Goal: Task Accomplishment & Management: Complete application form

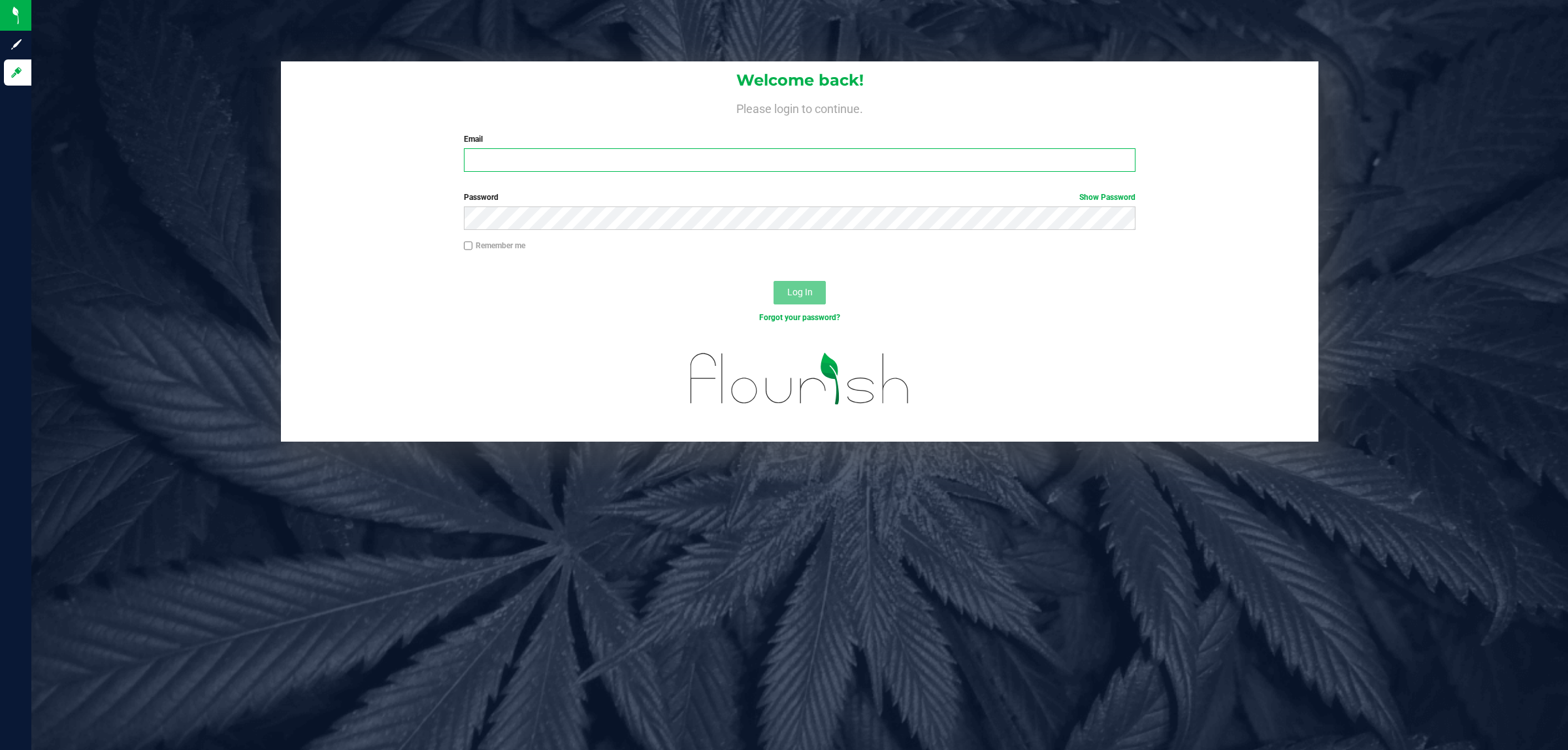
click at [550, 161] on input "Email" at bounding box center [800, 160] width 672 height 24
click at [250, 66] on div "Welcome back! Please login to continue. Email Required Please format your email…" at bounding box center [800, 252] width 1557 height 381
click at [553, 160] on input "Email" at bounding box center [800, 160] width 672 height 24
type input "[EMAIL_ADDRESS][DOMAIN_NAME]"
click at [813, 275] on div "Log In" at bounding box center [800, 297] width 1038 height 43
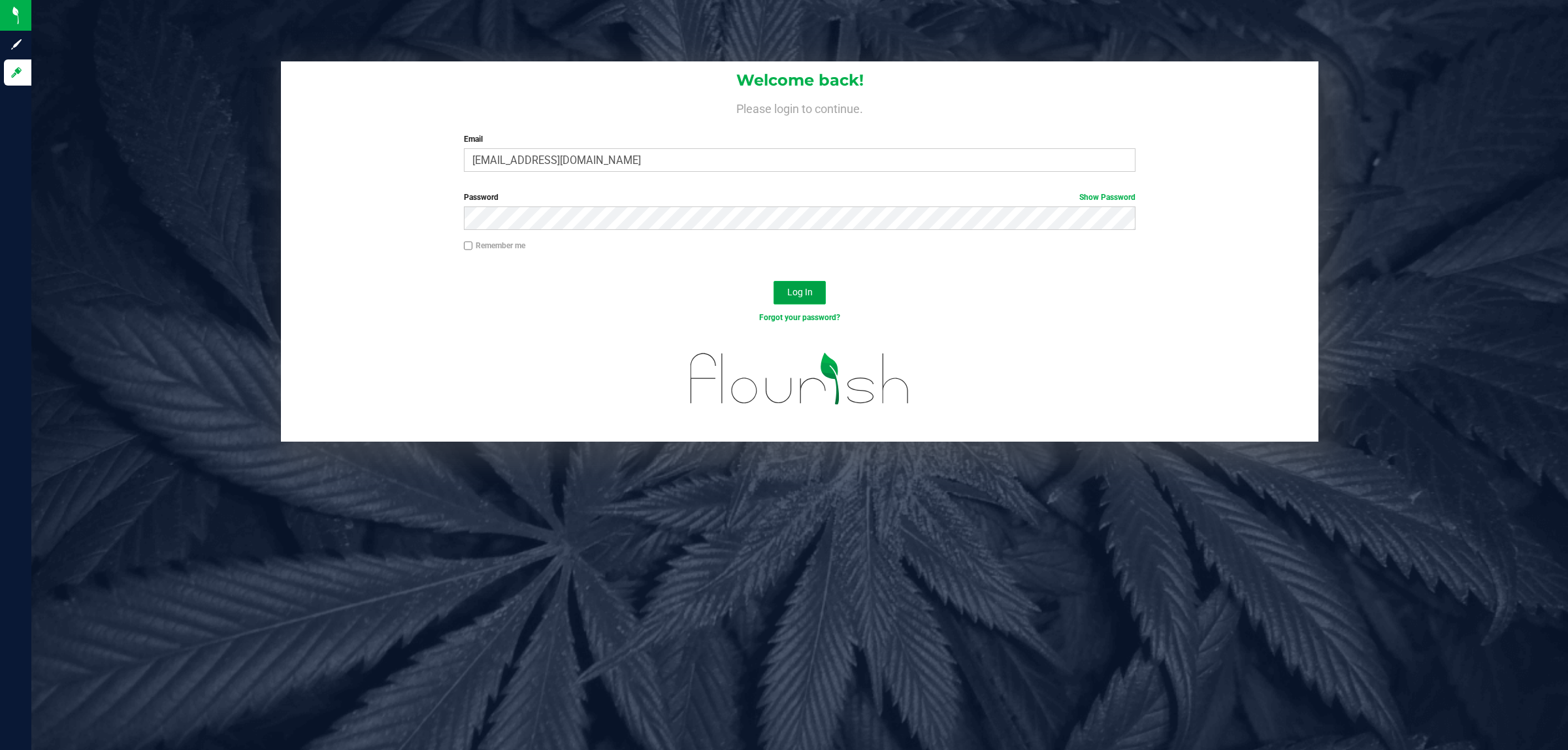
click at [820, 294] on button "Log In" at bounding box center [799, 292] width 52 height 24
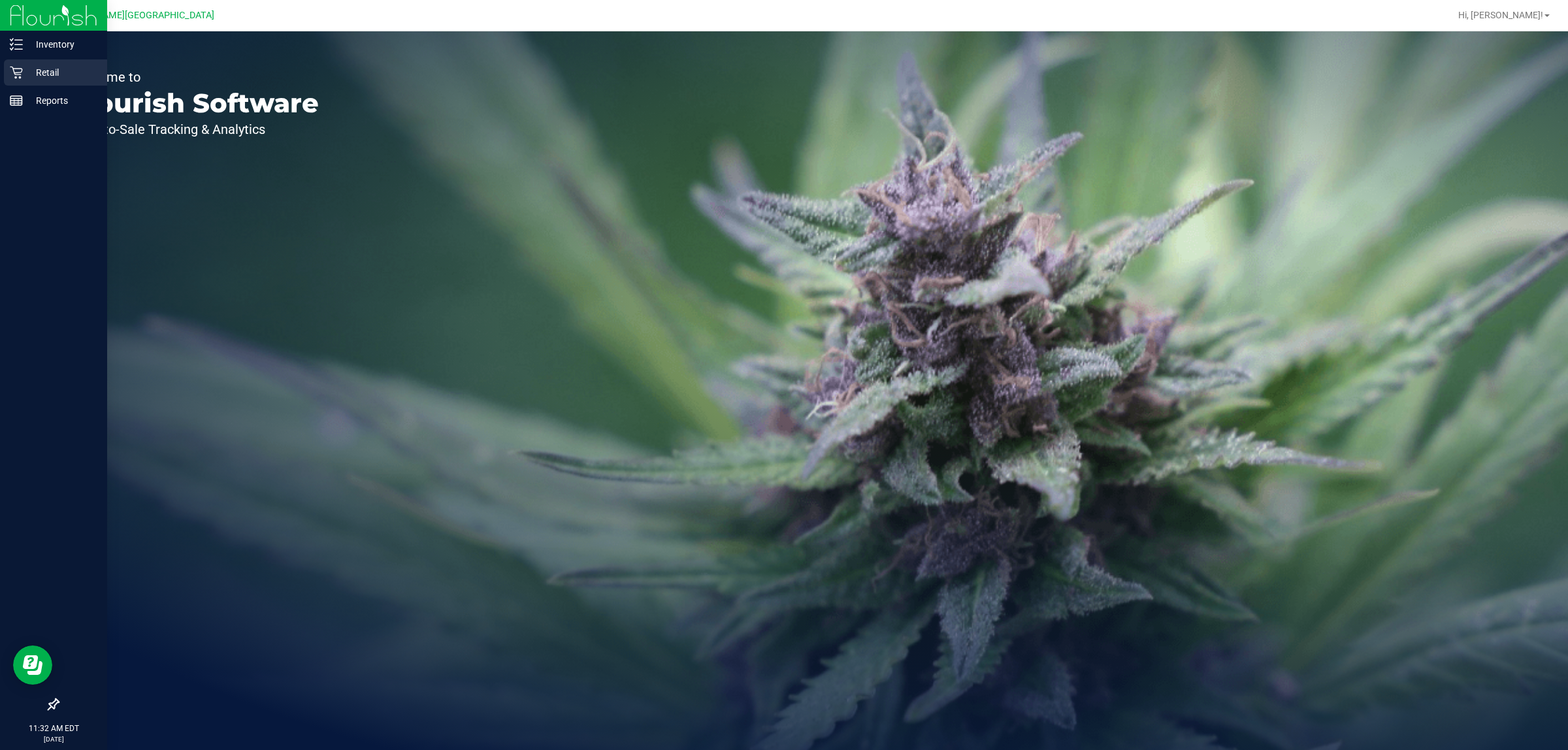
click at [10, 67] on icon at bounding box center [16, 73] width 13 height 13
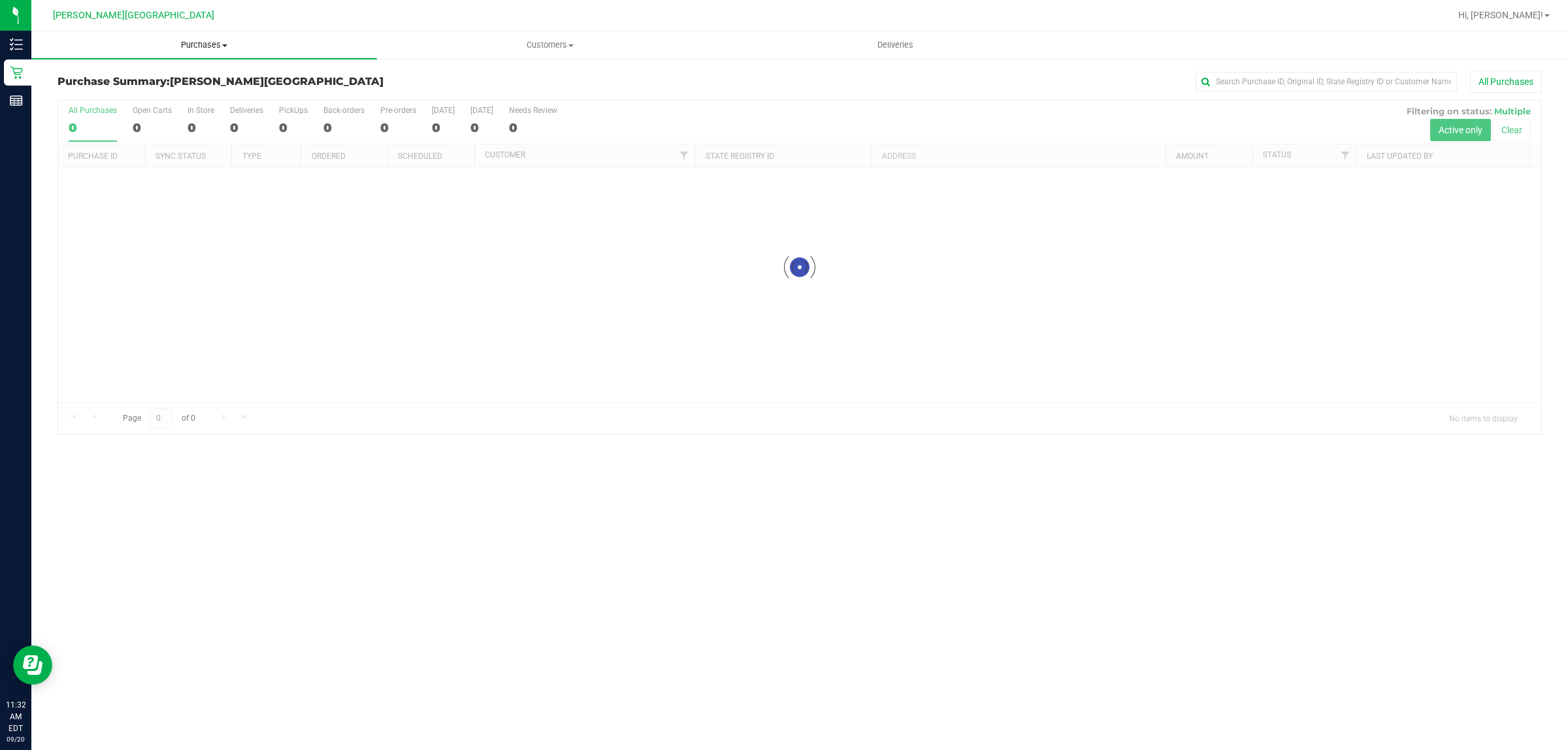
click at [206, 41] on span "Purchases" at bounding box center [204, 45] width 346 height 12
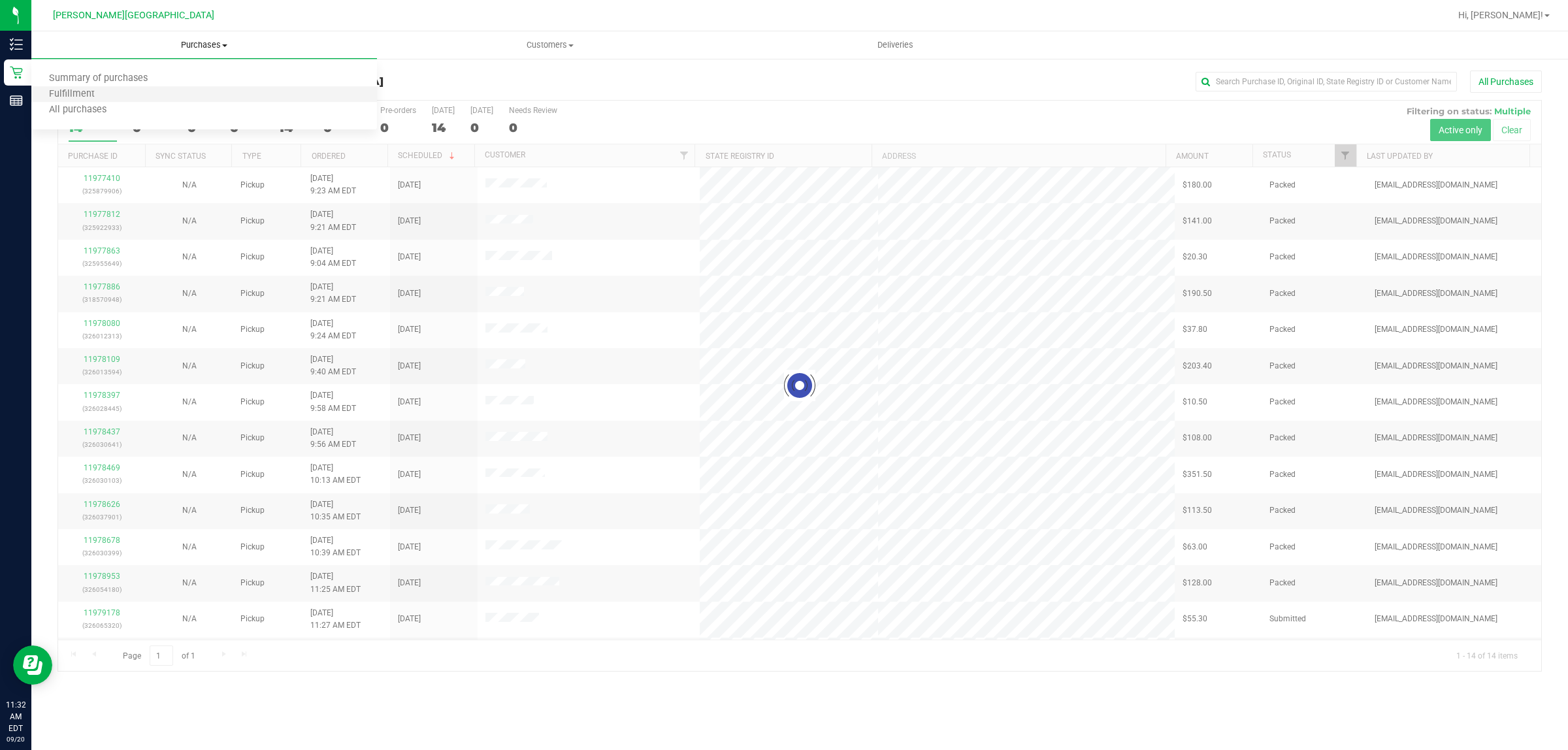
click at [192, 93] on li "Fulfillment" at bounding box center [204, 95] width 346 height 16
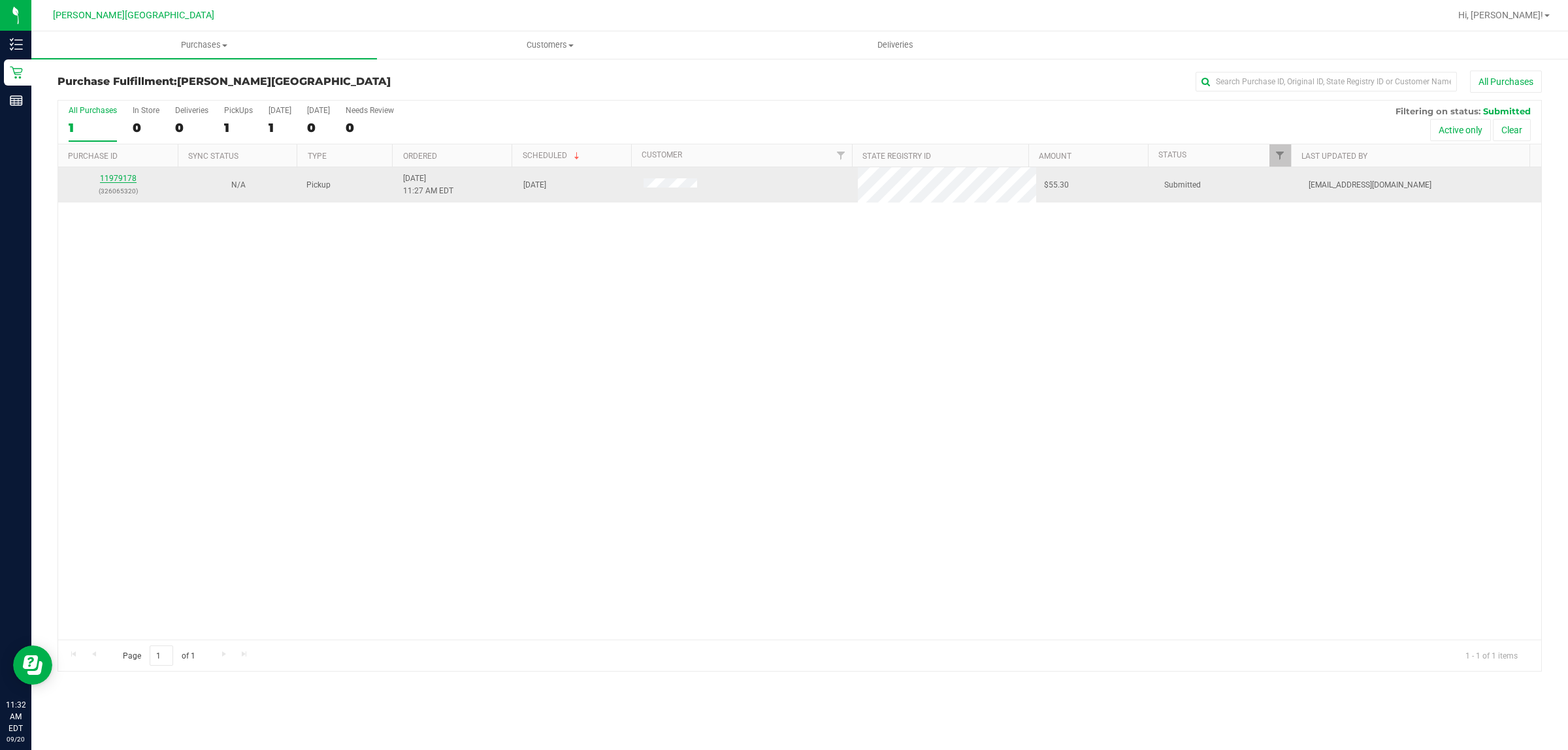
click at [118, 182] on link "11979178" at bounding box center [118, 178] width 36 height 9
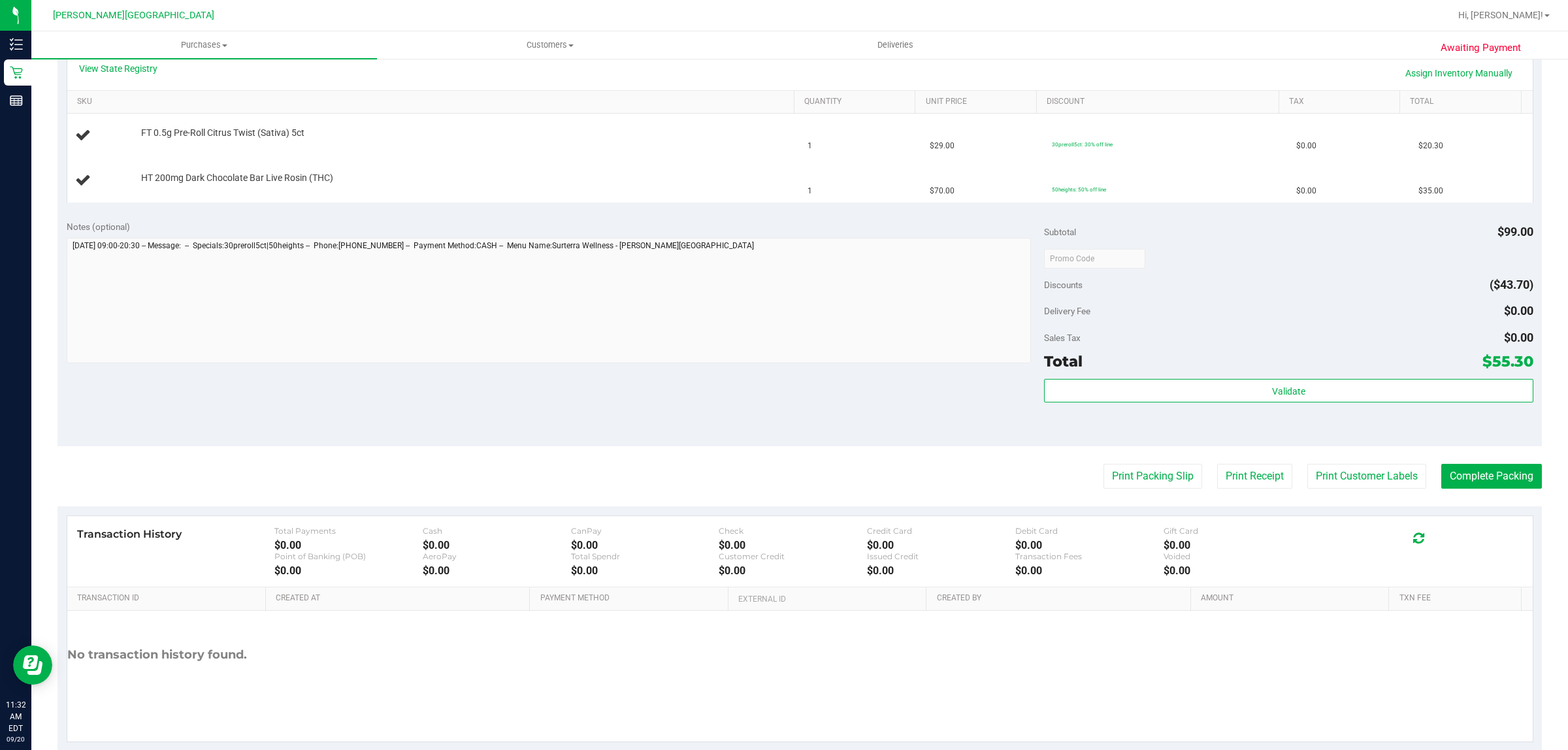
scroll to position [331, 0]
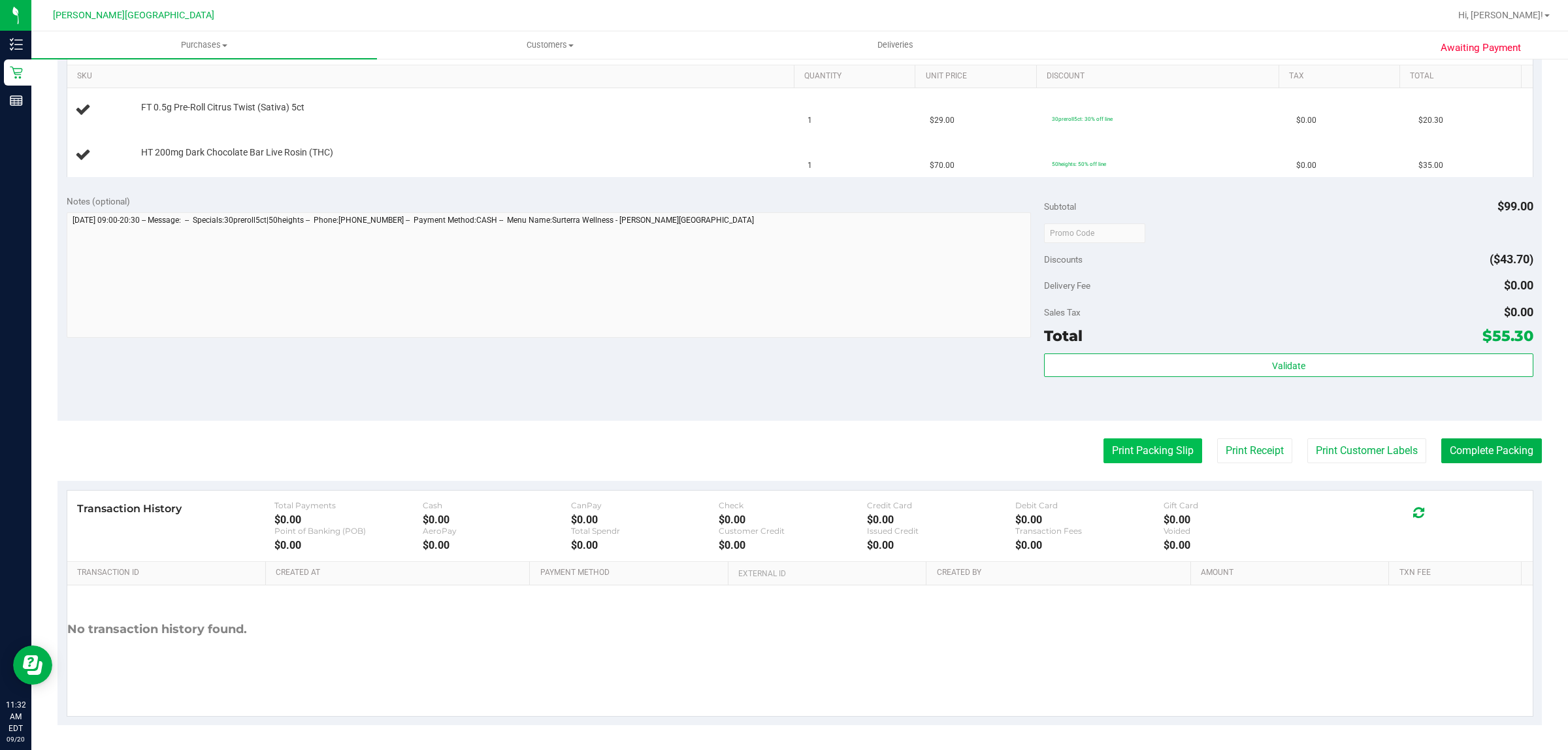
click at [1135, 452] on button "Print Packing Slip" at bounding box center [1152, 451] width 98 height 25
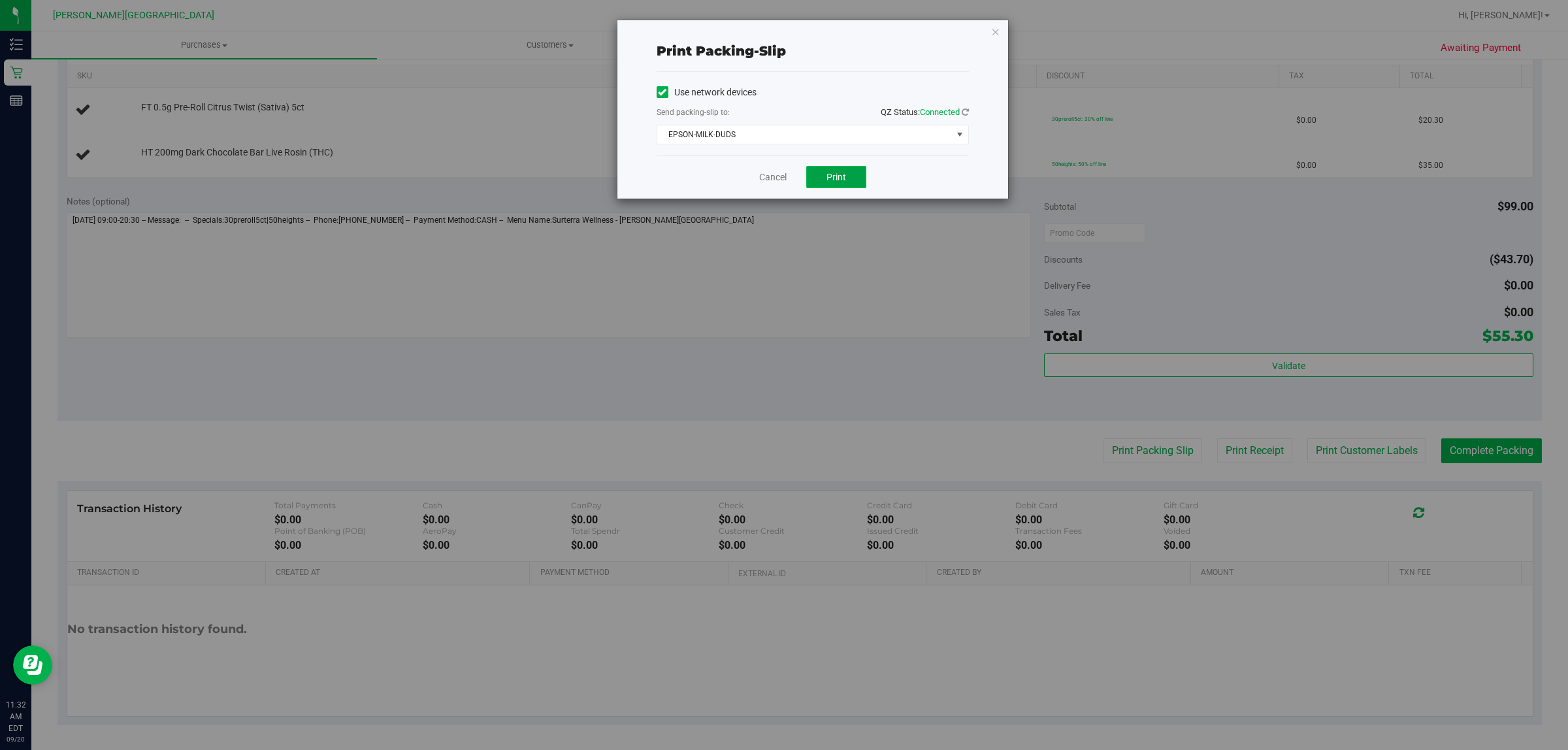
click at [850, 170] on button "Print" at bounding box center [836, 177] width 60 height 22
click at [877, 139] on span "EPSON-MILK-DUDS" at bounding box center [804, 135] width 294 height 19
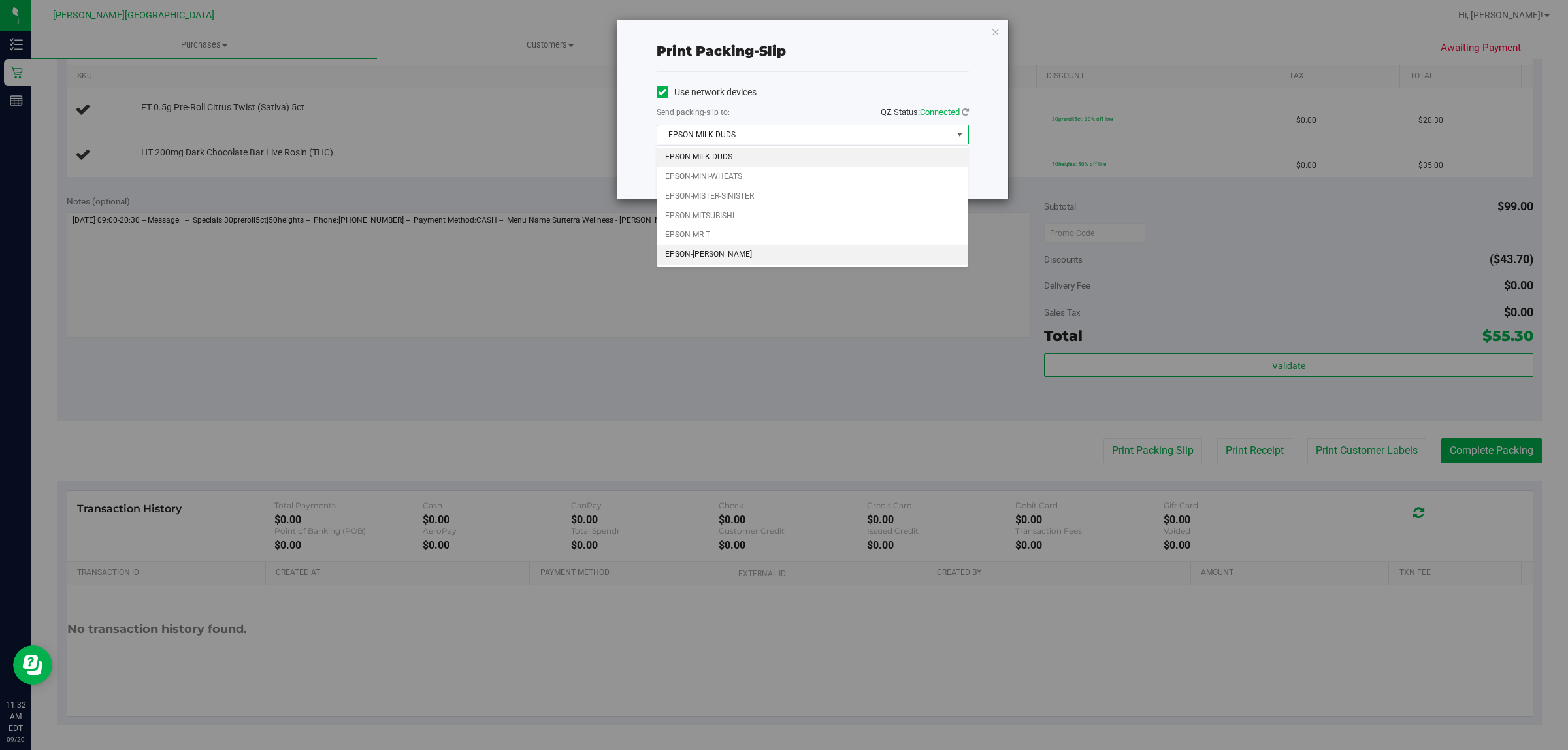
click at [819, 259] on li "EPSON-[PERSON_NAME]" at bounding box center [813, 255] width 311 height 20
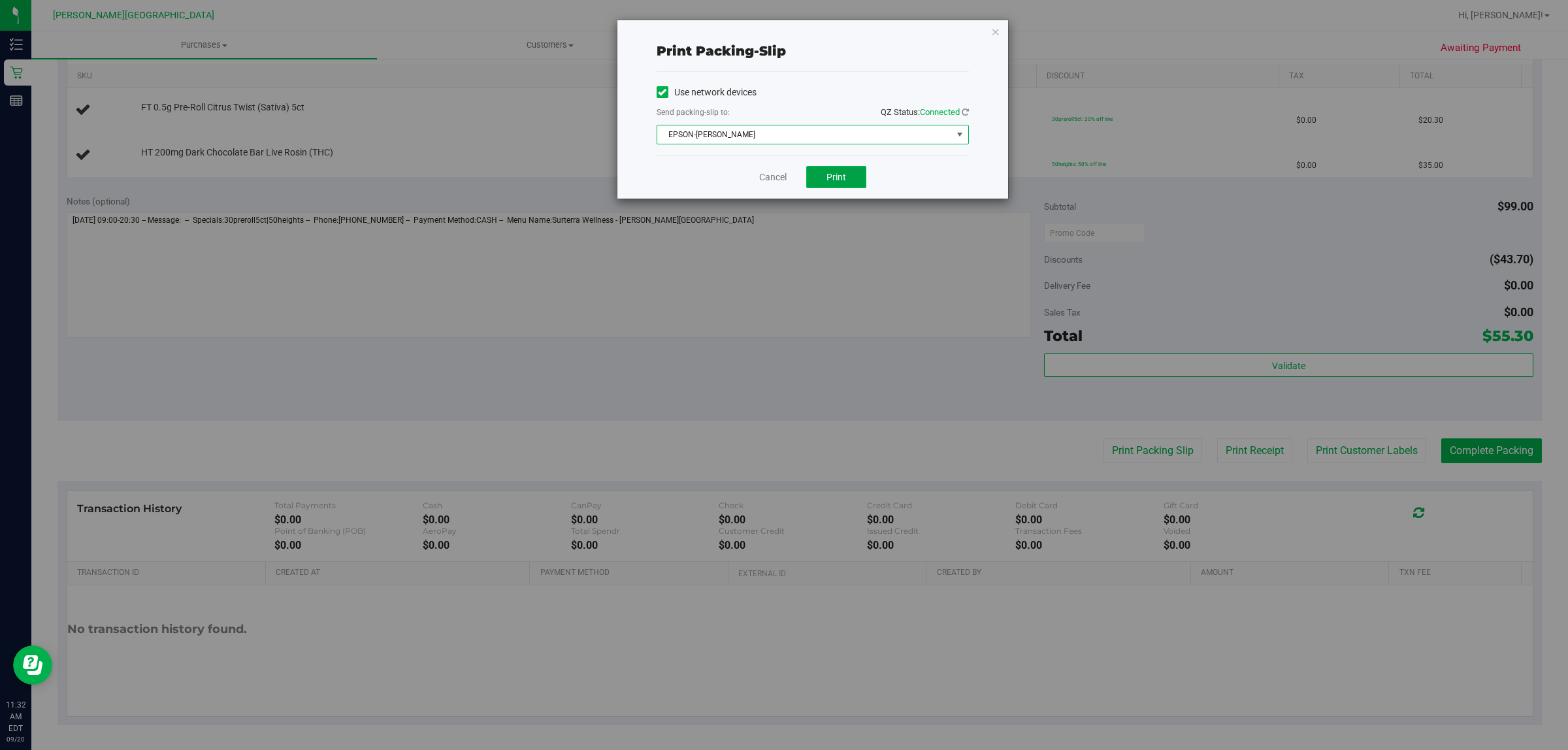
click at [847, 180] on button "Print" at bounding box center [836, 177] width 60 height 22
click at [996, 31] on icon "button" at bounding box center [996, 31] width 9 height 16
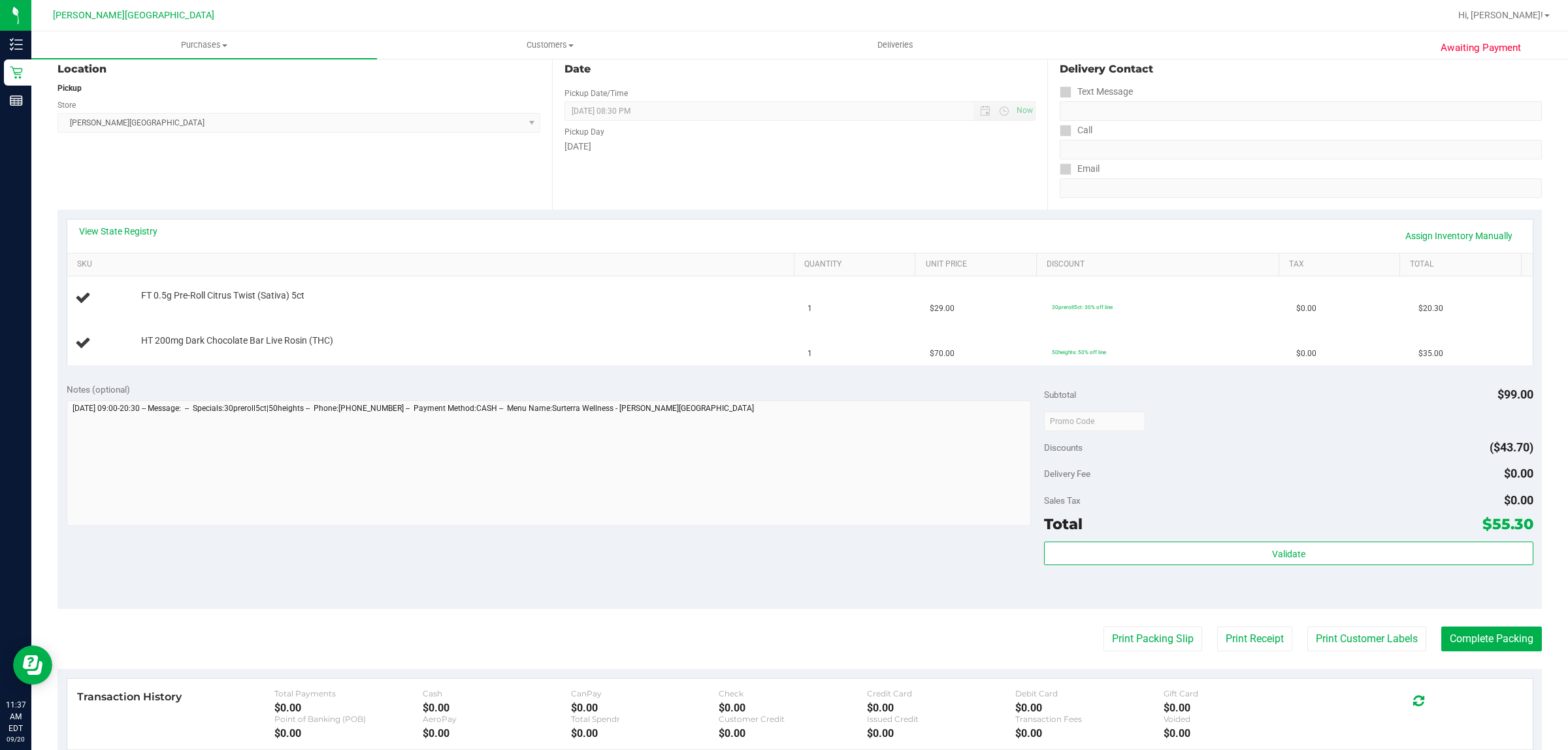
scroll to position [125, 0]
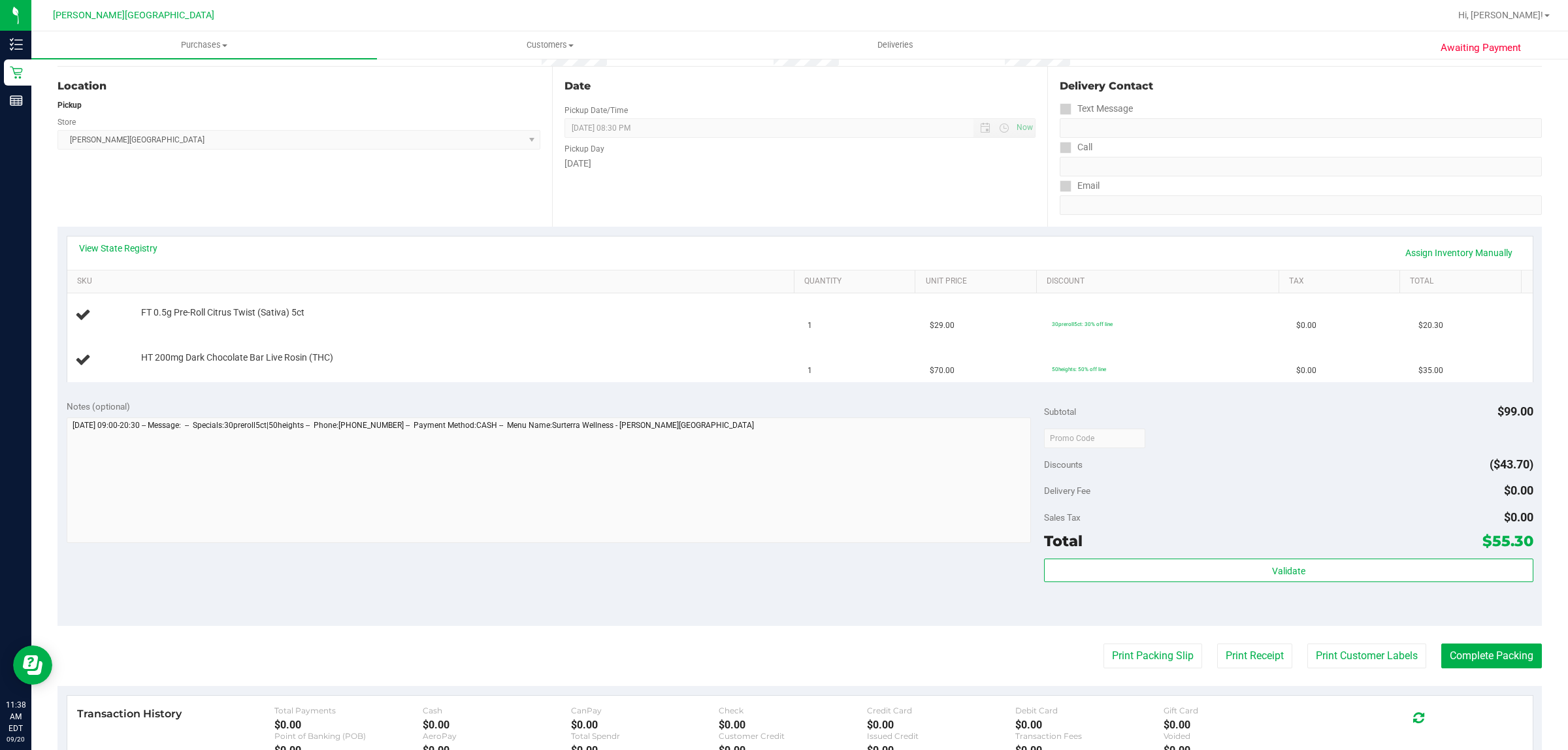
click at [1444, 557] on div "Subtotal $99.00 Discounts ($43.70) Delivery Fee $0.00 Sales Tax $0.00 Total $55…" at bounding box center [1289, 508] width 489 height 217
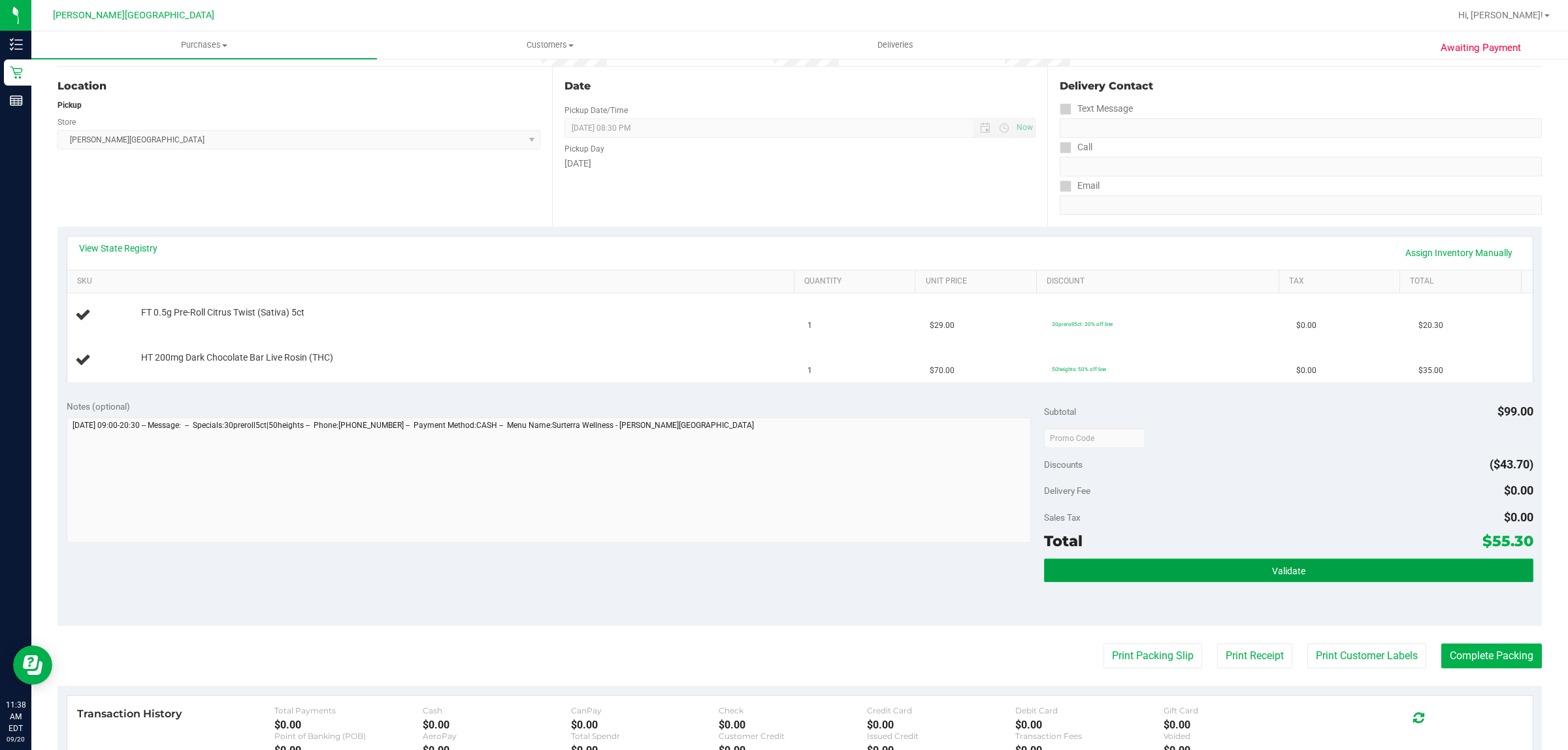
click at [1438, 562] on button "Validate" at bounding box center [1289, 570] width 489 height 24
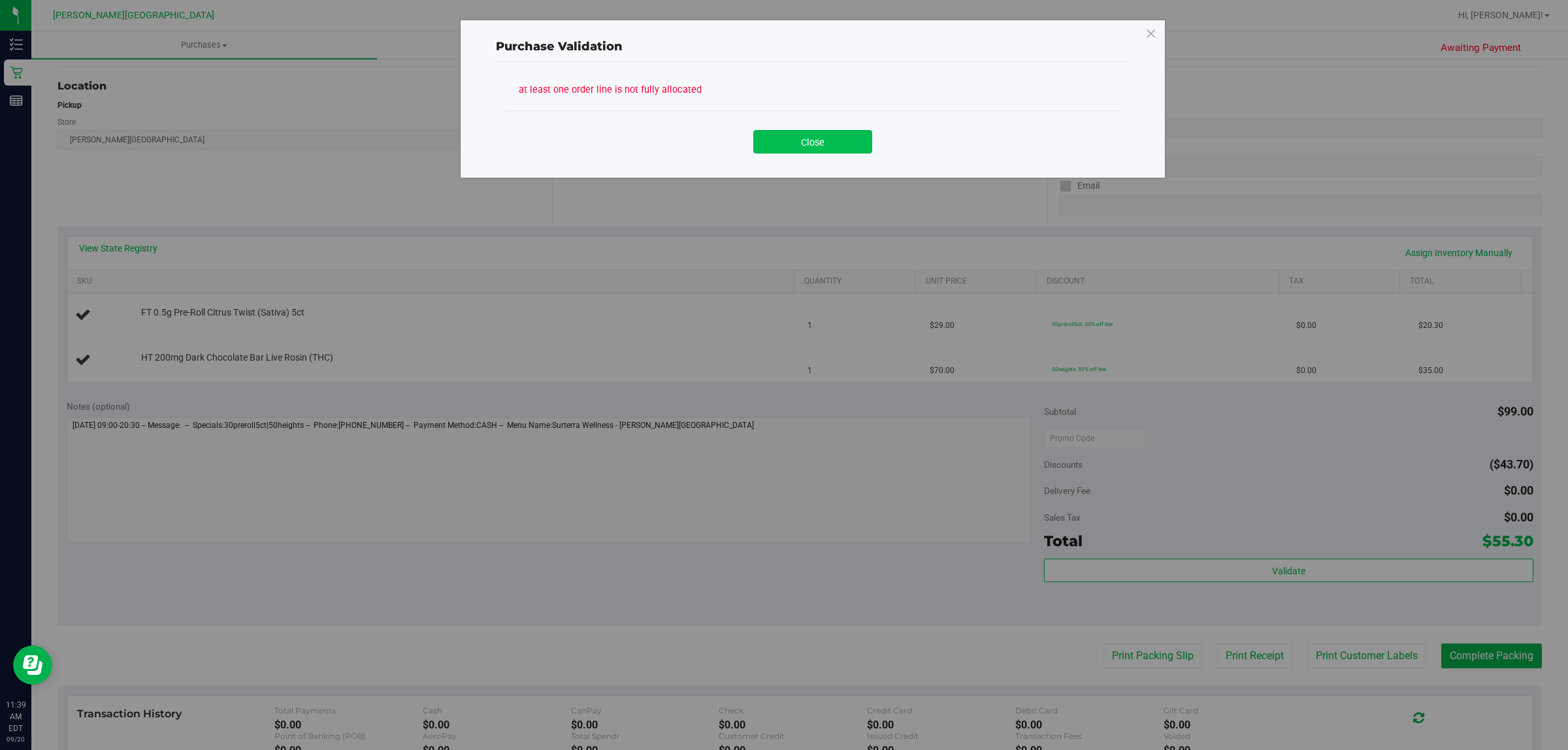
click at [815, 148] on button "Close" at bounding box center [813, 141] width 119 height 24
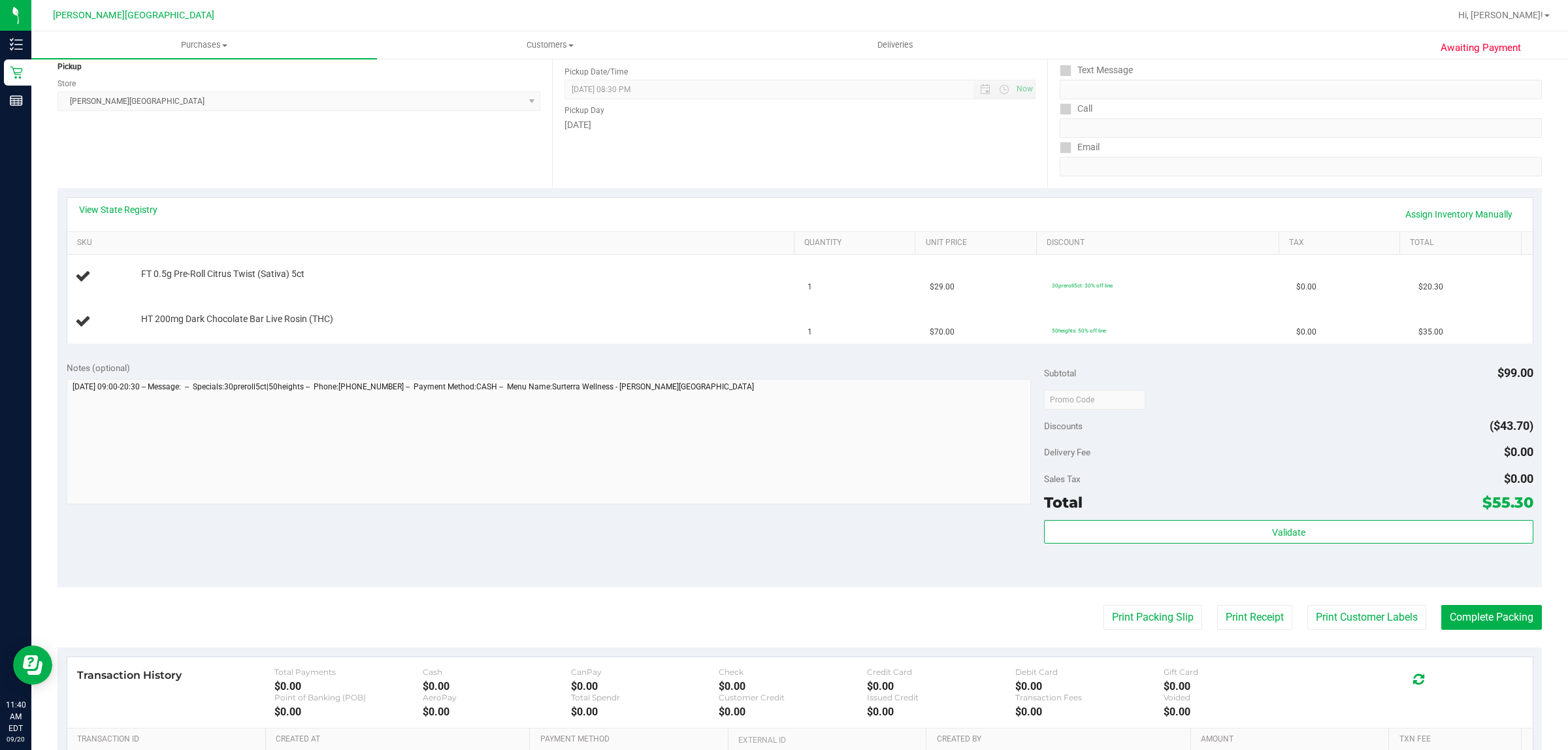
scroll to position [163, 0]
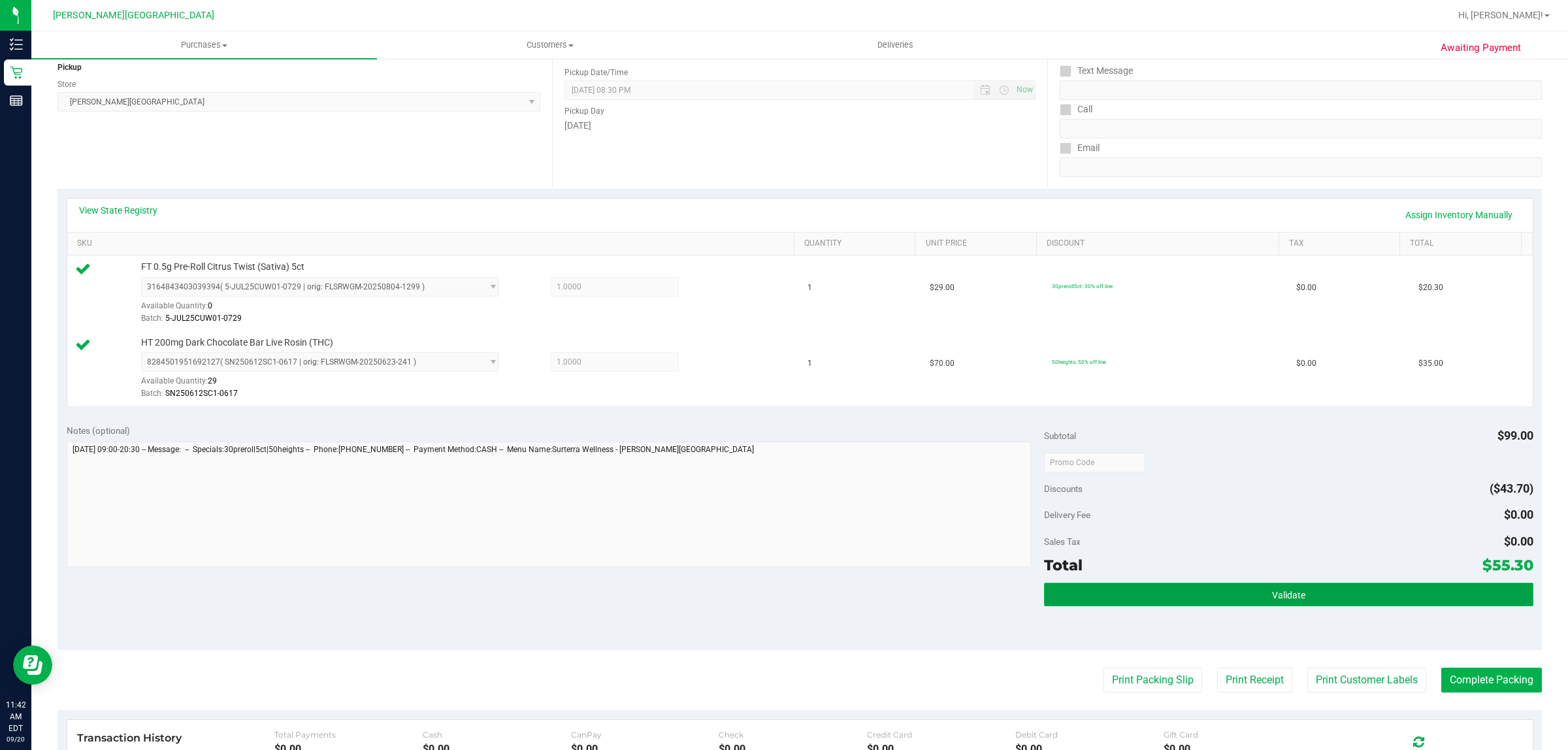
click at [1242, 599] on button "Validate" at bounding box center [1289, 595] width 489 height 24
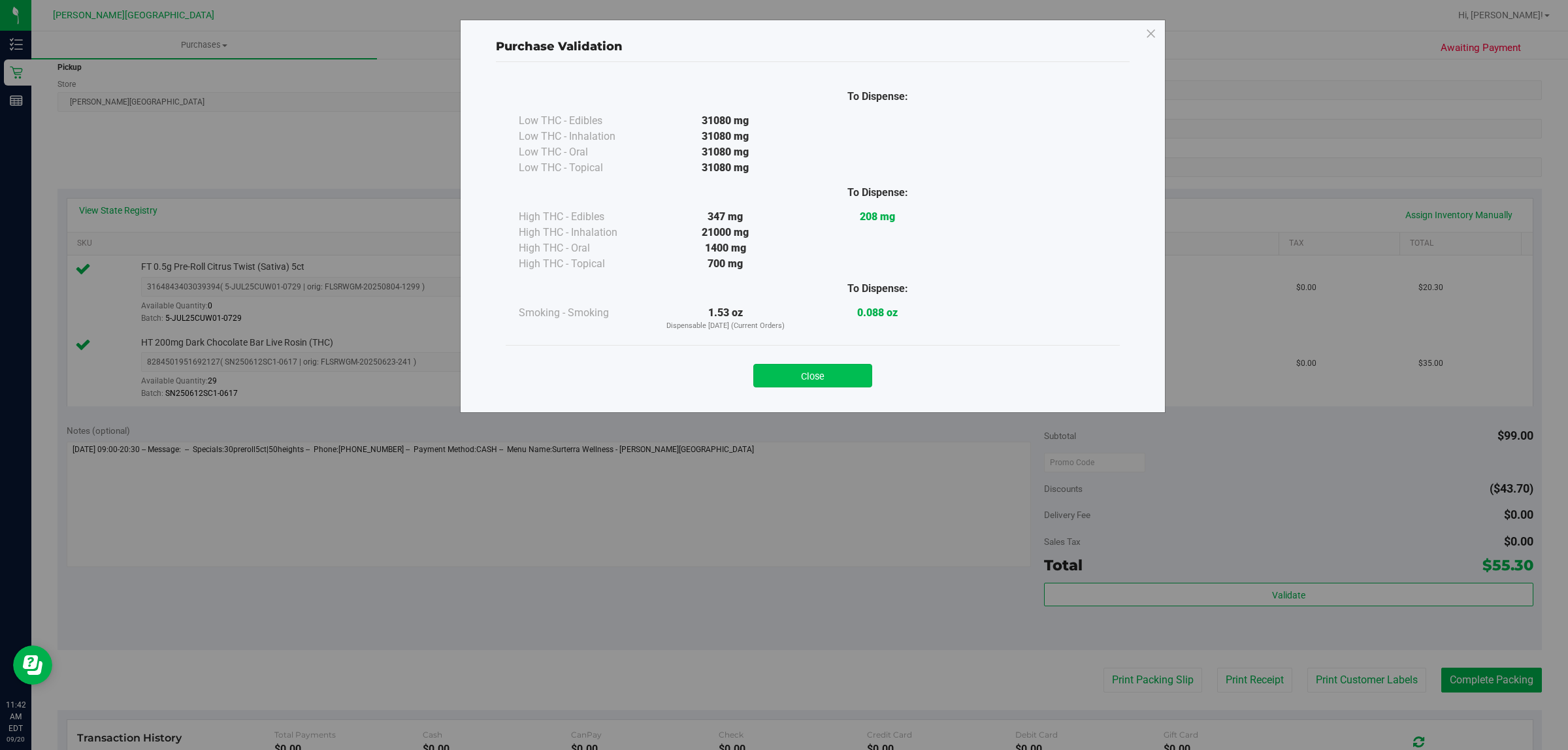
click at [814, 374] on button "Close" at bounding box center [813, 376] width 119 height 24
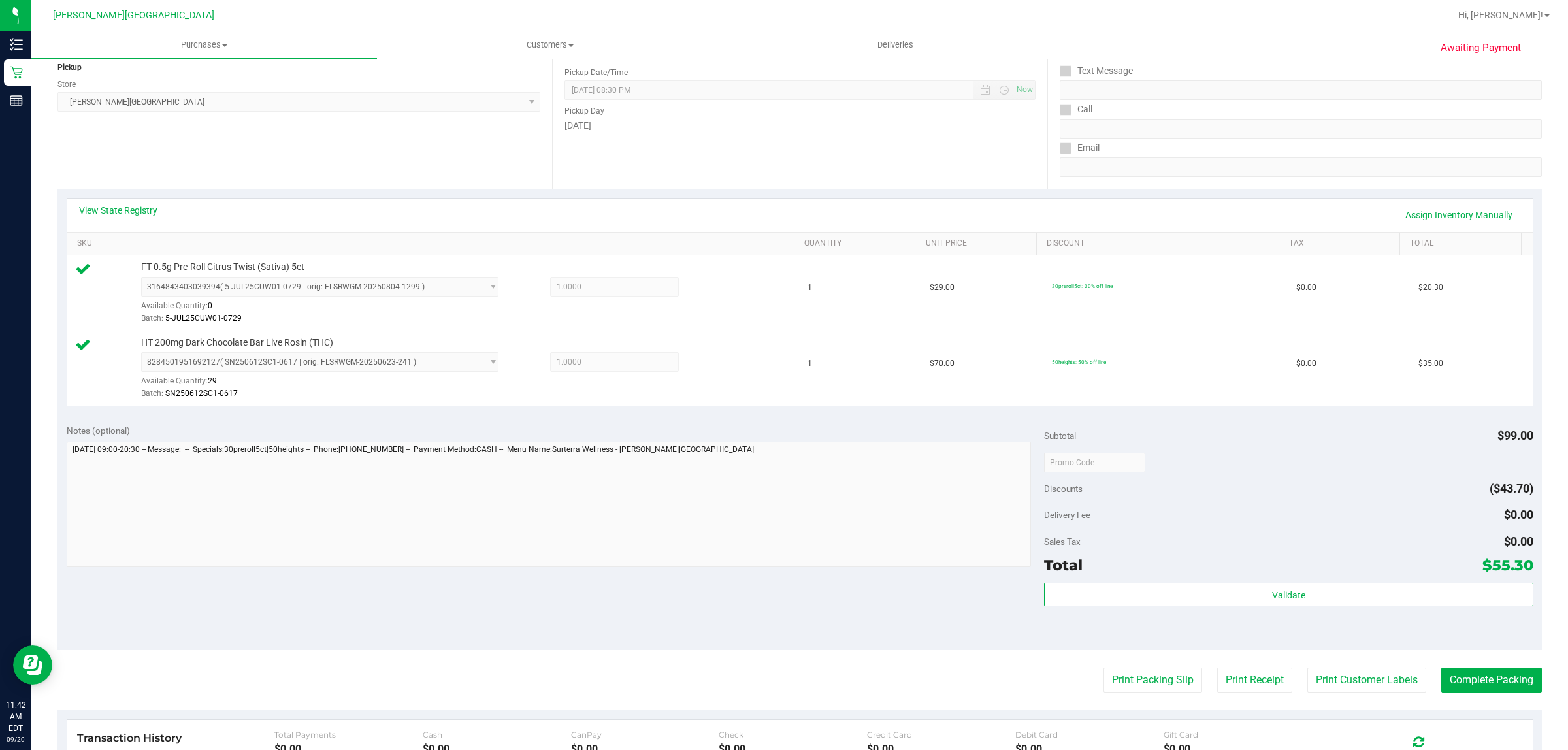
scroll to position [394, 0]
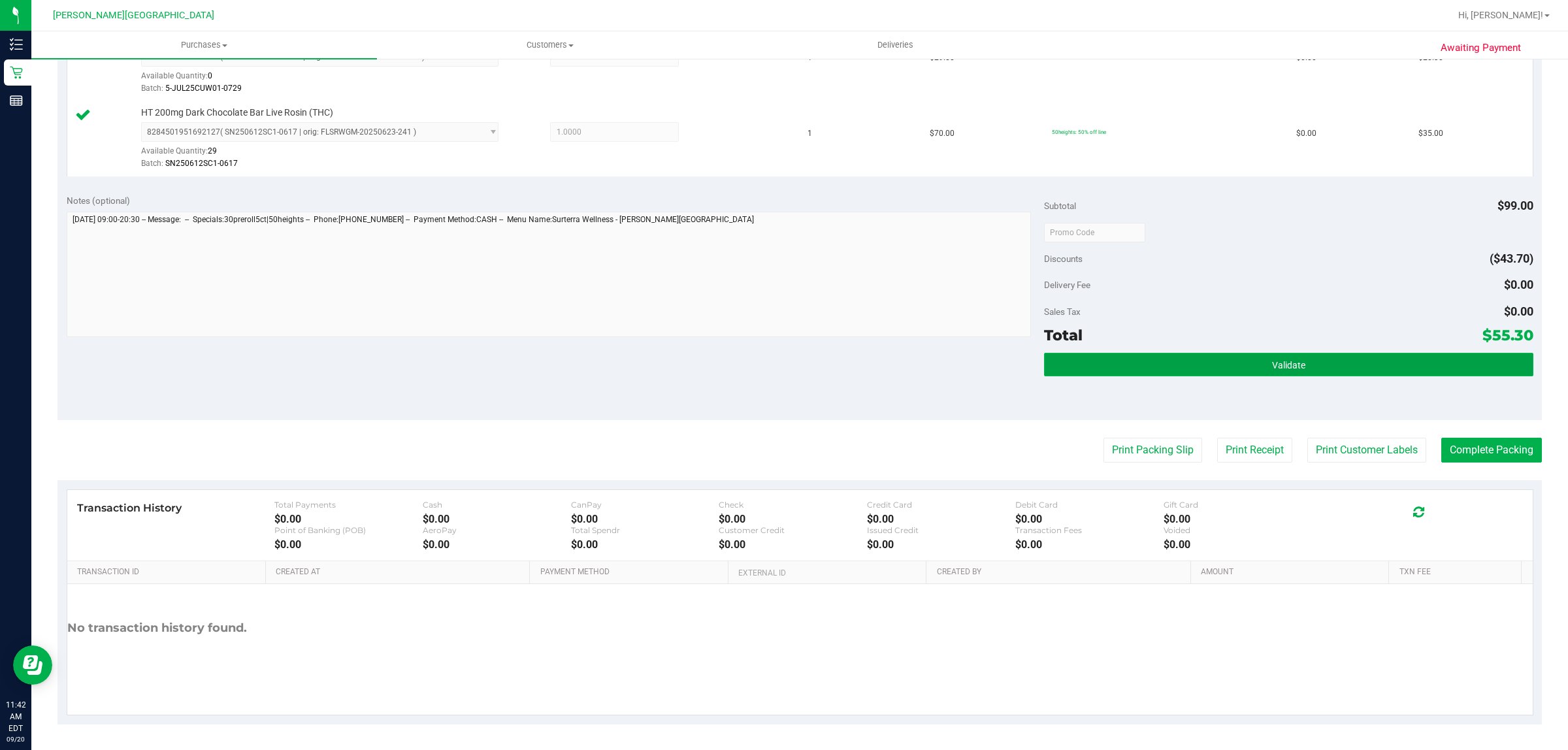
click at [1343, 364] on button "Validate" at bounding box center [1289, 364] width 489 height 24
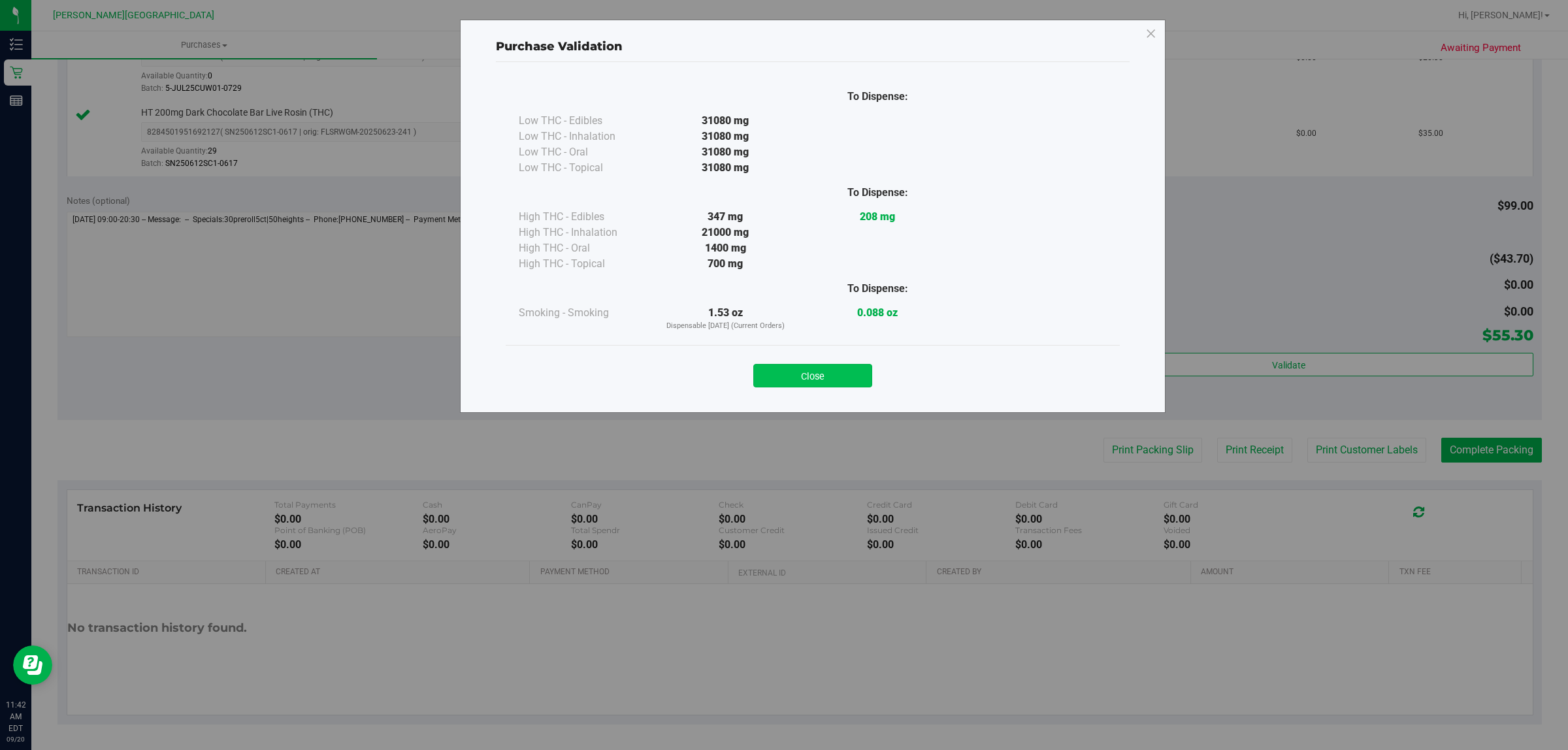
click at [809, 368] on button "Close" at bounding box center [813, 376] width 119 height 24
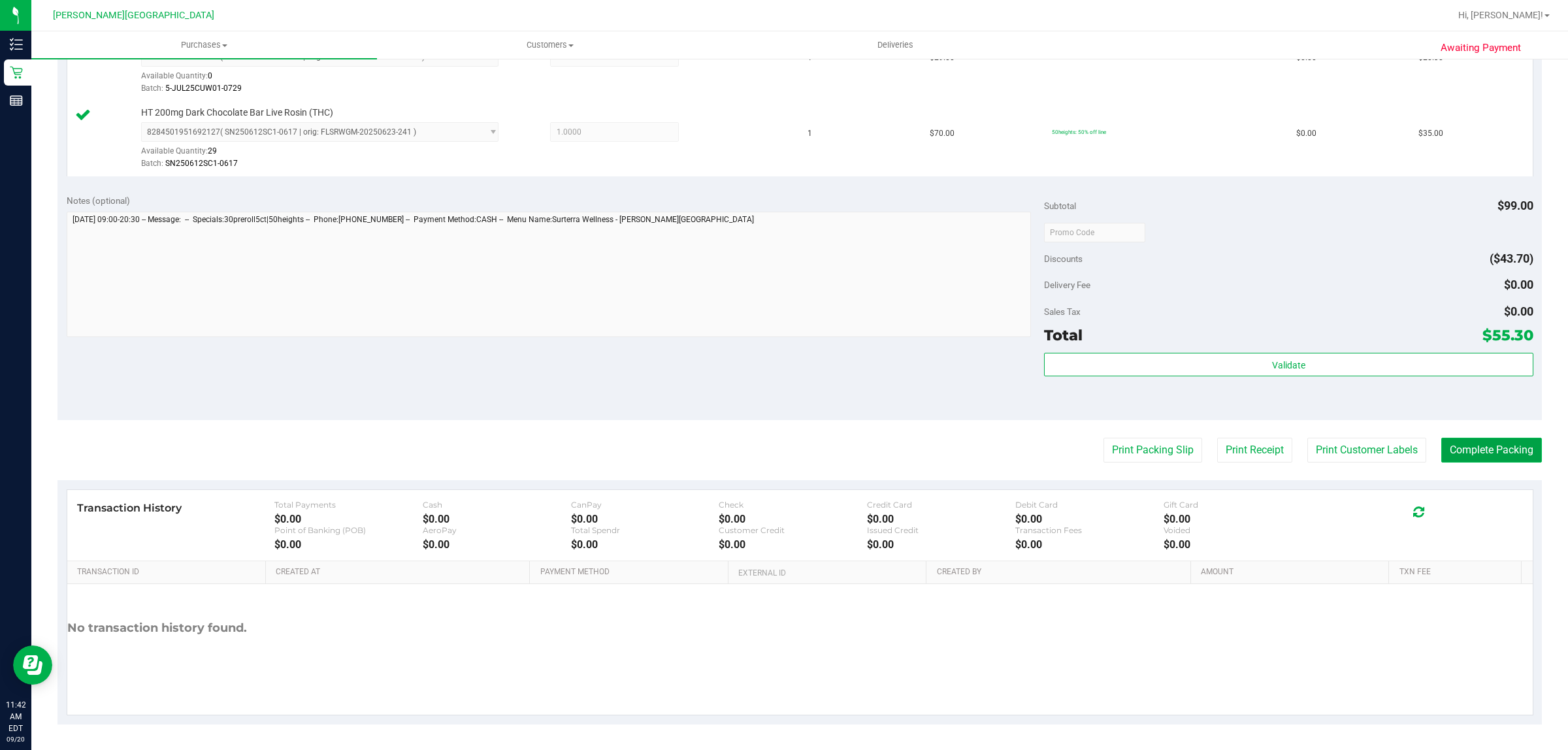
click at [1460, 450] on button "Complete Packing" at bounding box center [1491, 450] width 100 height 25
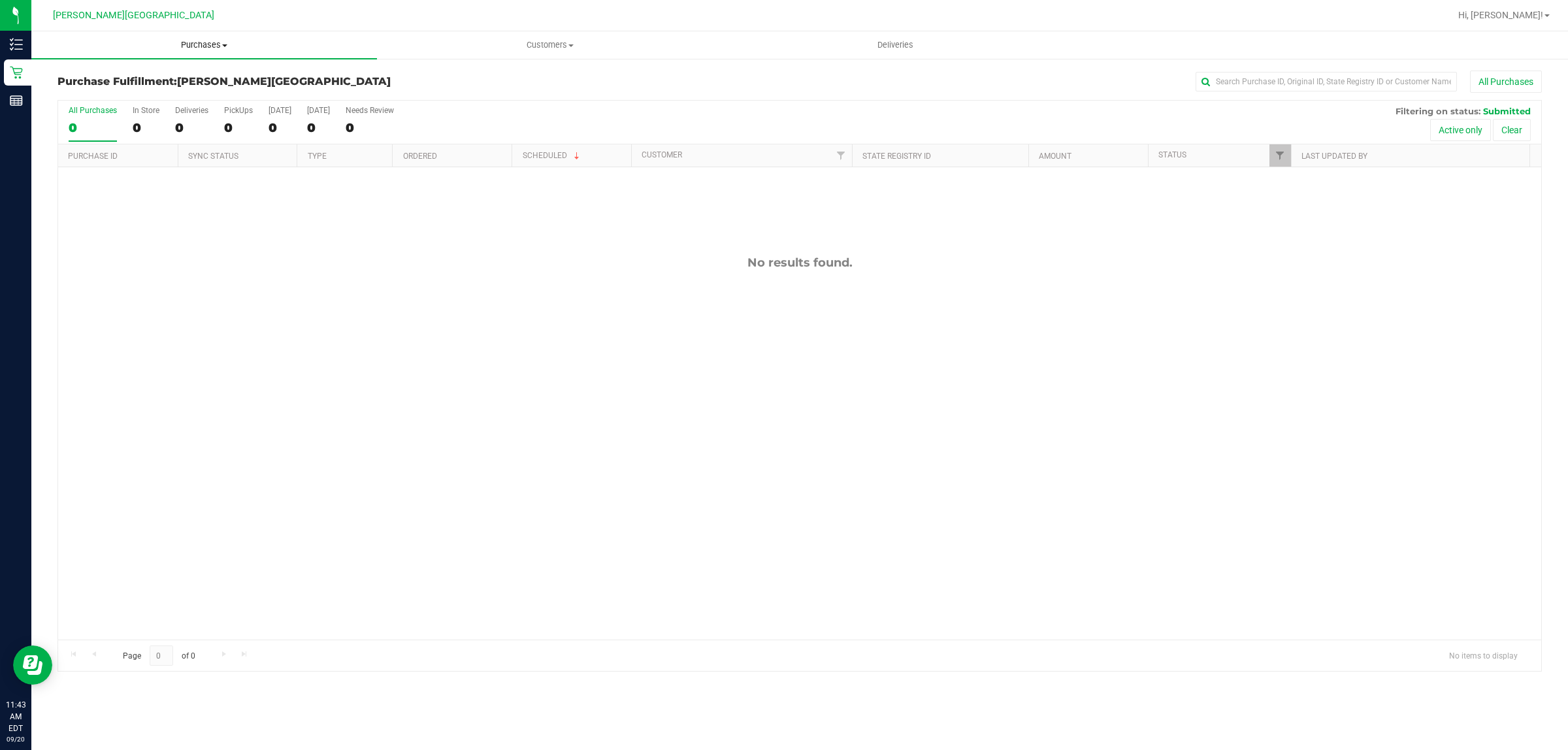
click at [206, 46] on span "Purchases" at bounding box center [204, 45] width 346 height 12
click at [537, 43] on span "Customers" at bounding box center [550, 45] width 344 height 12
click at [565, 381] on div "No results found." at bounding box center [800, 448] width 1483 height 561
click at [554, 41] on span "Customers" at bounding box center [550, 45] width 346 height 12
click at [520, 75] on li "All customers" at bounding box center [550, 79] width 346 height 16
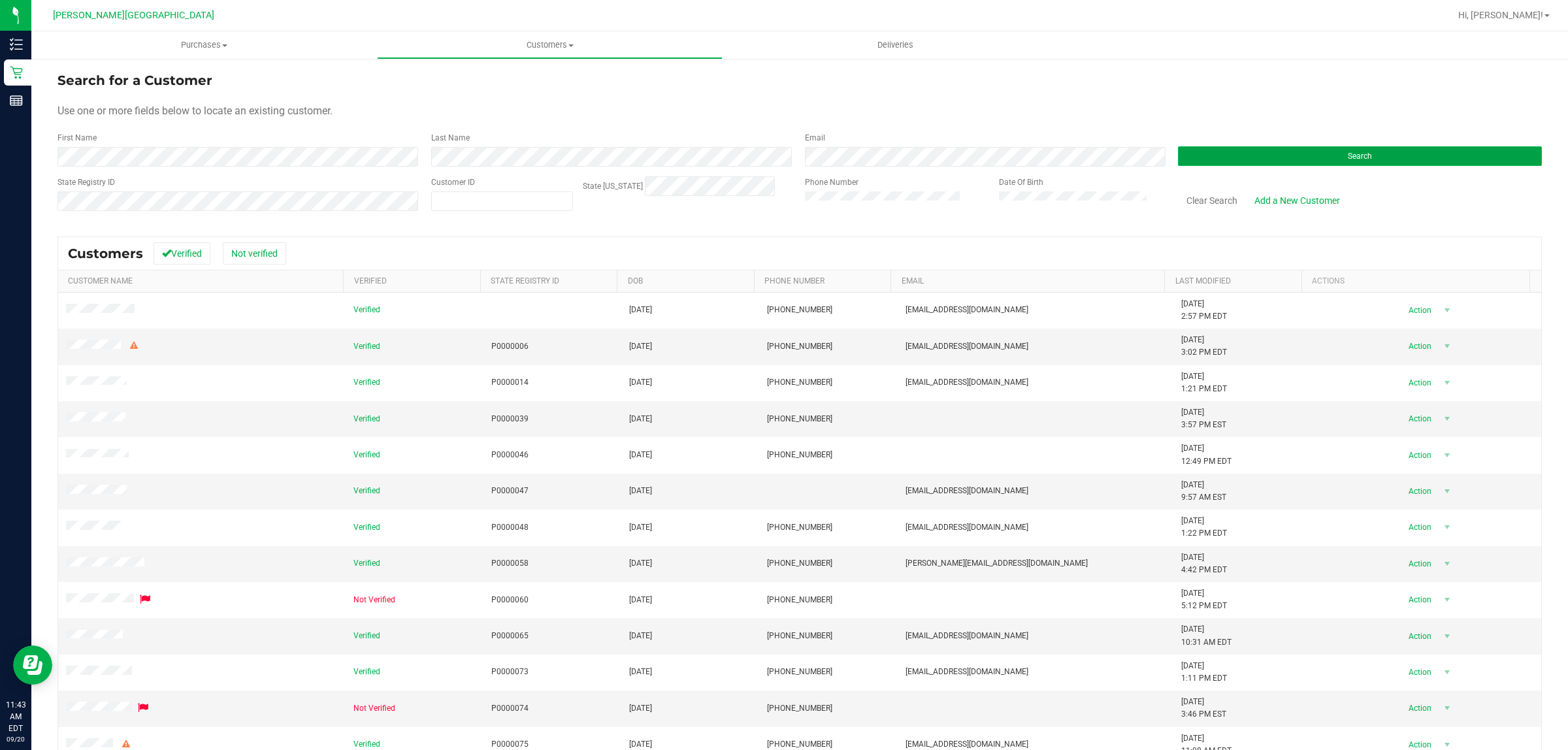
click at [1399, 148] on button "Search" at bounding box center [1360, 156] width 364 height 20
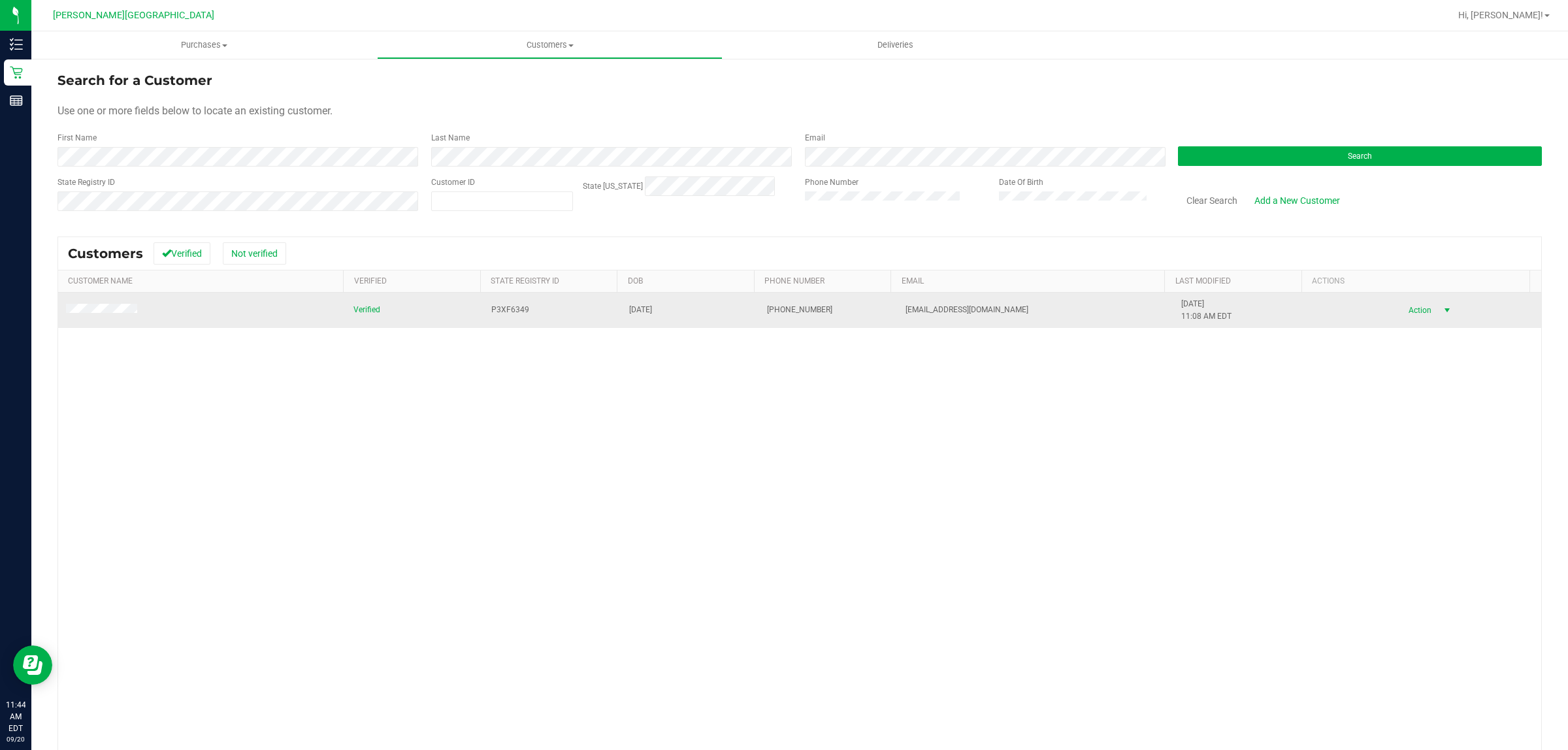
click at [1413, 302] on span "Action" at bounding box center [1418, 311] width 43 height 19
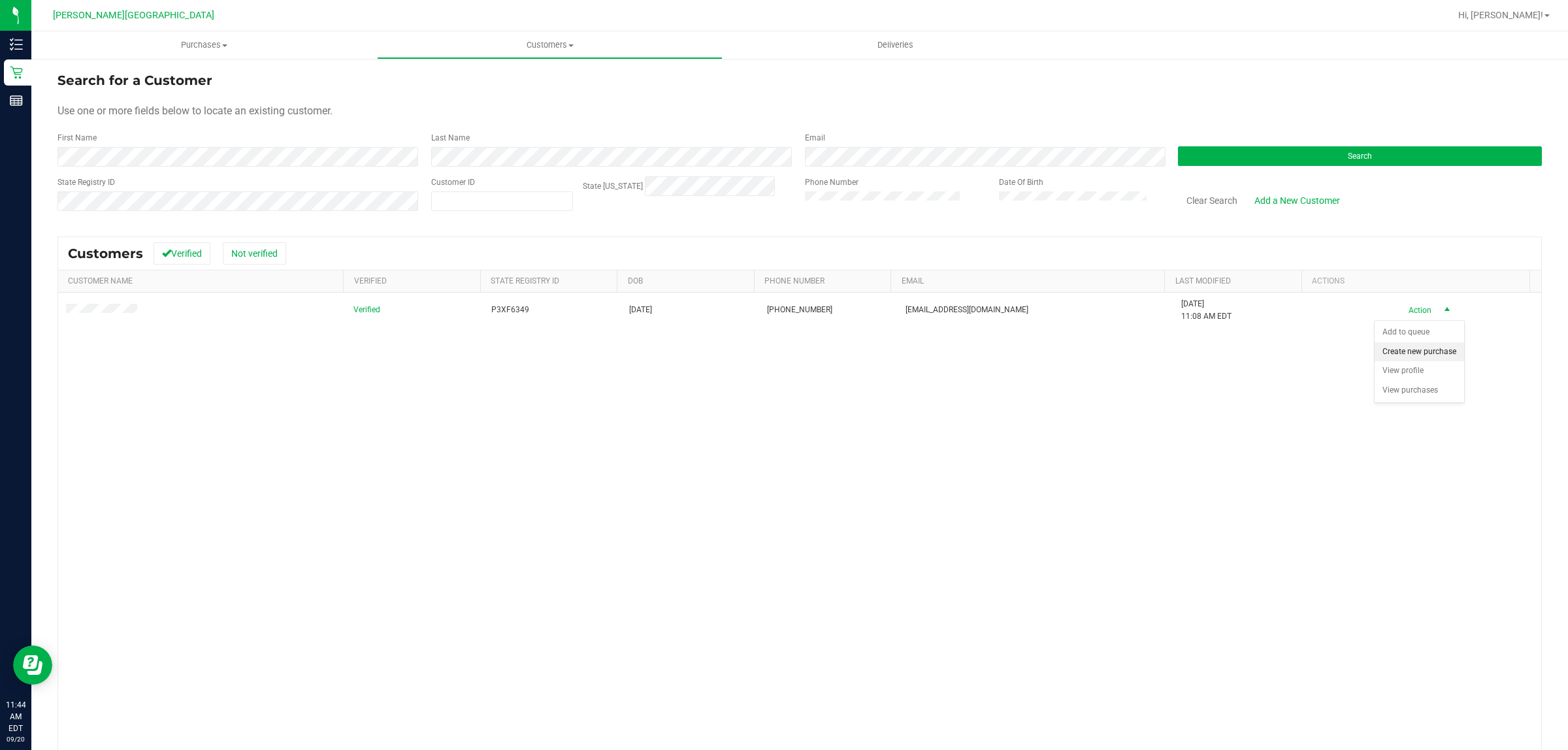
click at [1422, 348] on li "Create new purchase" at bounding box center [1420, 352] width 90 height 20
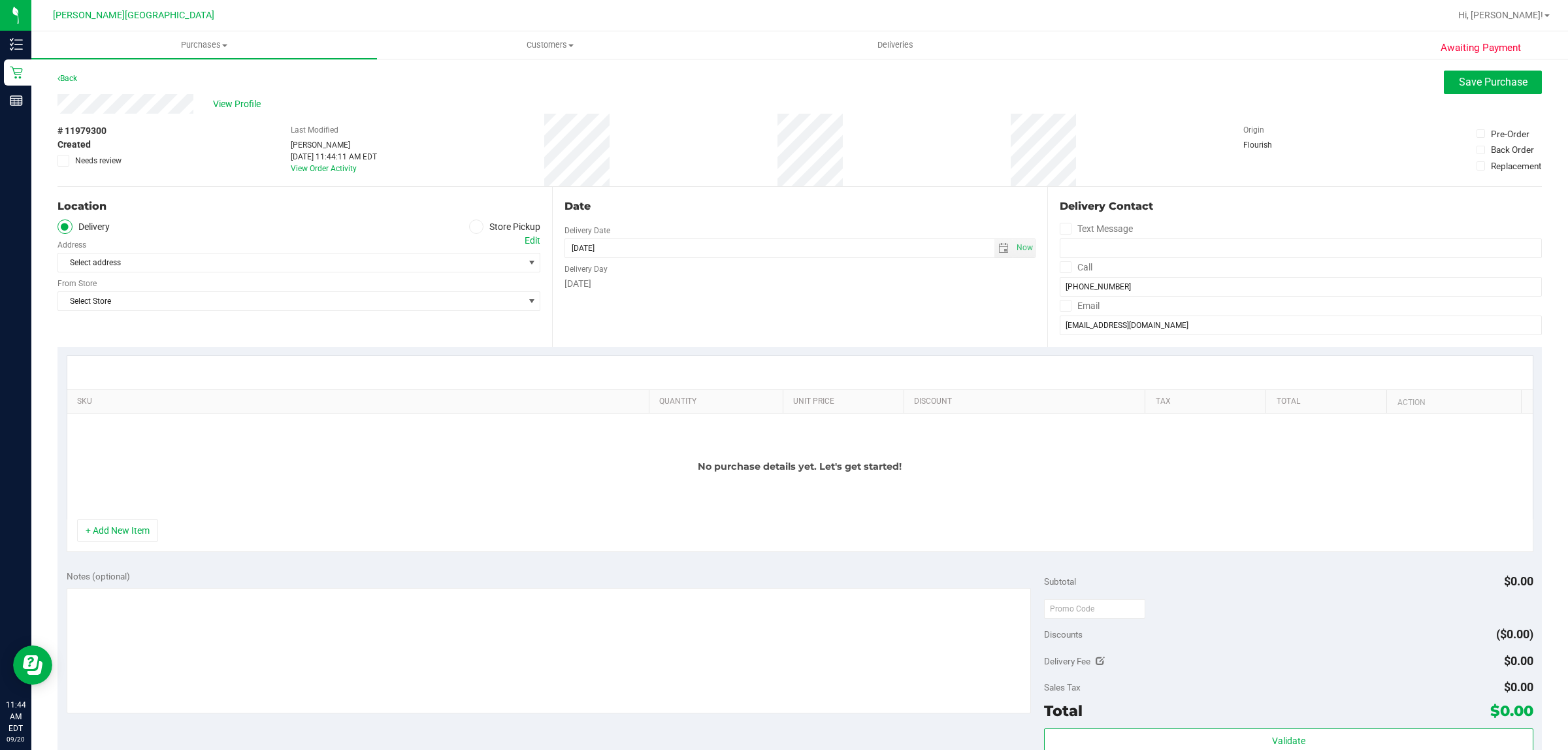
click at [469, 230] on span at bounding box center [476, 227] width 15 height 15
click at [0, 0] on input "Store Pickup" at bounding box center [0, 0] width 0 height 0
click at [471, 264] on span "Select Store" at bounding box center [291, 263] width 465 height 19
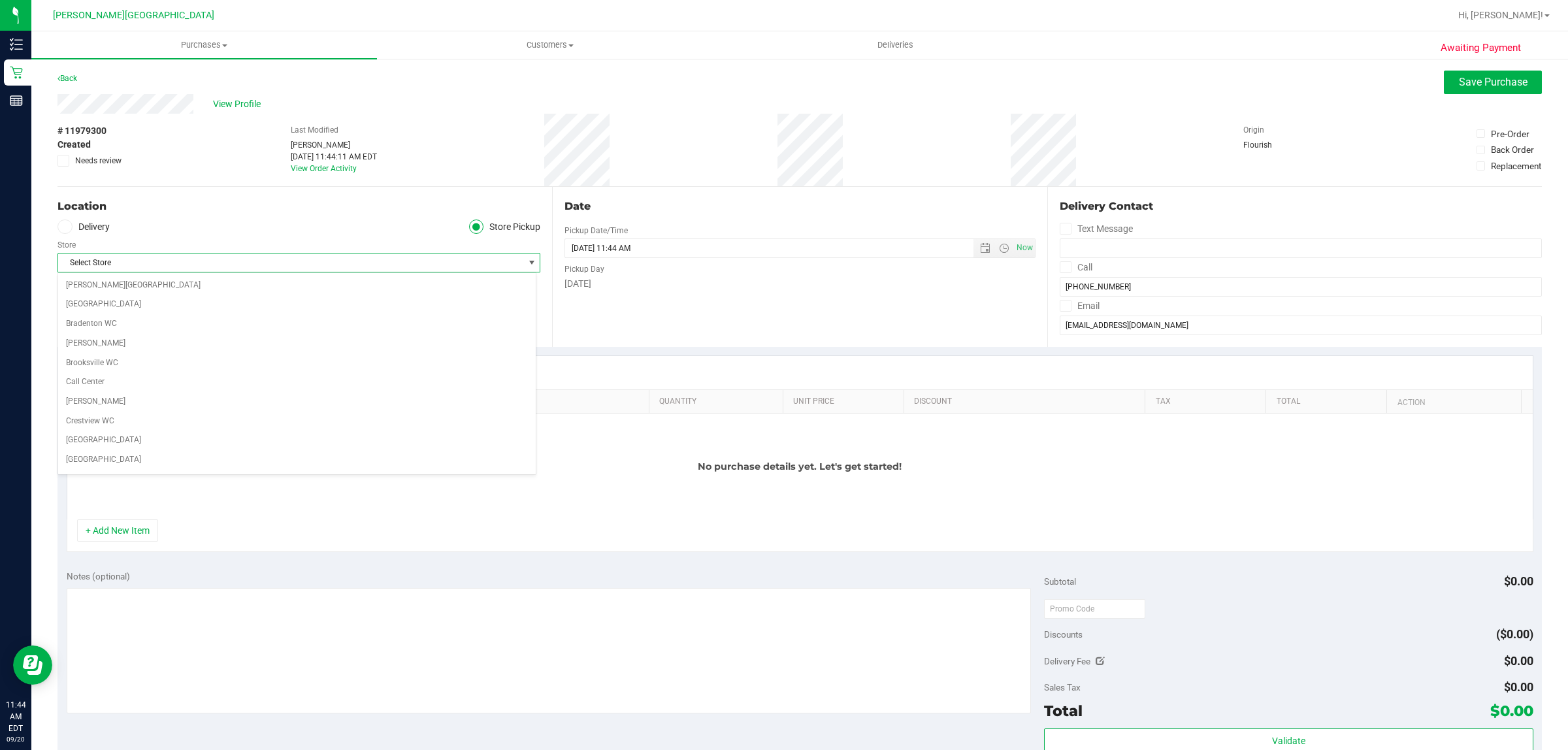
scroll to position [258, 0]
click at [410, 464] on li "[PERSON_NAME][GEOGRAPHIC_DATA]" at bounding box center [297, 455] width 478 height 20
click at [125, 538] on button "+ Add New Item" at bounding box center [118, 530] width 81 height 22
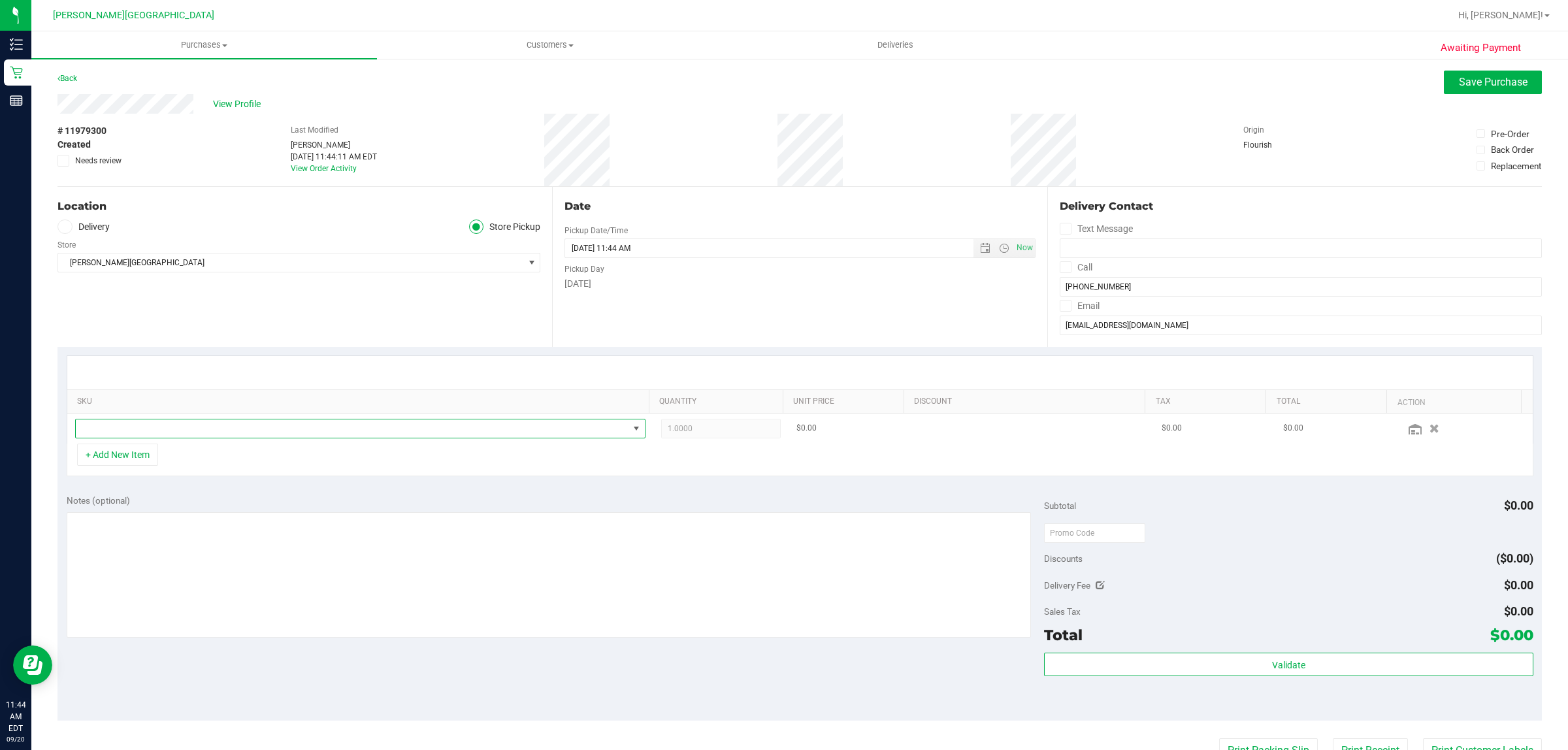
click at [187, 423] on span "NO DATA FOUND" at bounding box center [352, 429] width 553 height 19
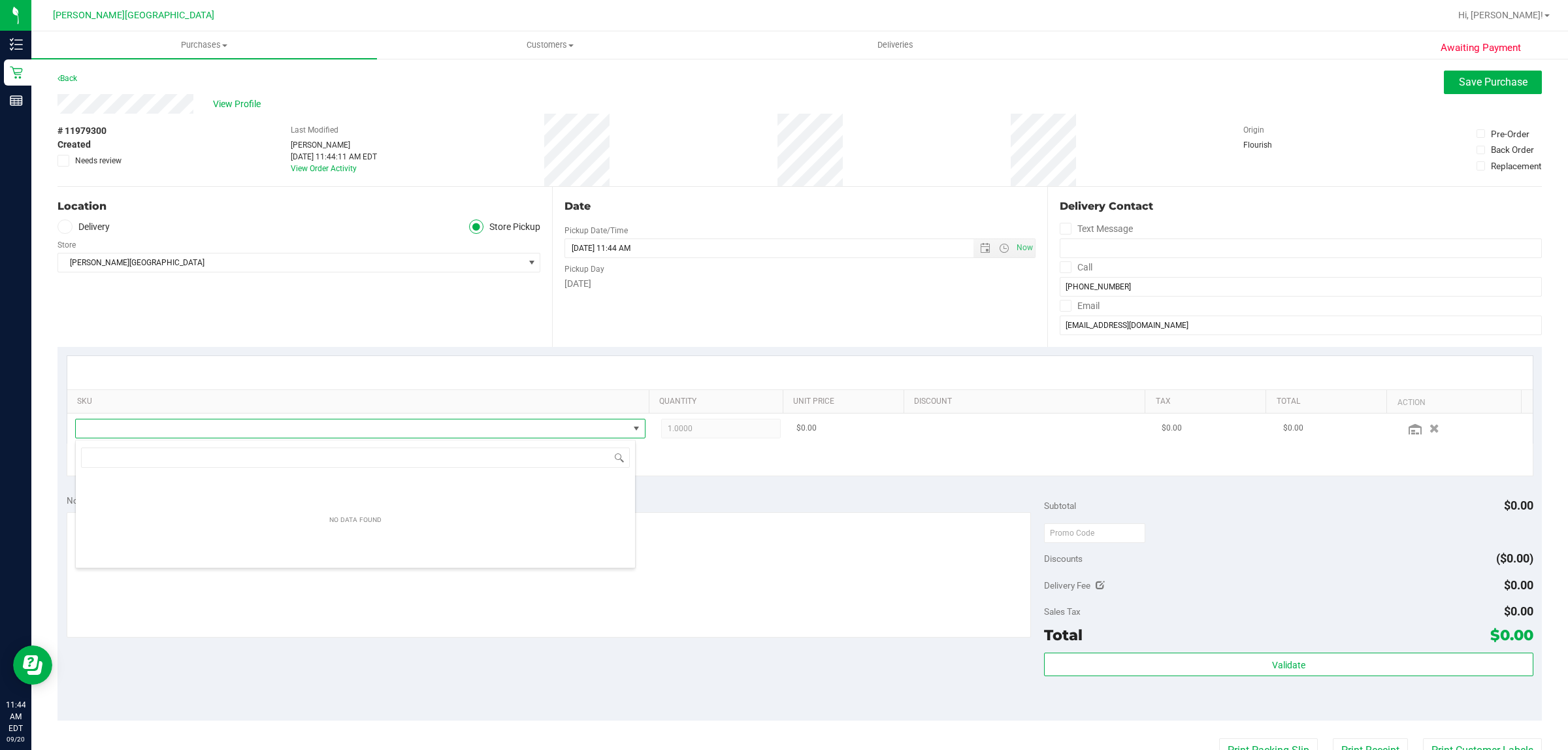
scroll to position [20, 561]
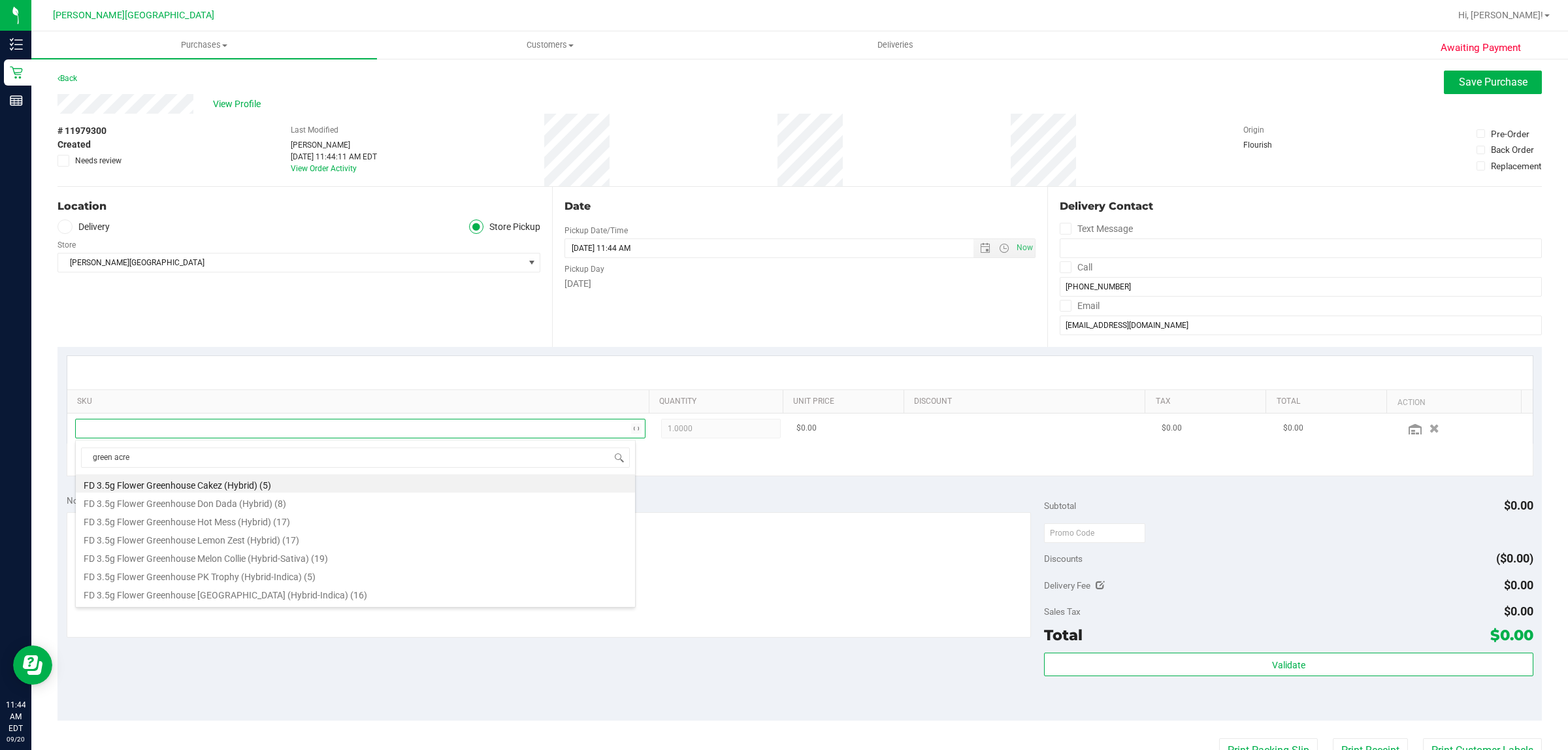
type input "green acres"
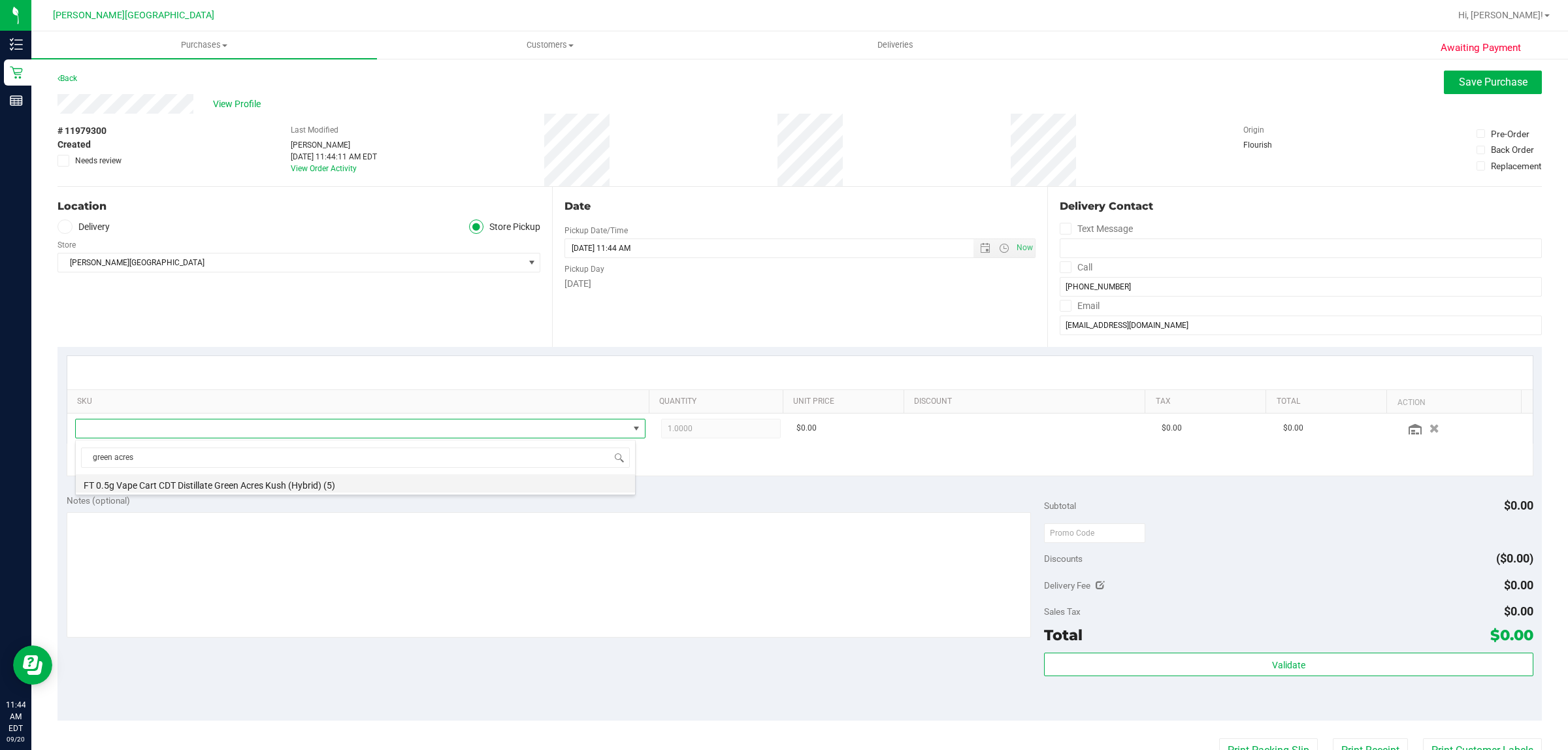
click at [310, 485] on li "FT 0.5g Vape Cart CDT Distillate Green Acres Kush (Hybrid) (5)" at bounding box center [355, 484] width 559 height 19
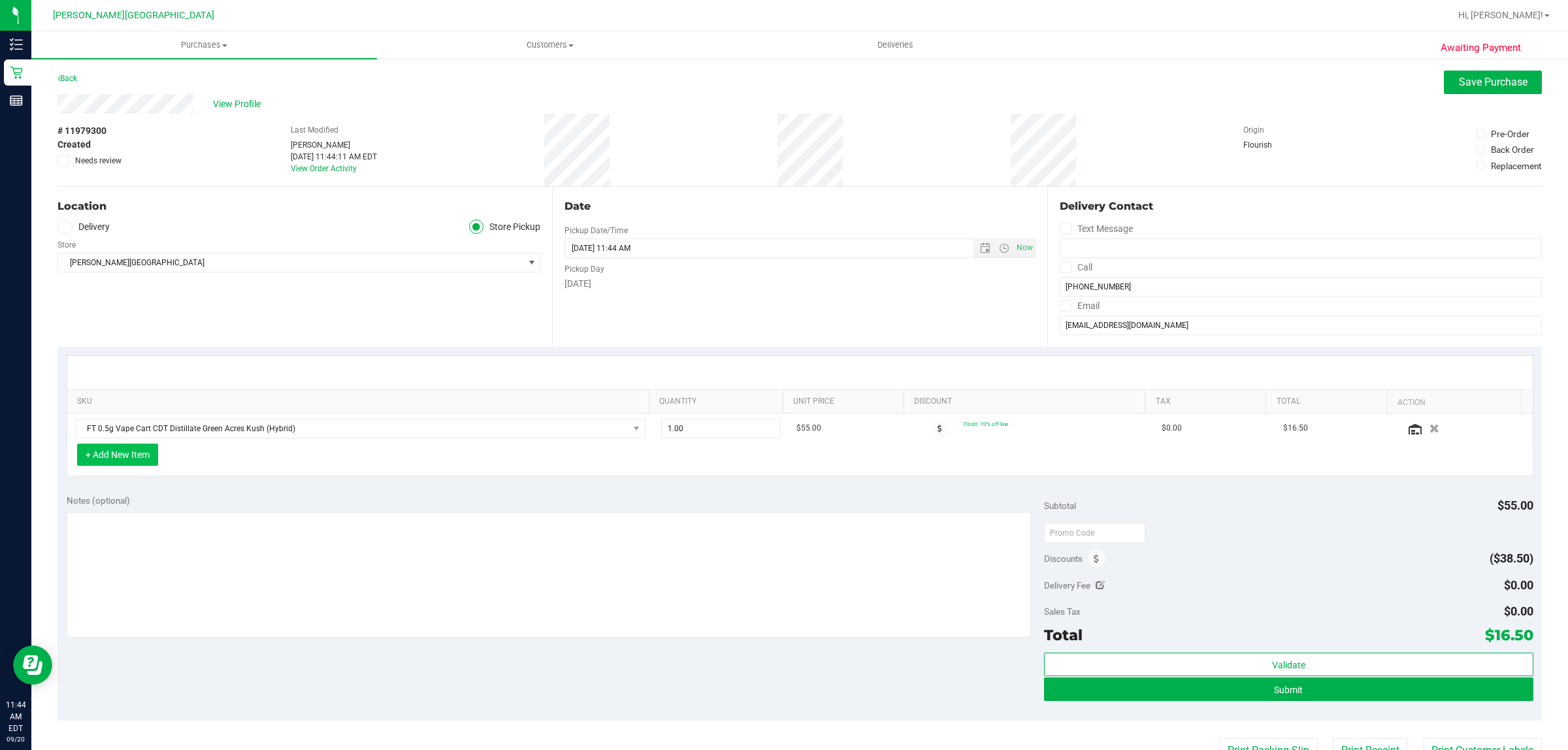
click at [138, 451] on button "+ Add New Item" at bounding box center [118, 455] width 81 height 22
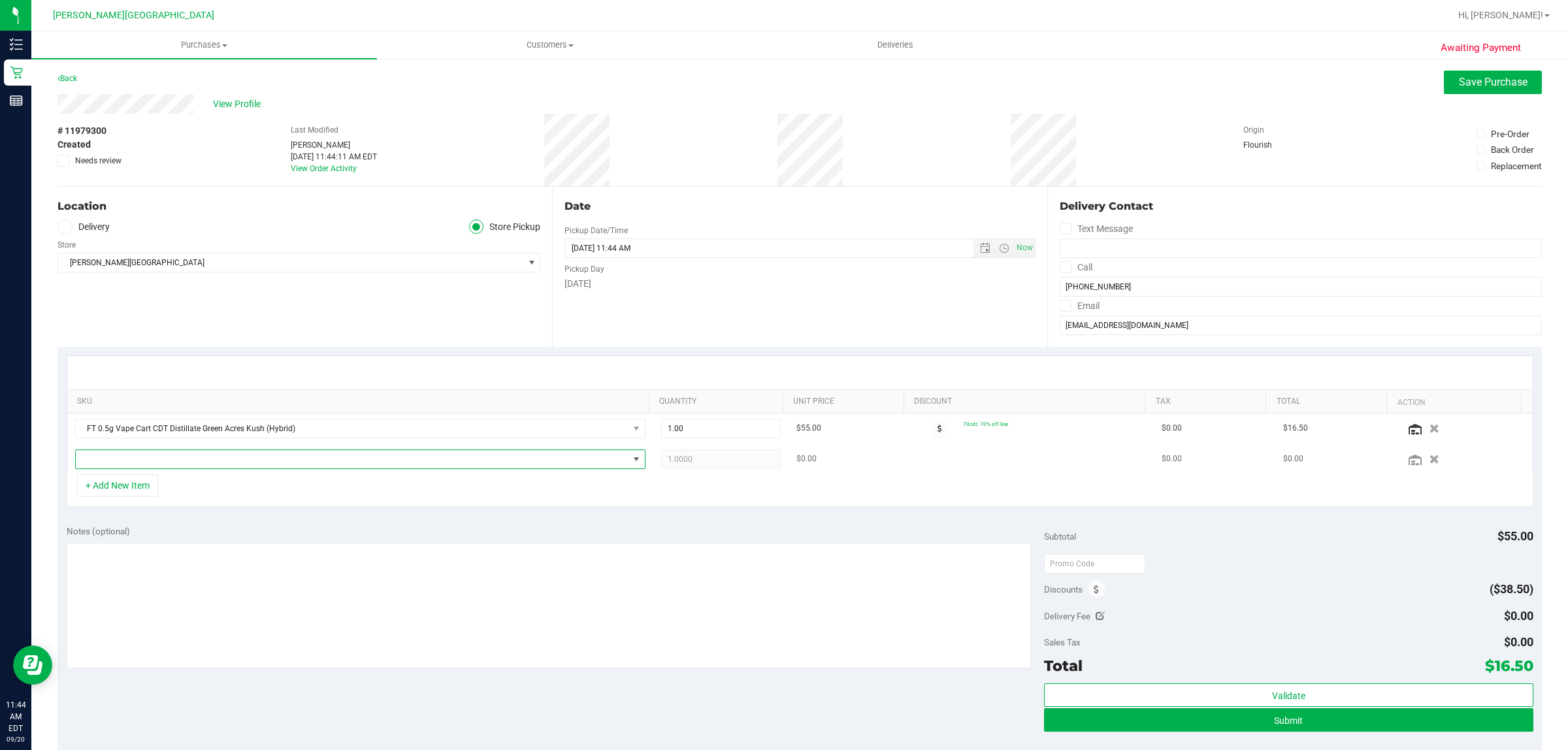
click at [278, 461] on span "NO DATA FOUND" at bounding box center [352, 460] width 553 height 19
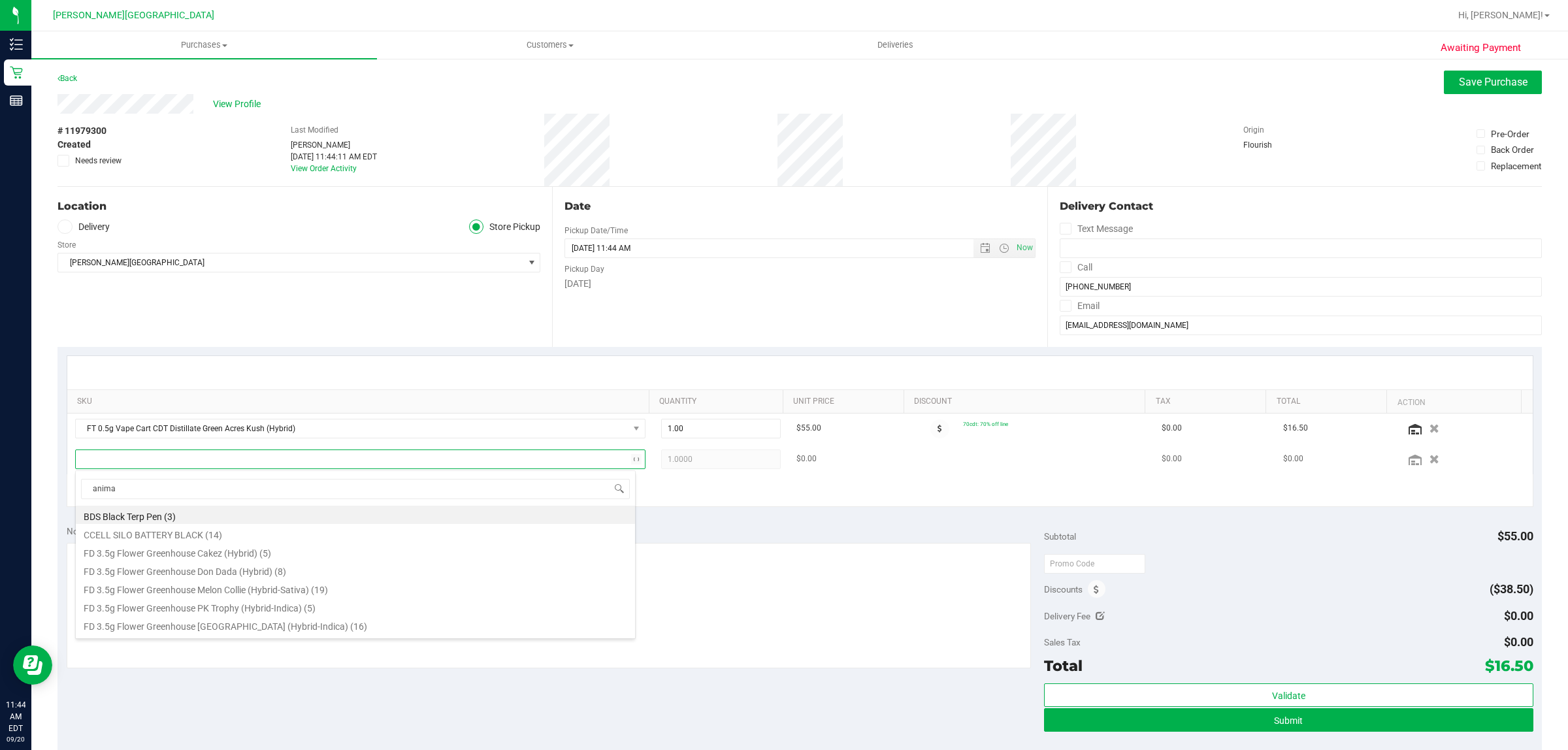
type input "animal"
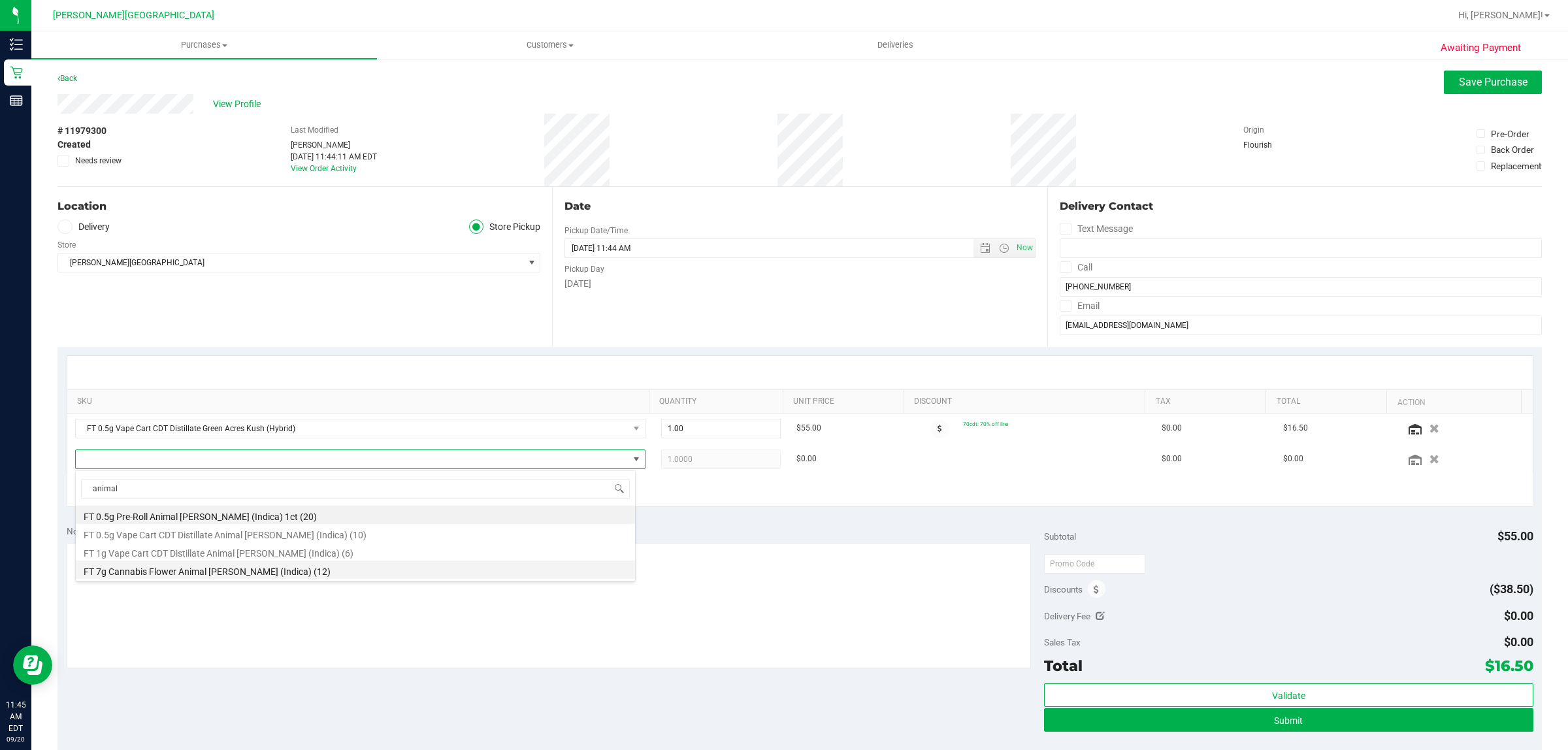
click at [297, 574] on li "FT 7g Cannabis Flower Animal [PERSON_NAME] (Indica) (12)" at bounding box center [355, 570] width 559 height 19
click at [297, 574] on textarea at bounding box center [550, 606] width 965 height 125
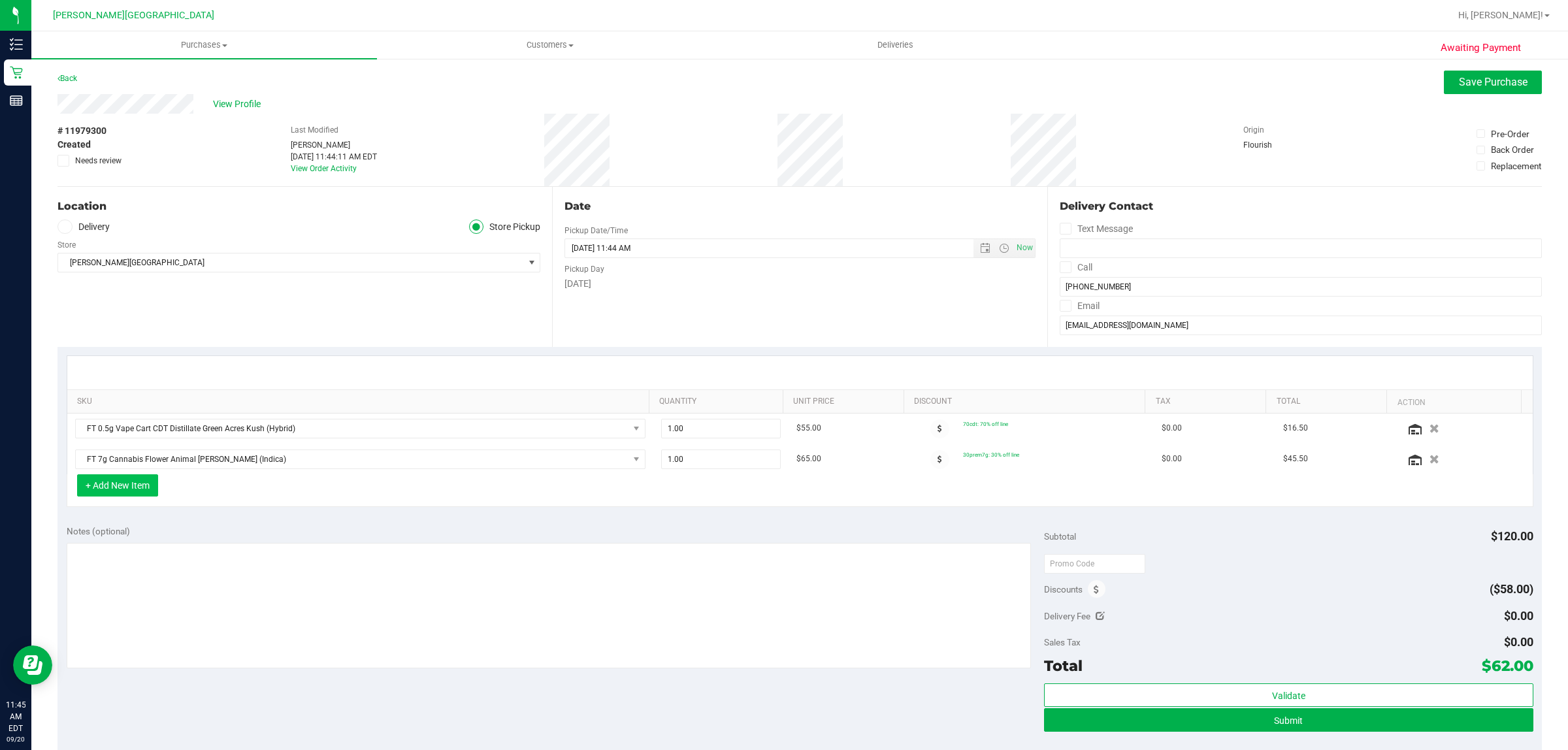
click at [130, 485] on button "+ Add New Item" at bounding box center [118, 486] width 81 height 22
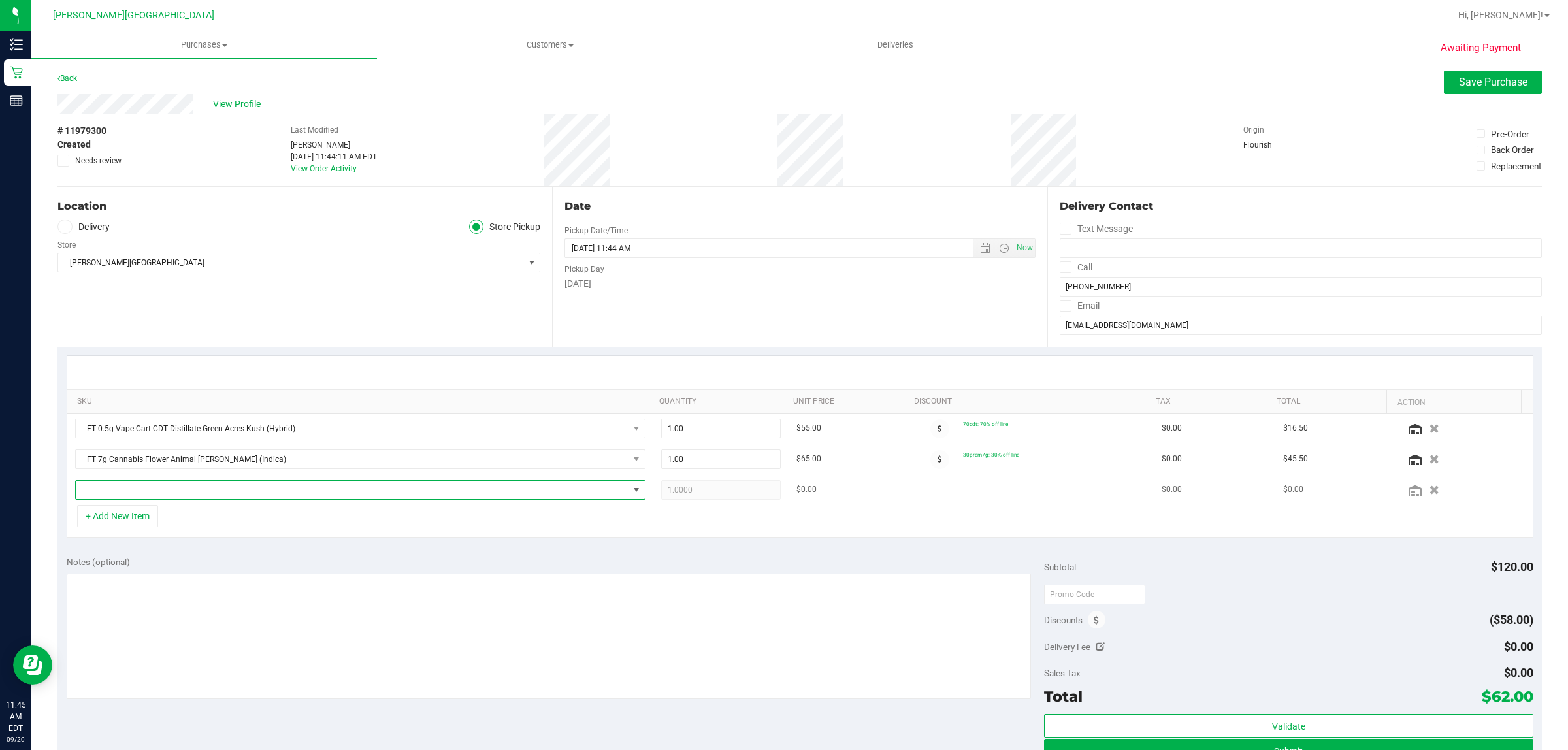
click at [177, 490] on span "NO DATA FOUND" at bounding box center [352, 490] width 553 height 19
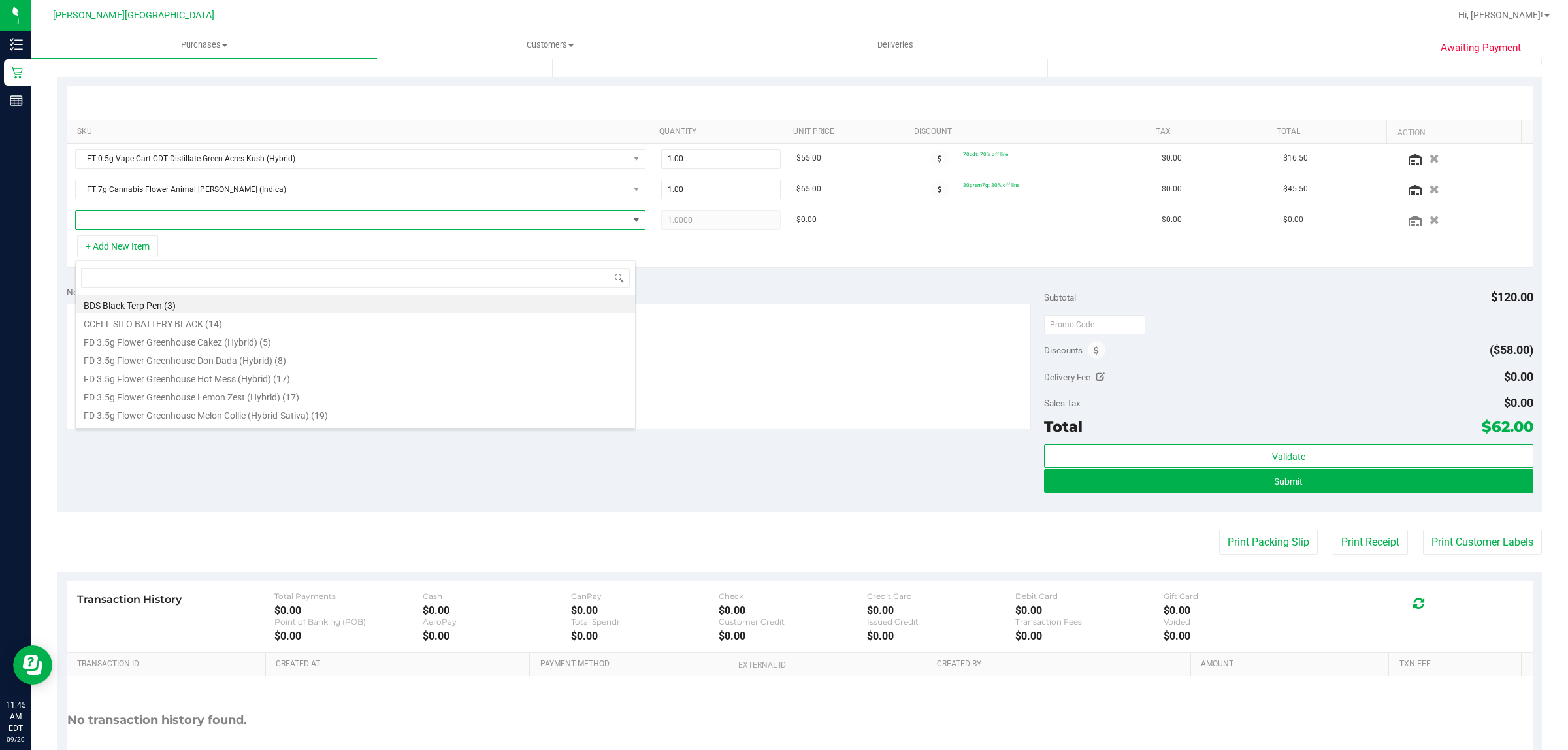
scroll to position [327, 0]
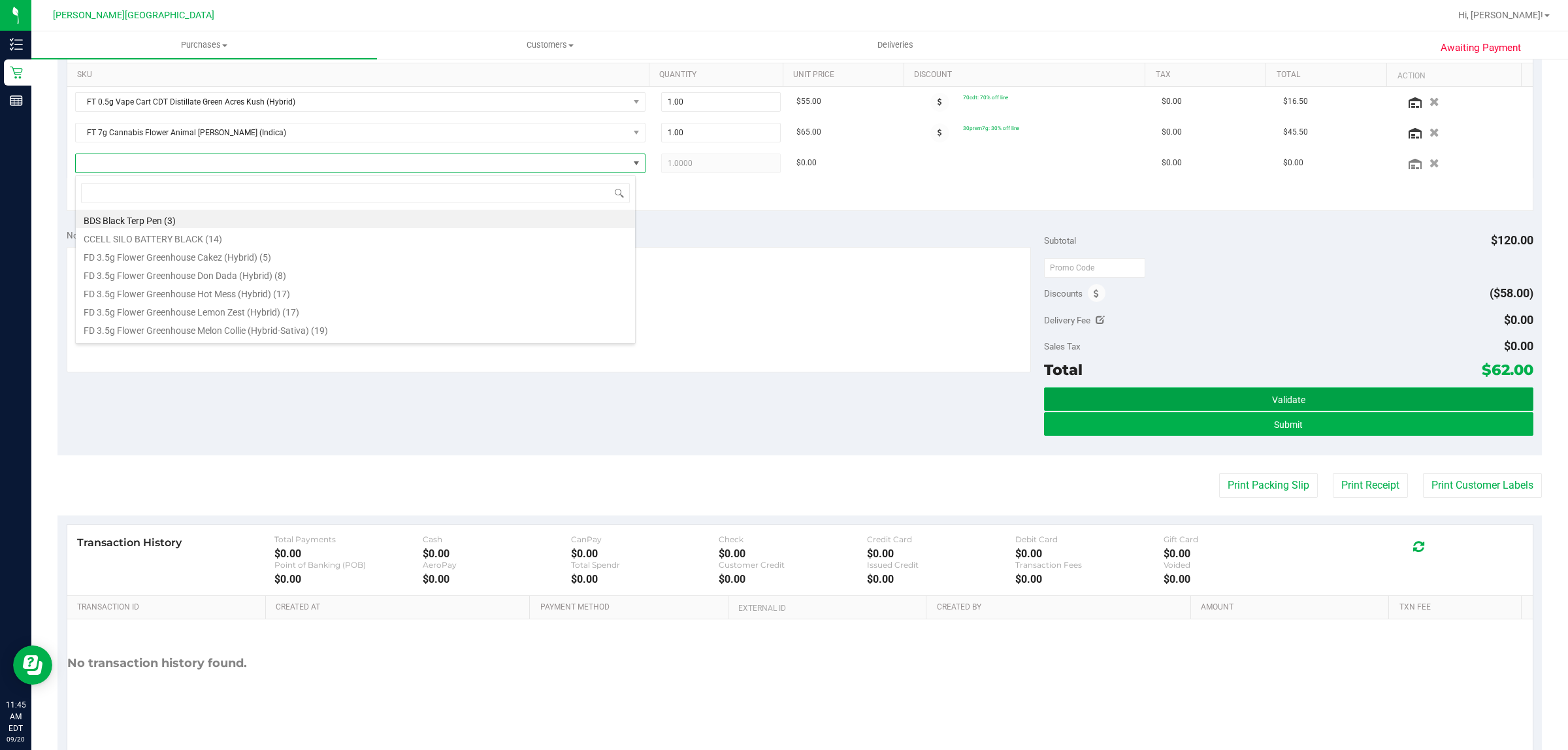
click at [1409, 396] on button "Validate" at bounding box center [1289, 399] width 489 height 24
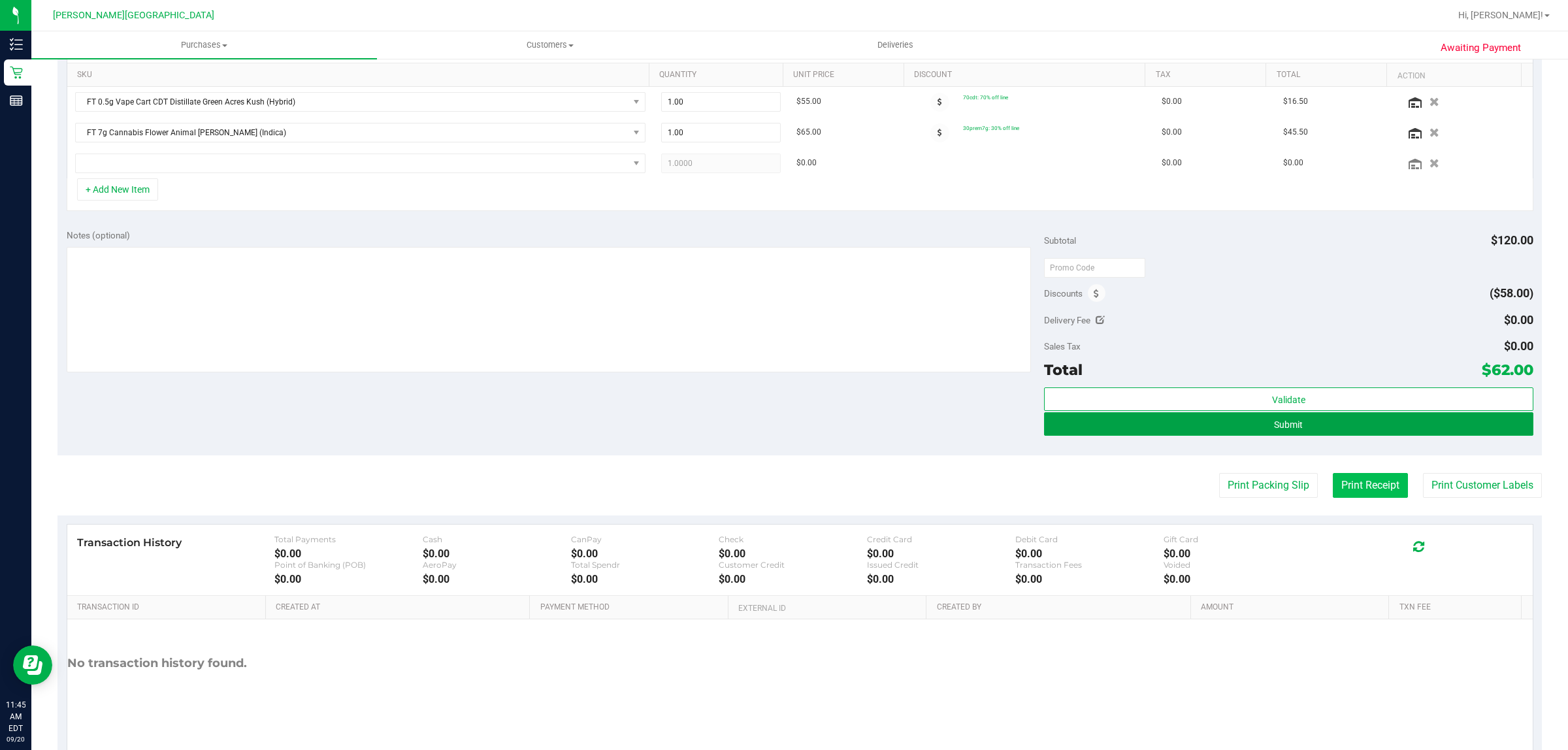
drag, startPoint x: 1288, startPoint y: 419, endPoint x: 1363, endPoint y: 464, distance: 87.5
click at [1288, 418] on button "Submit" at bounding box center [1289, 423] width 489 height 24
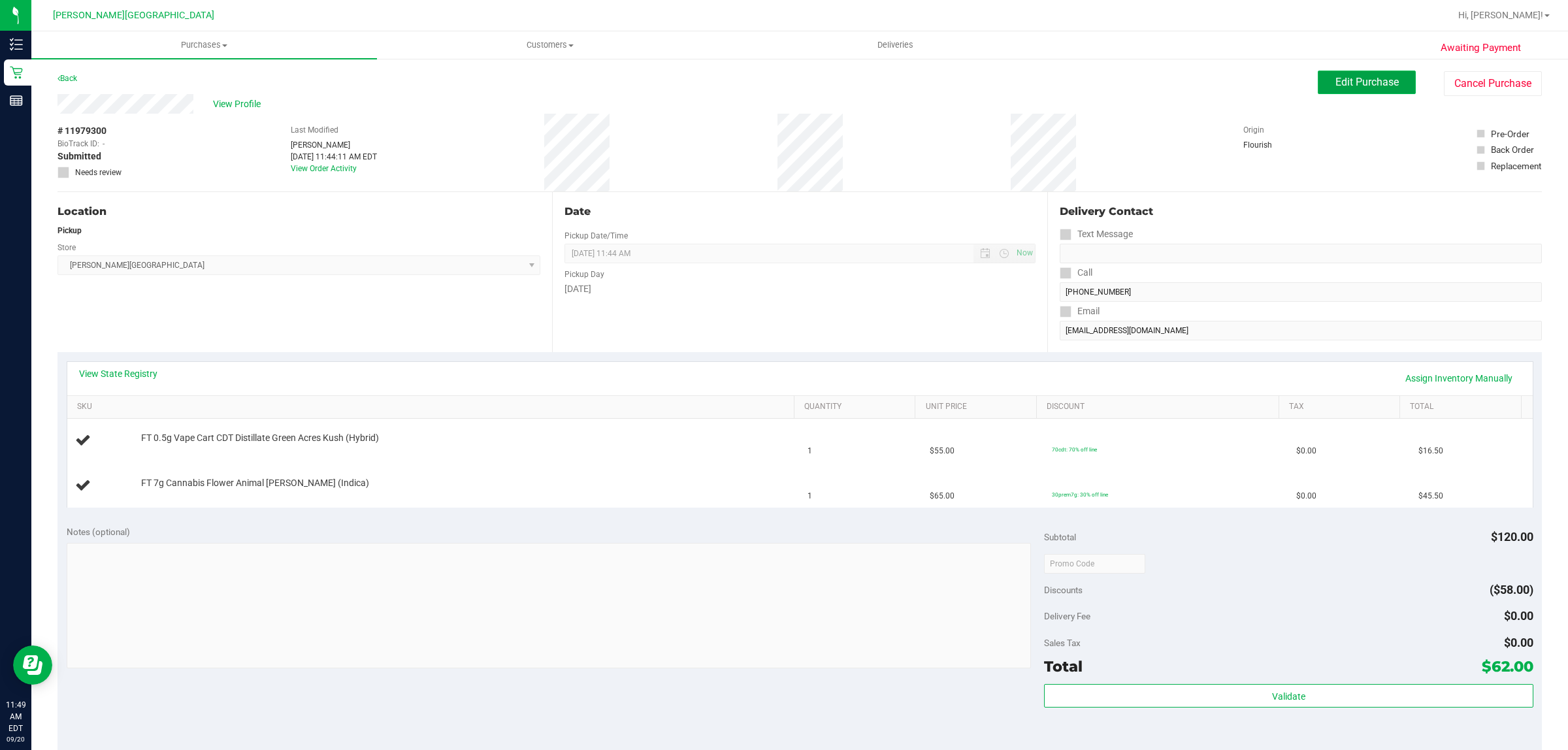
click at [1370, 79] on span "Edit Purchase" at bounding box center [1367, 81] width 63 height 12
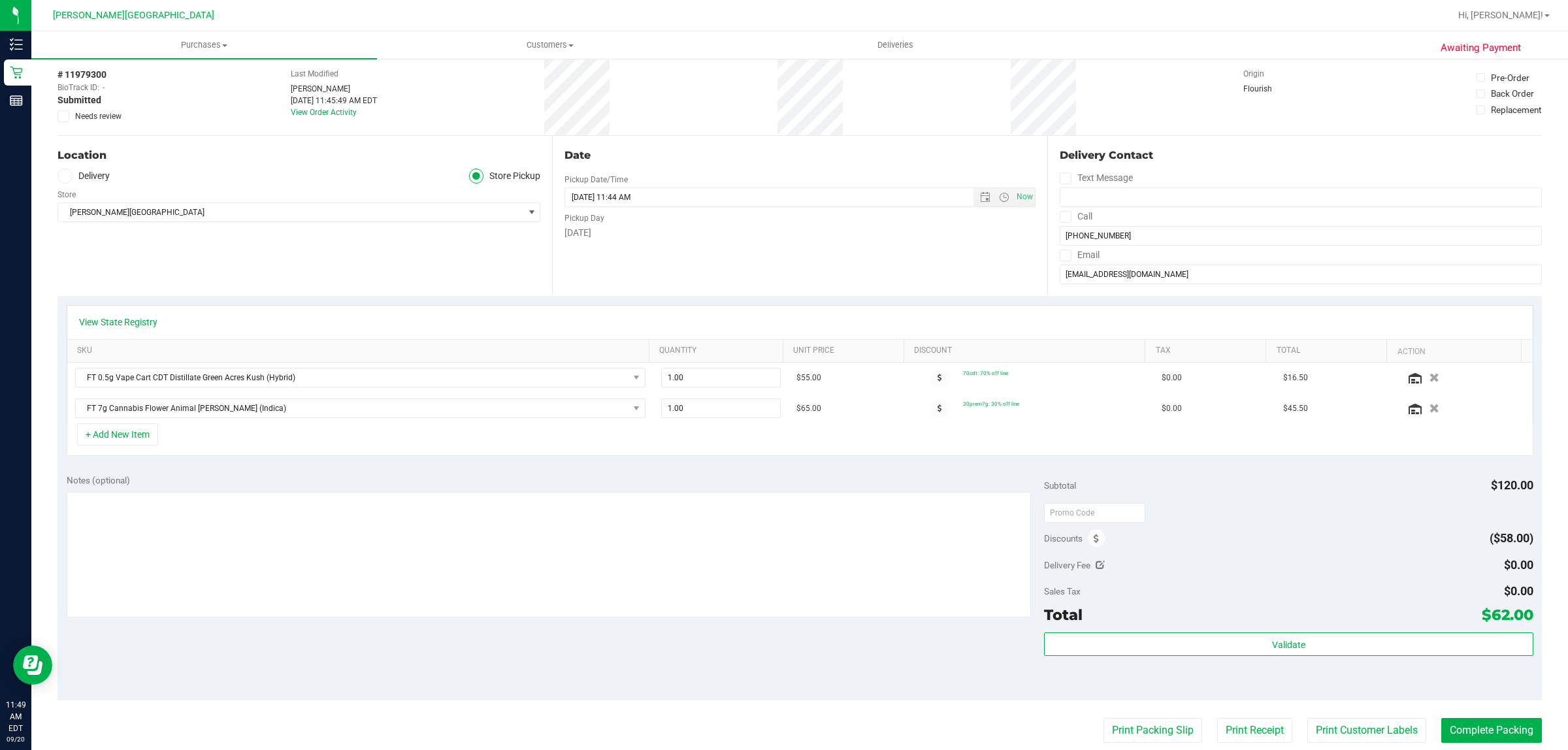
scroll to position [82, 0]
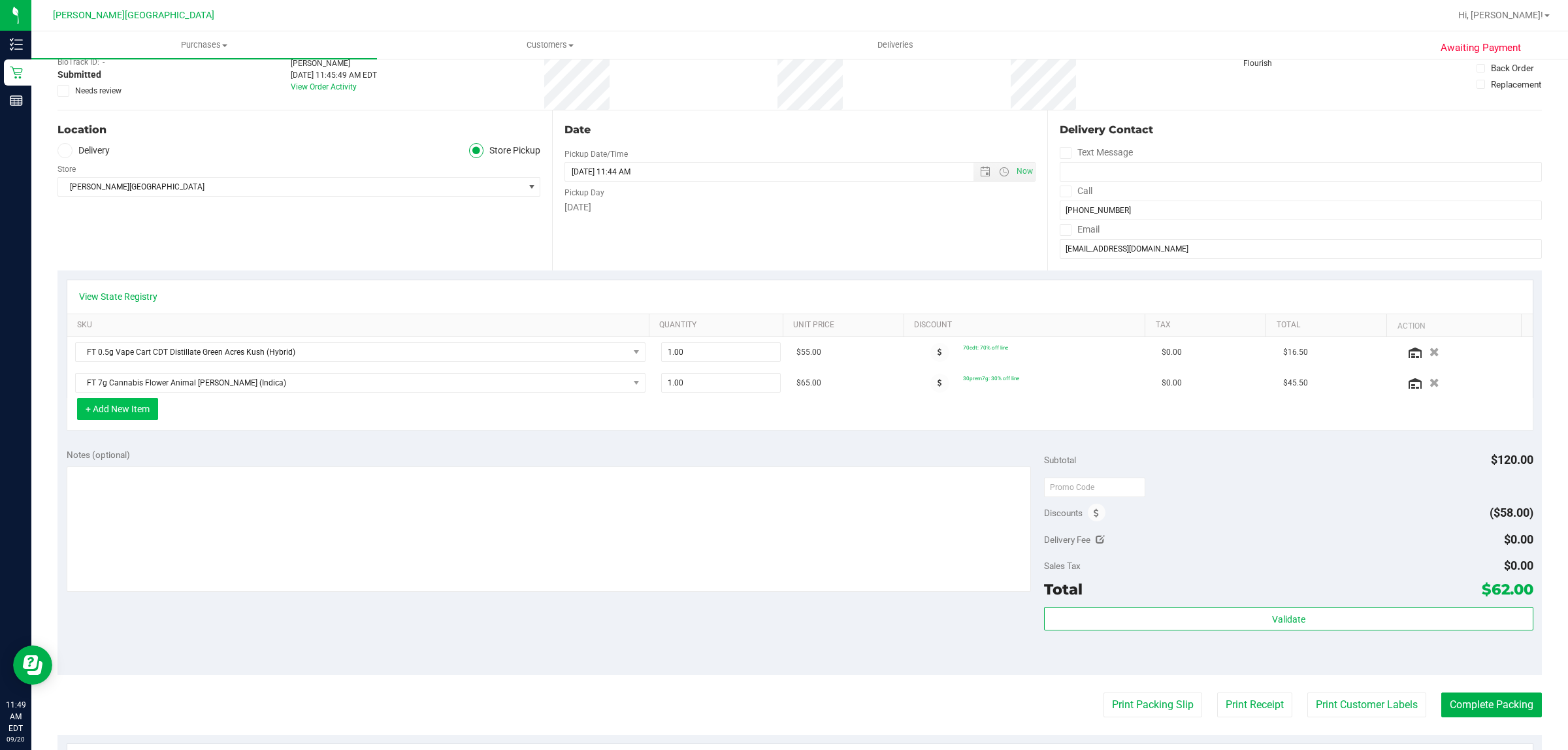
click at [148, 418] on button "+ Add New Item" at bounding box center [118, 409] width 81 height 22
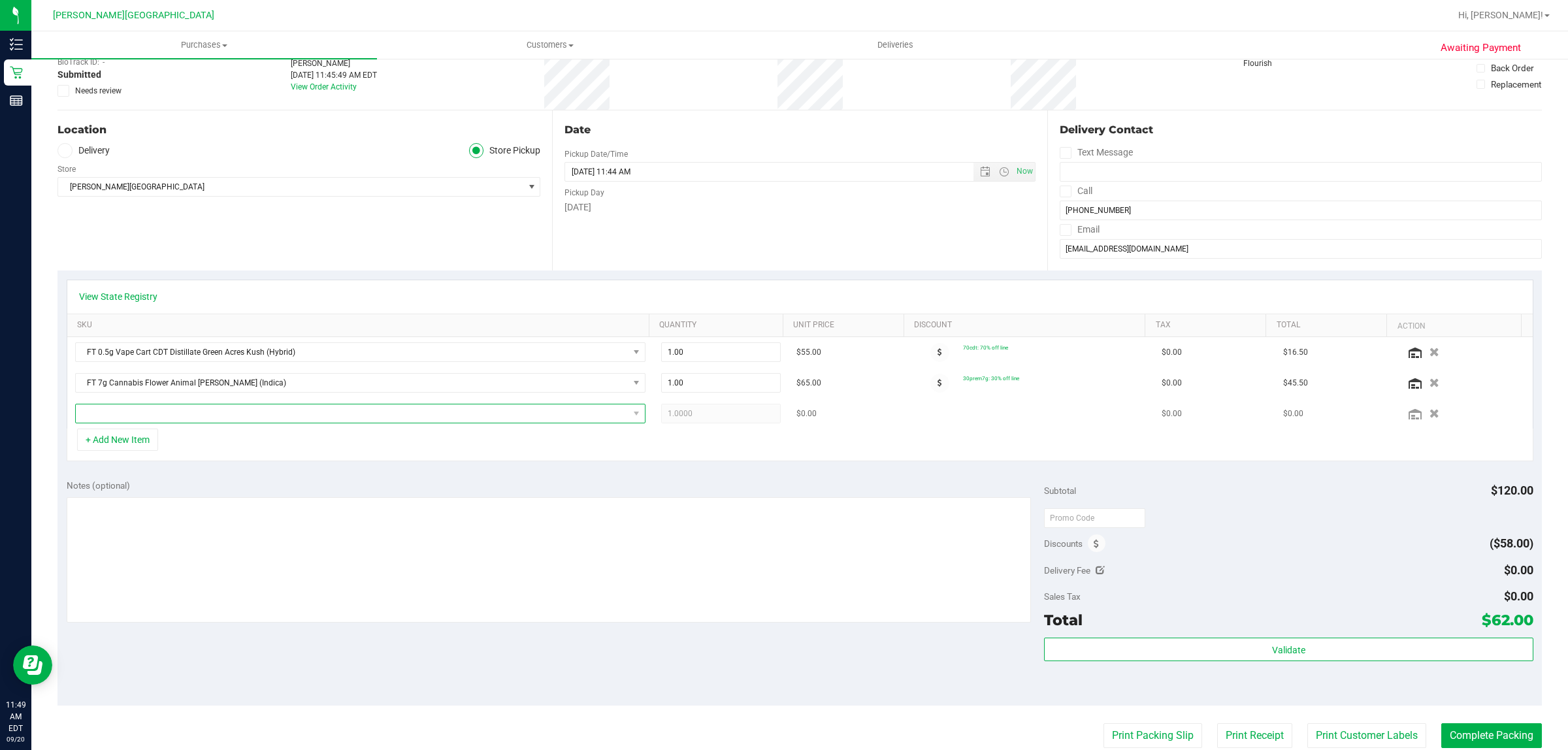
click at [215, 418] on span "NO DATA FOUND" at bounding box center [352, 413] width 553 height 19
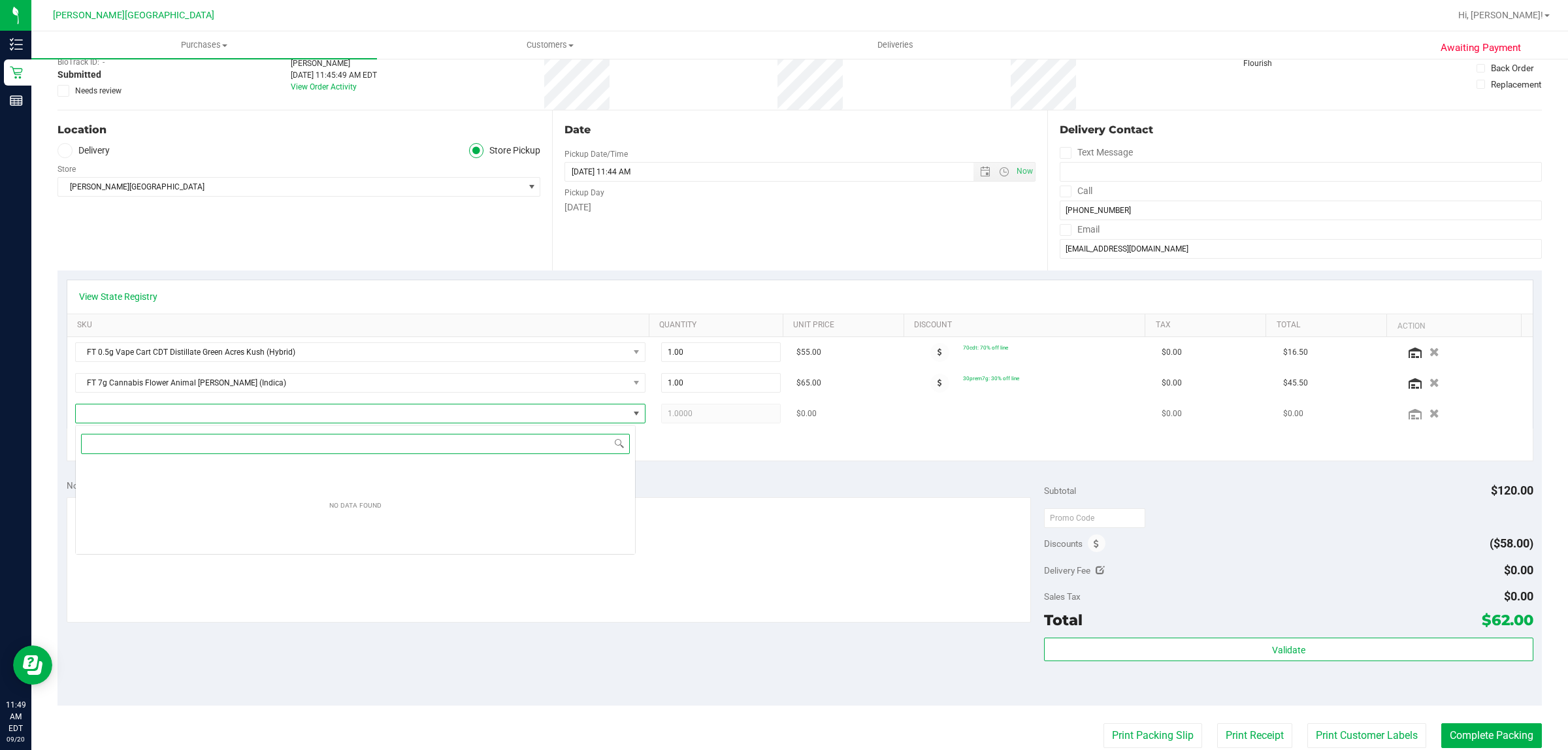
scroll to position [20, 561]
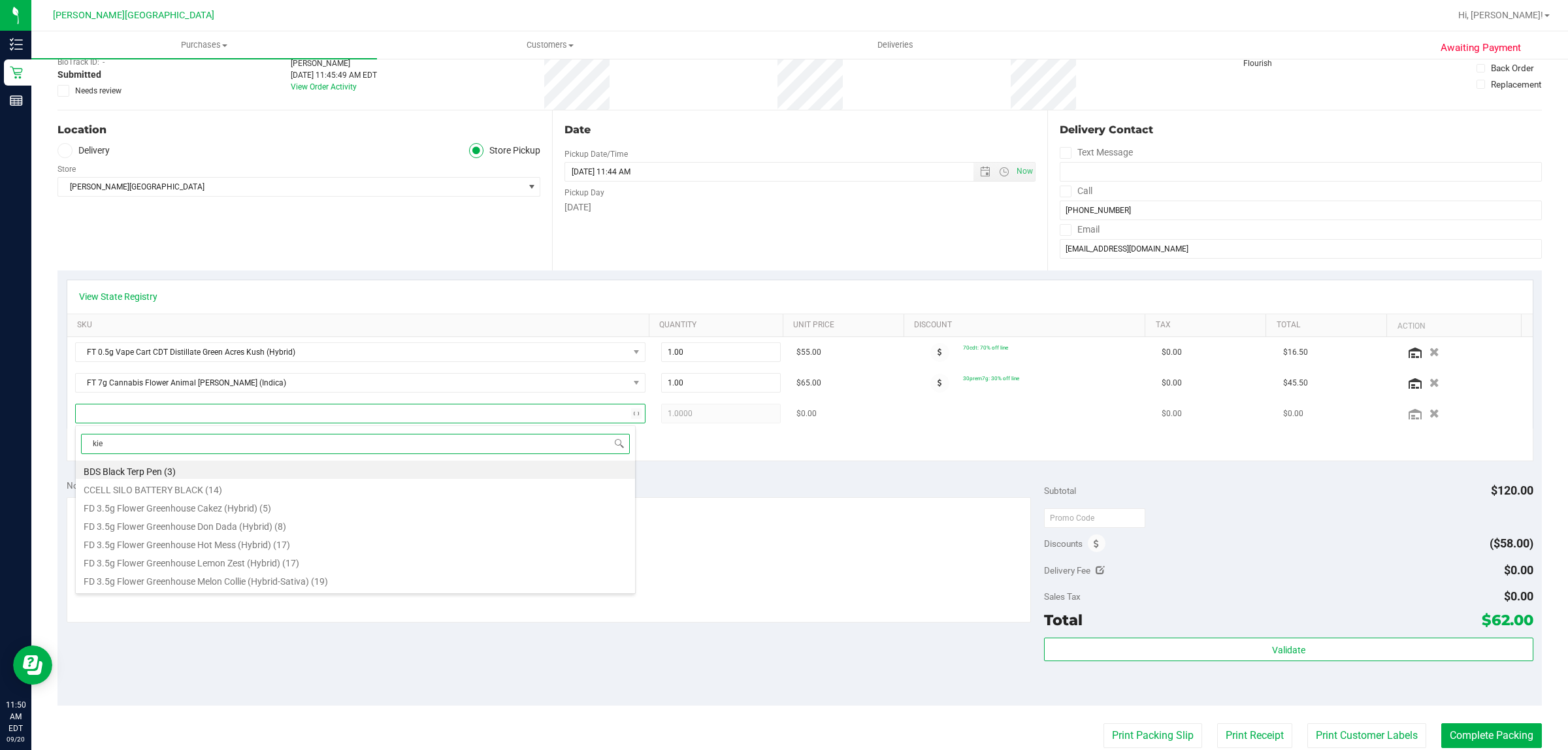
type input "kief"
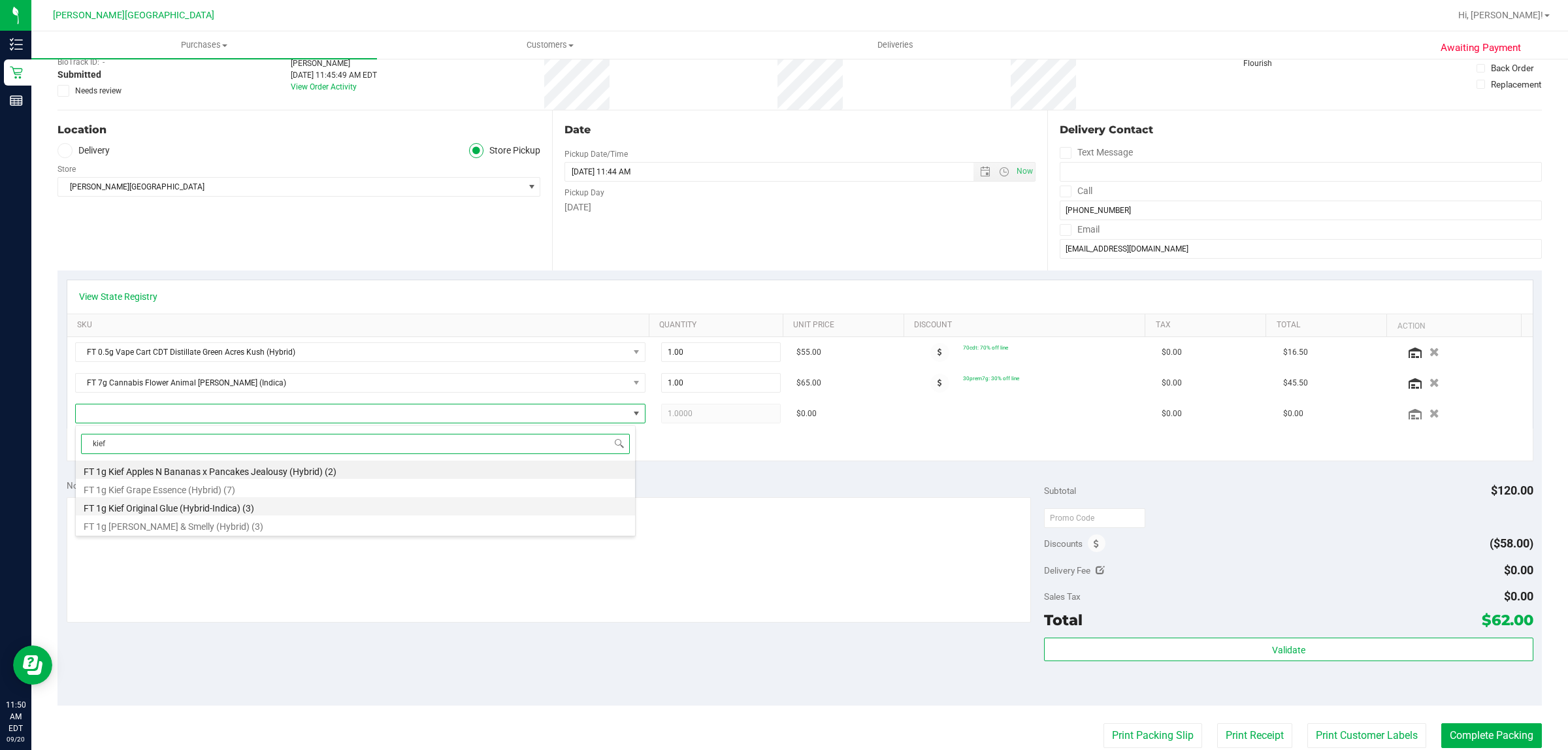
click at [219, 507] on li "FT 1g Kief Original Glue (Hybrid-Indica) (3)" at bounding box center [355, 507] width 559 height 19
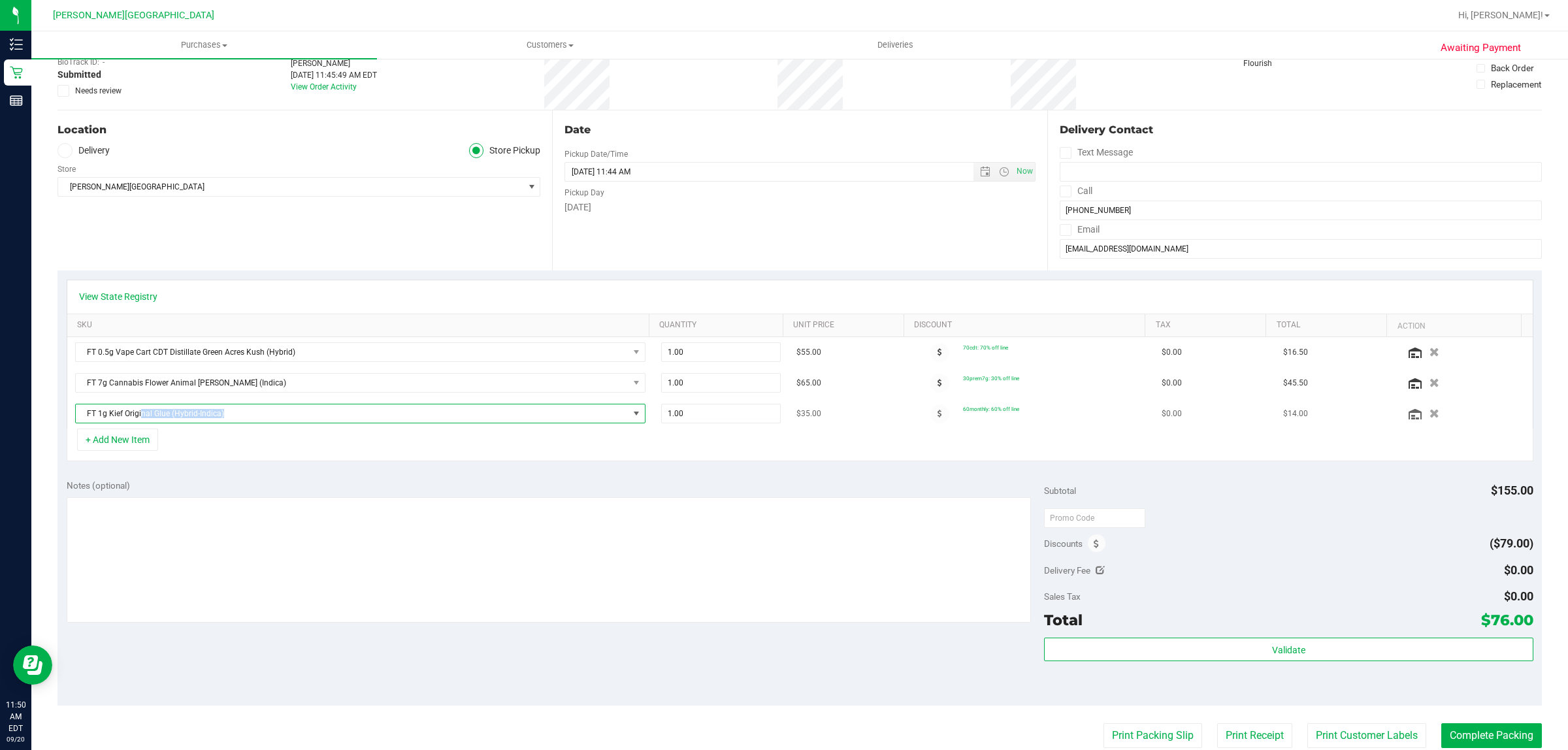
drag, startPoint x: 406, startPoint y: 411, endPoint x: 142, endPoint y: 410, distance: 264.0
click at [142, 410] on span "FT 1g Kief Original Glue (Hybrid-Indica)" at bounding box center [352, 413] width 553 height 19
click at [726, 450] on div "+ Add New Item" at bounding box center [800, 445] width 1467 height 33
click at [1430, 416] on icon "button" at bounding box center [1435, 414] width 11 height 10
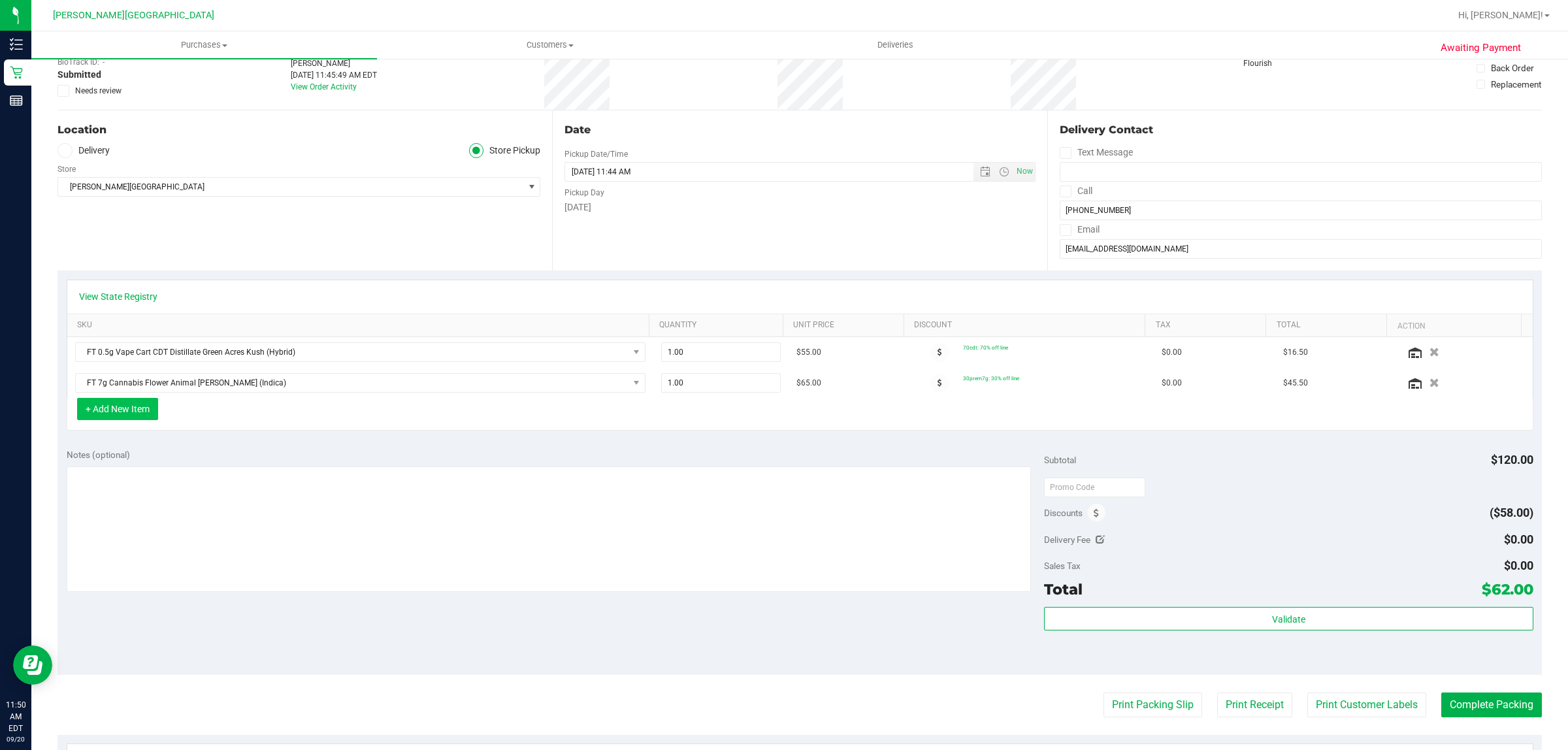
click at [126, 407] on button "+ Add New Item" at bounding box center [118, 409] width 81 height 22
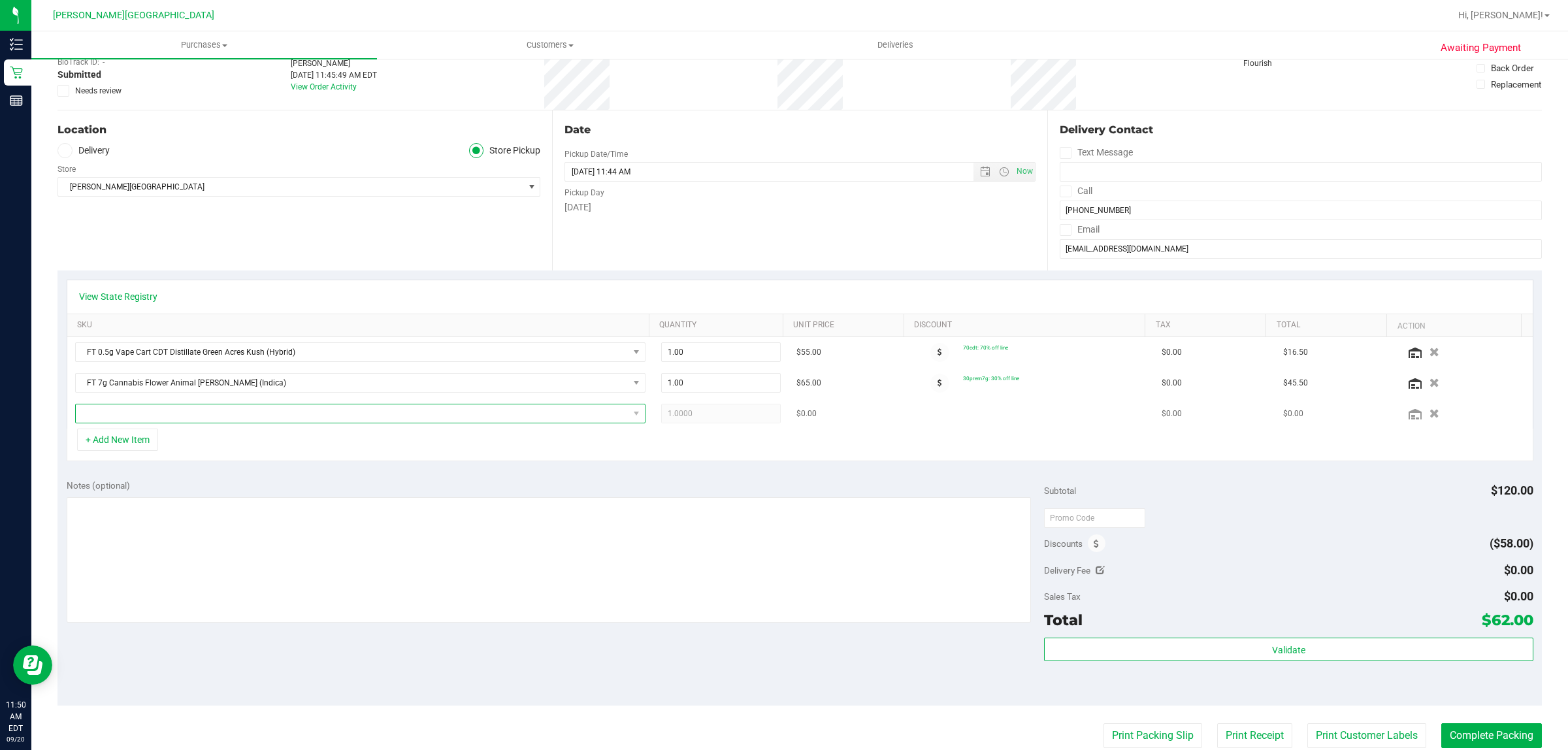
click at [158, 423] on span "NO DATA FOUND" at bounding box center [352, 413] width 553 height 19
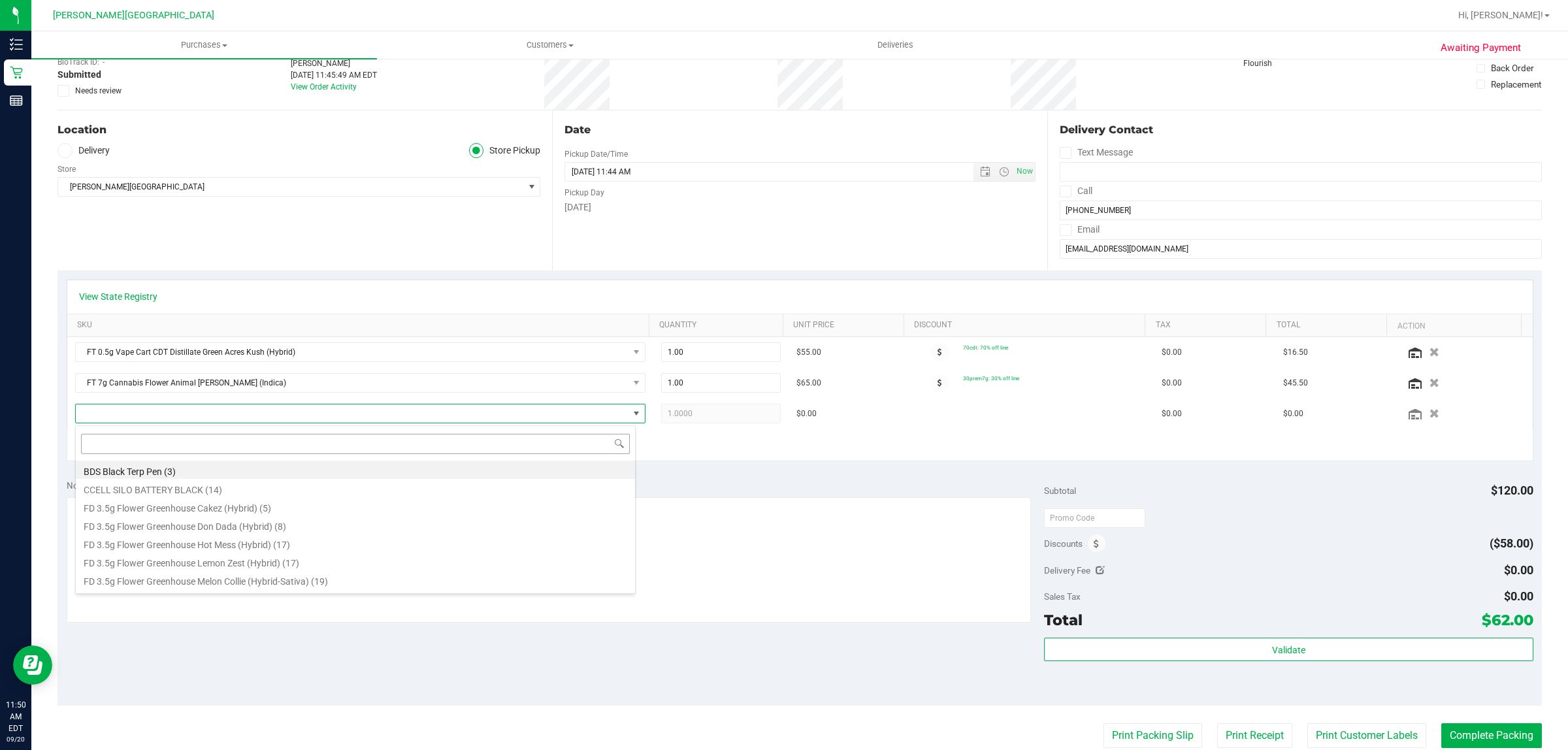
click at [155, 443] on input at bounding box center [356, 444] width 549 height 20
type input "shatter"
click at [167, 471] on li "FT 1g Shatter Bosscotti (Indica) (4)" at bounding box center [355, 470] width 559 height 19
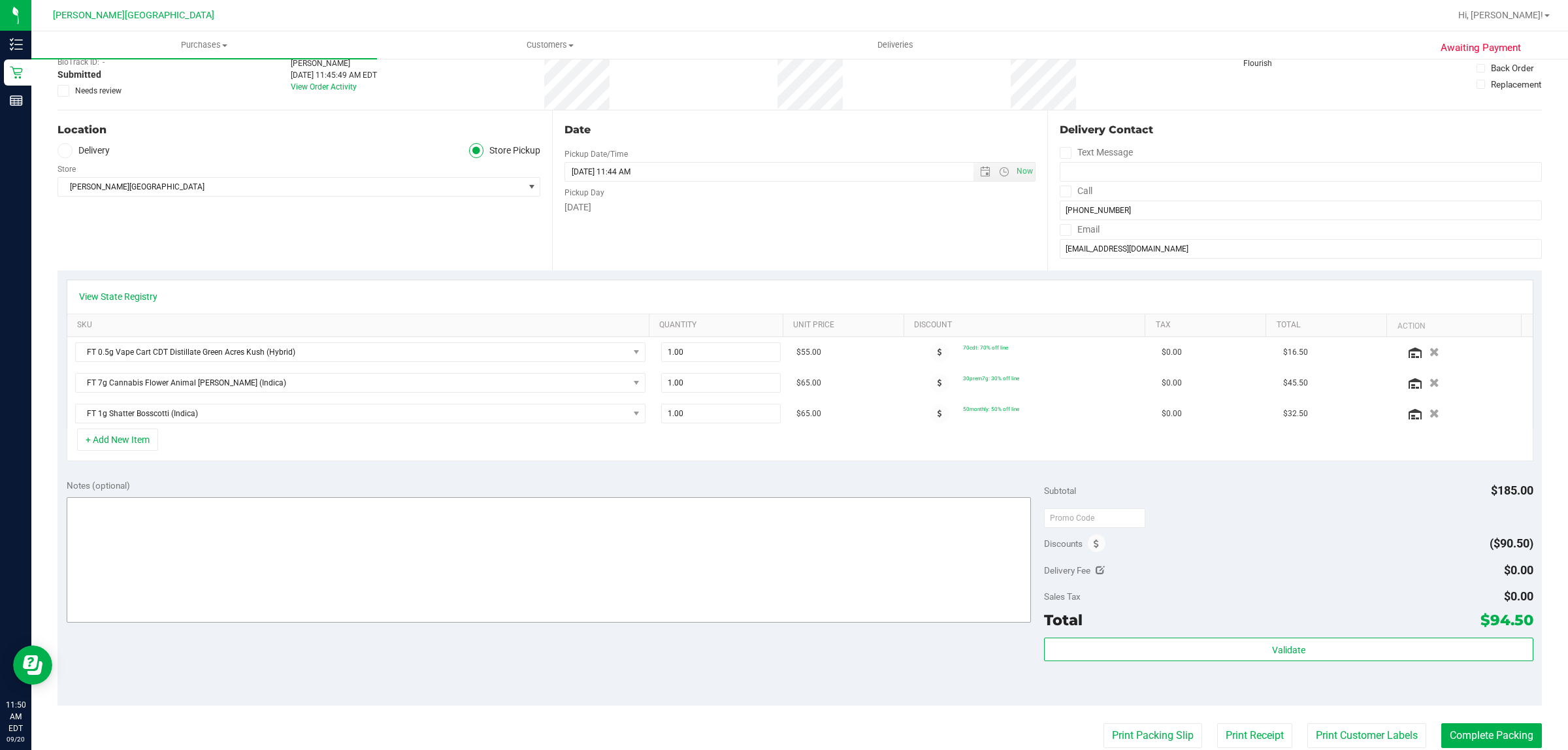
scroll to position [368, 0]
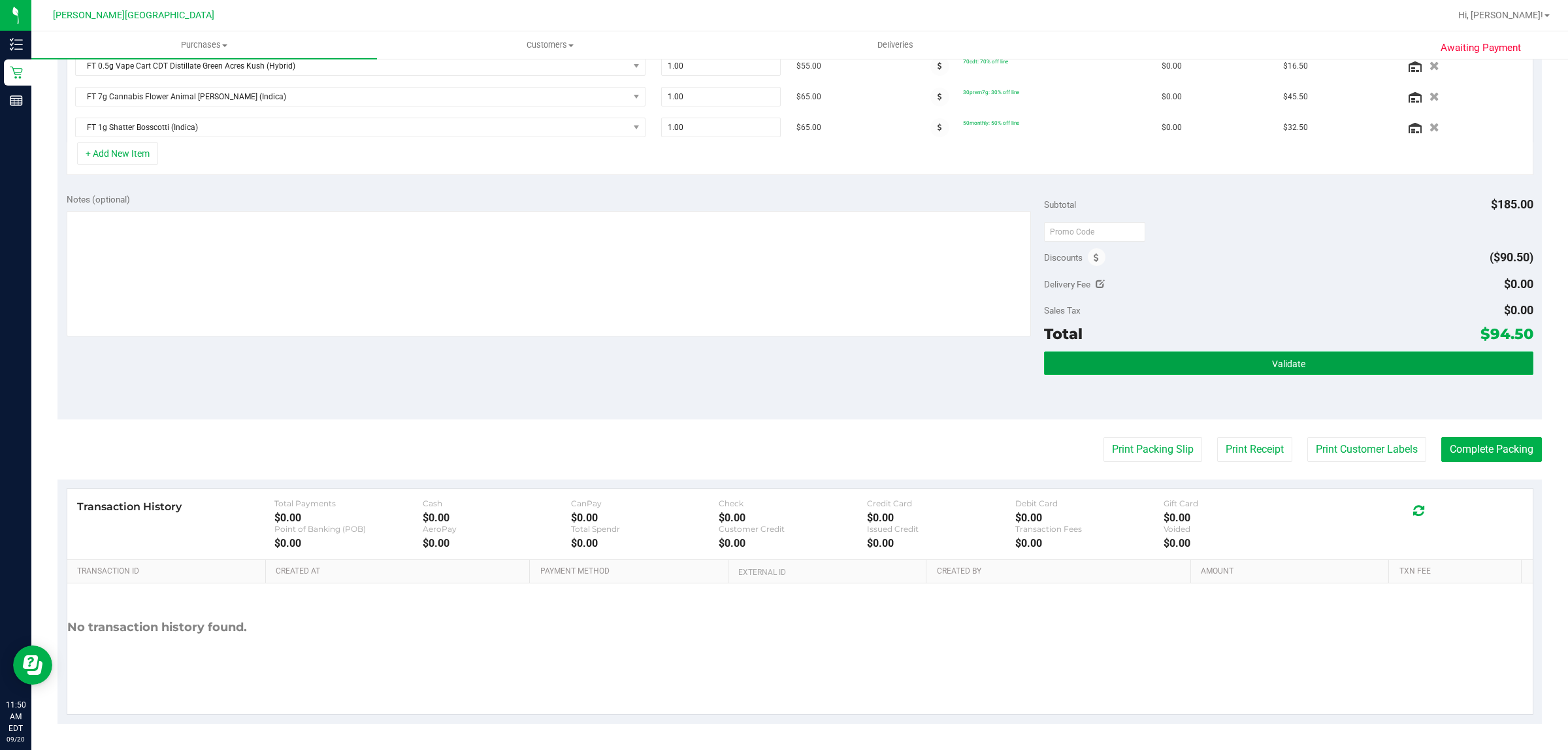
click at [1305, 364] on button "Validate" at bounding box center [1289, 363] width 489 height 24
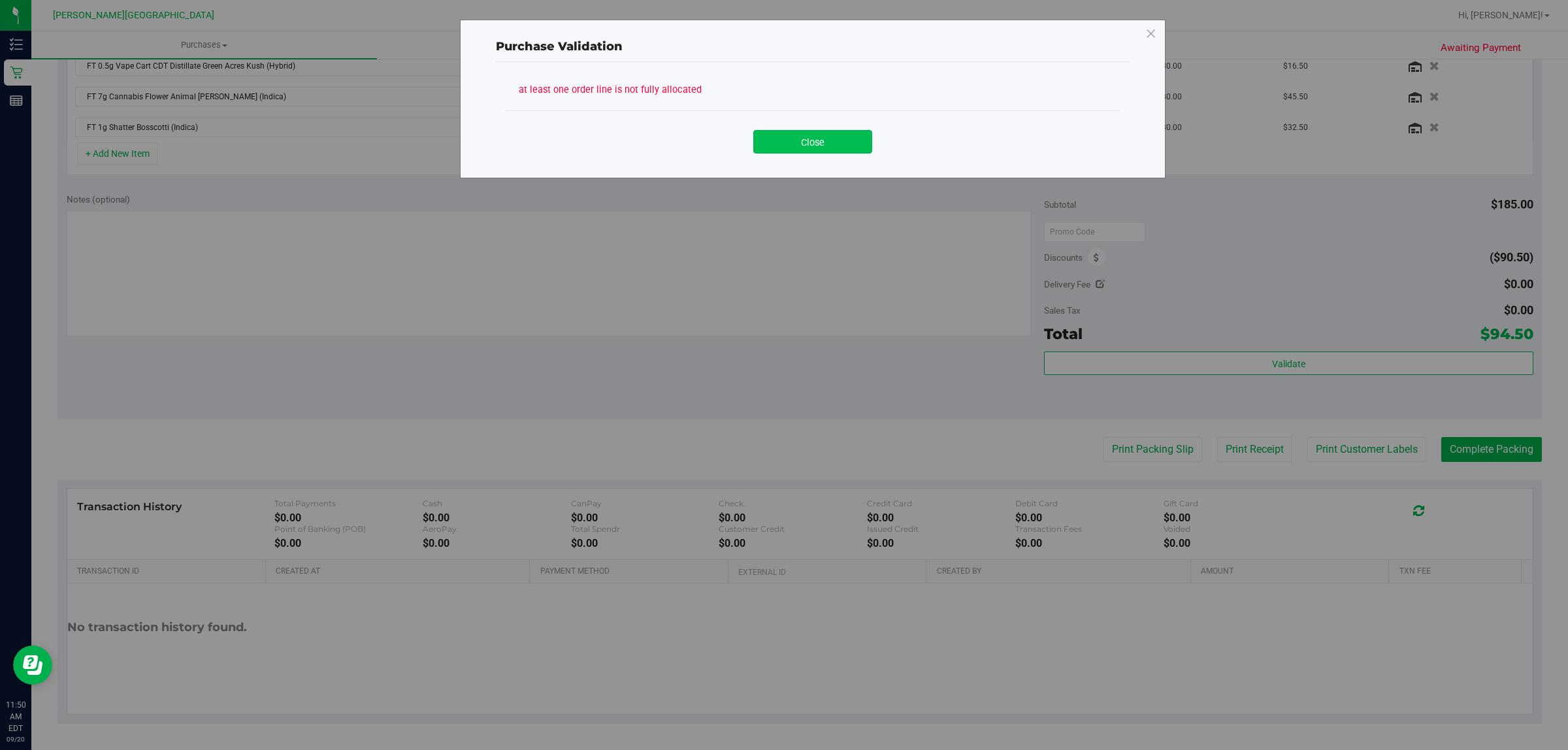
click at [831, 136] on button "Close" at bounding box center [813, 141] width 119 height 24
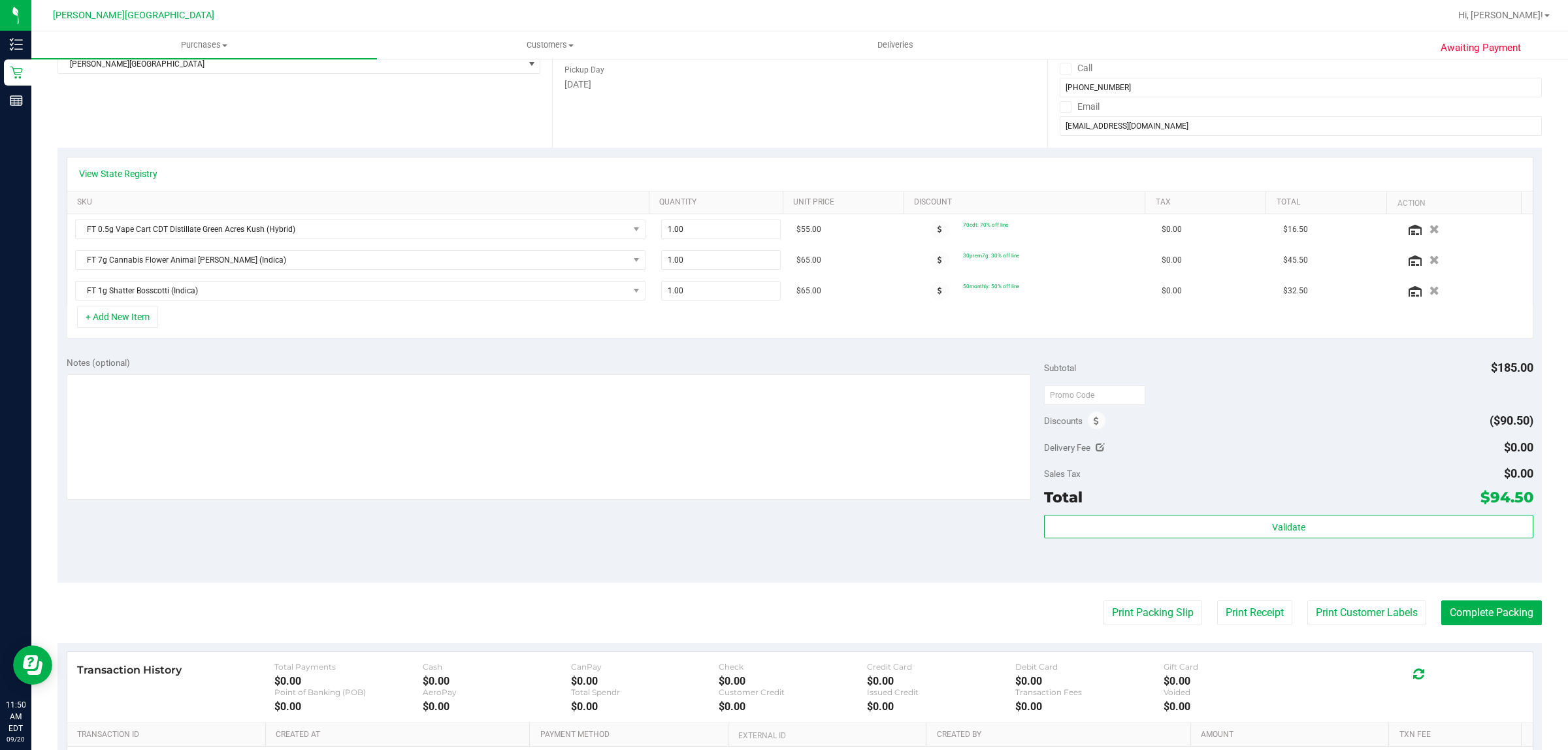
scroll to position [0, 0]
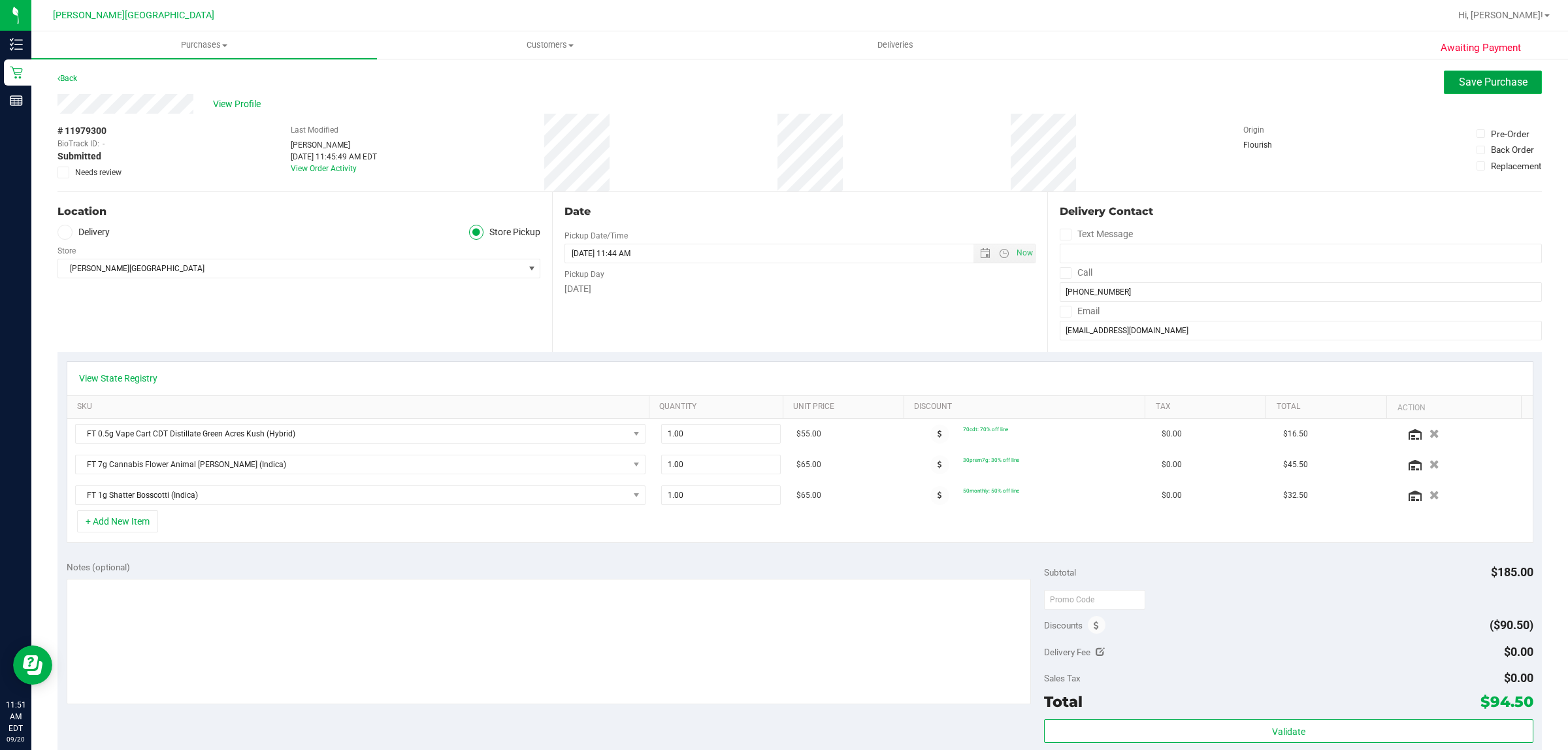
click at [1469, 81] on span "Save Purchase" at bounding box center [1493, 81] width 68 height 12
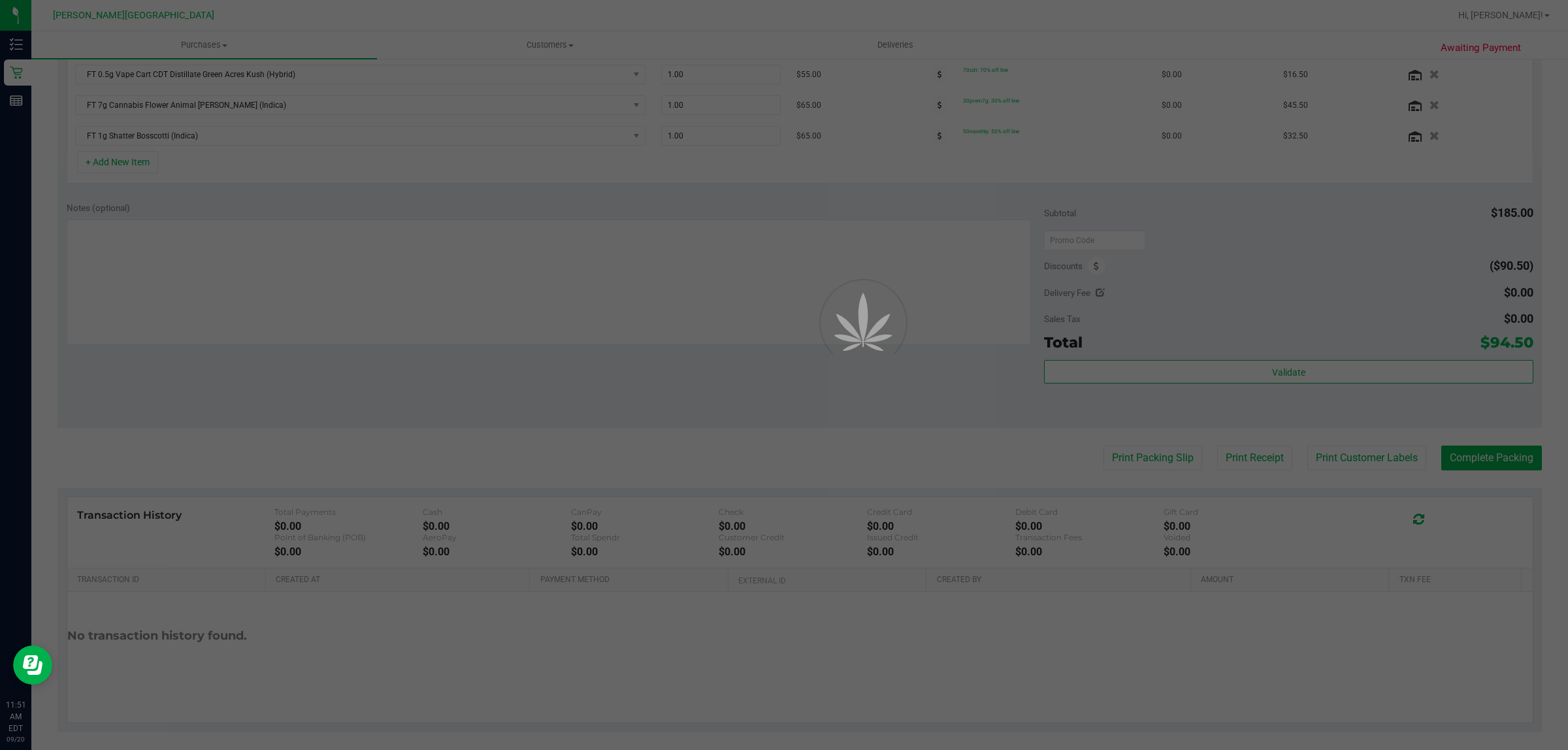
scroll to position [368, 0]
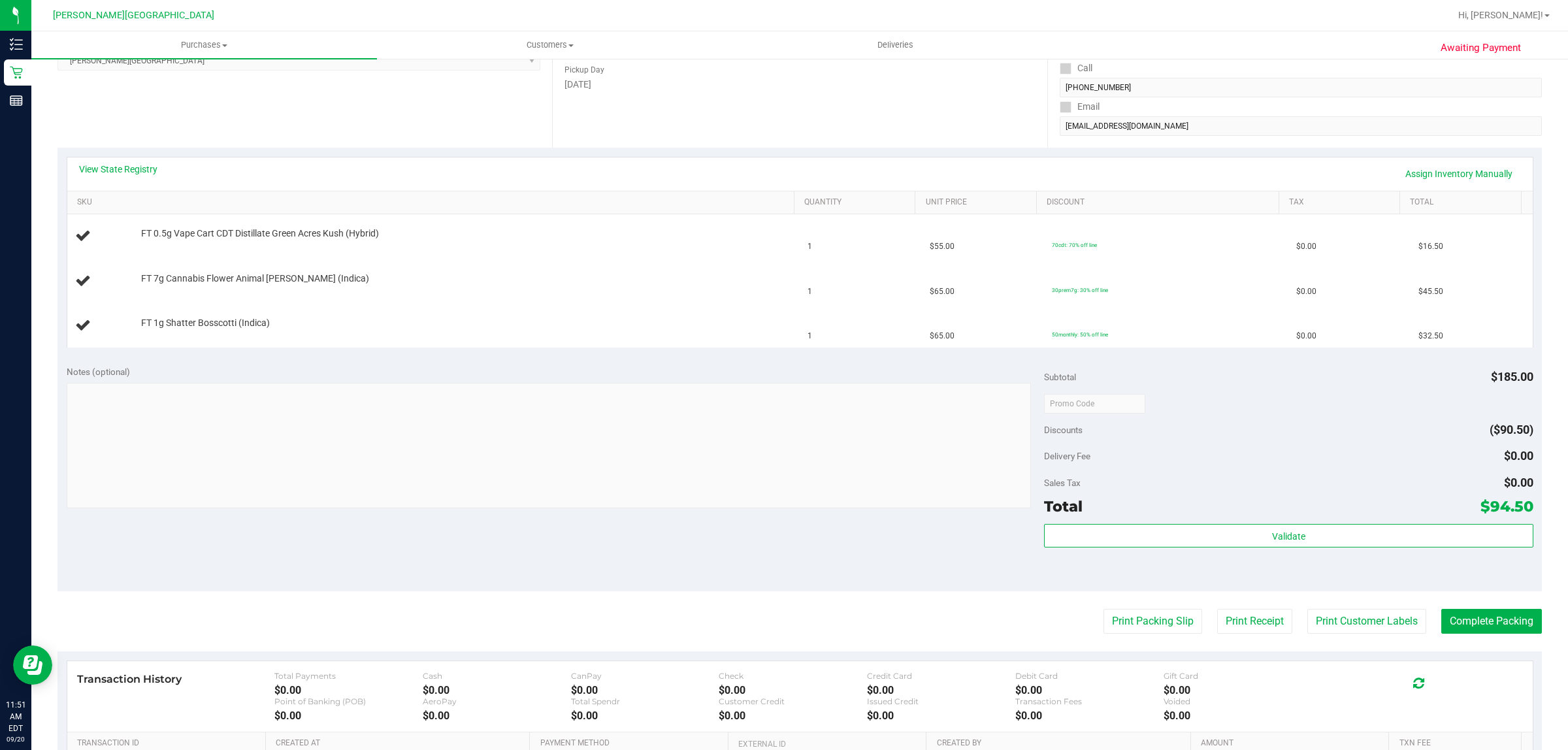
scroll to position [245, 0]
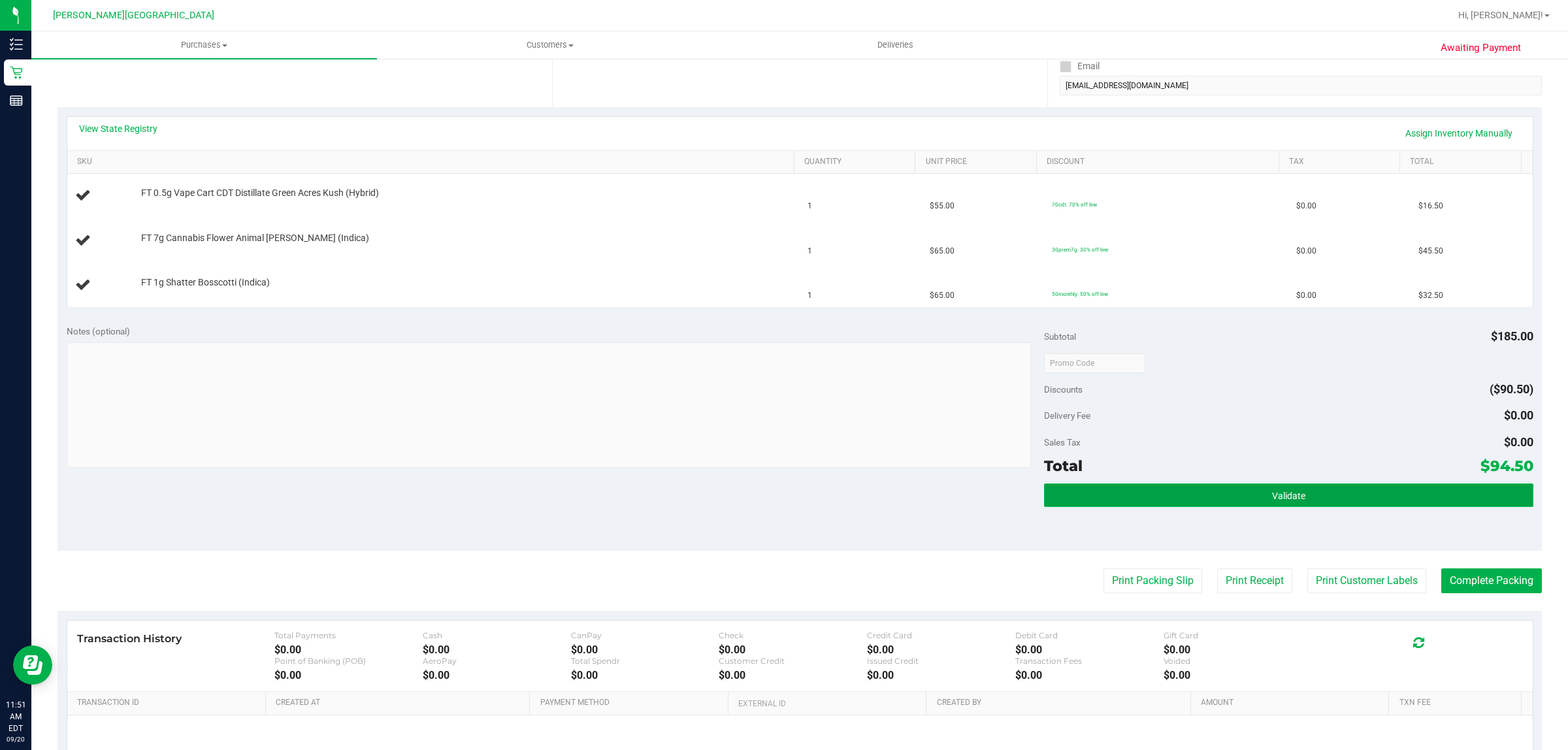
click at [1331, 500] on button "Validate" at bounding box center [1289, 495] width 489 height 24
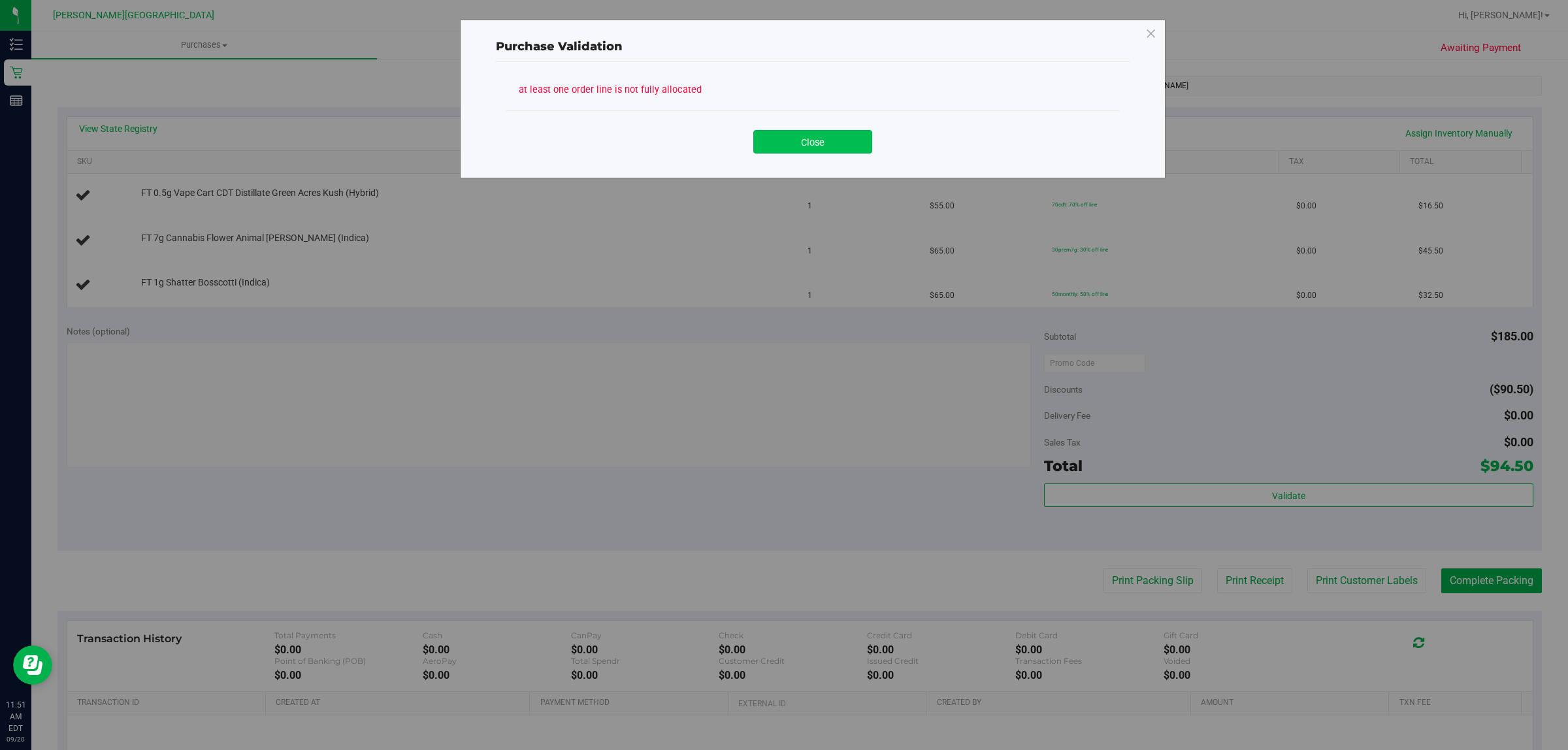
click at [821, 153] on button "Close" at bounding box center [813, 141] width 119 height 24
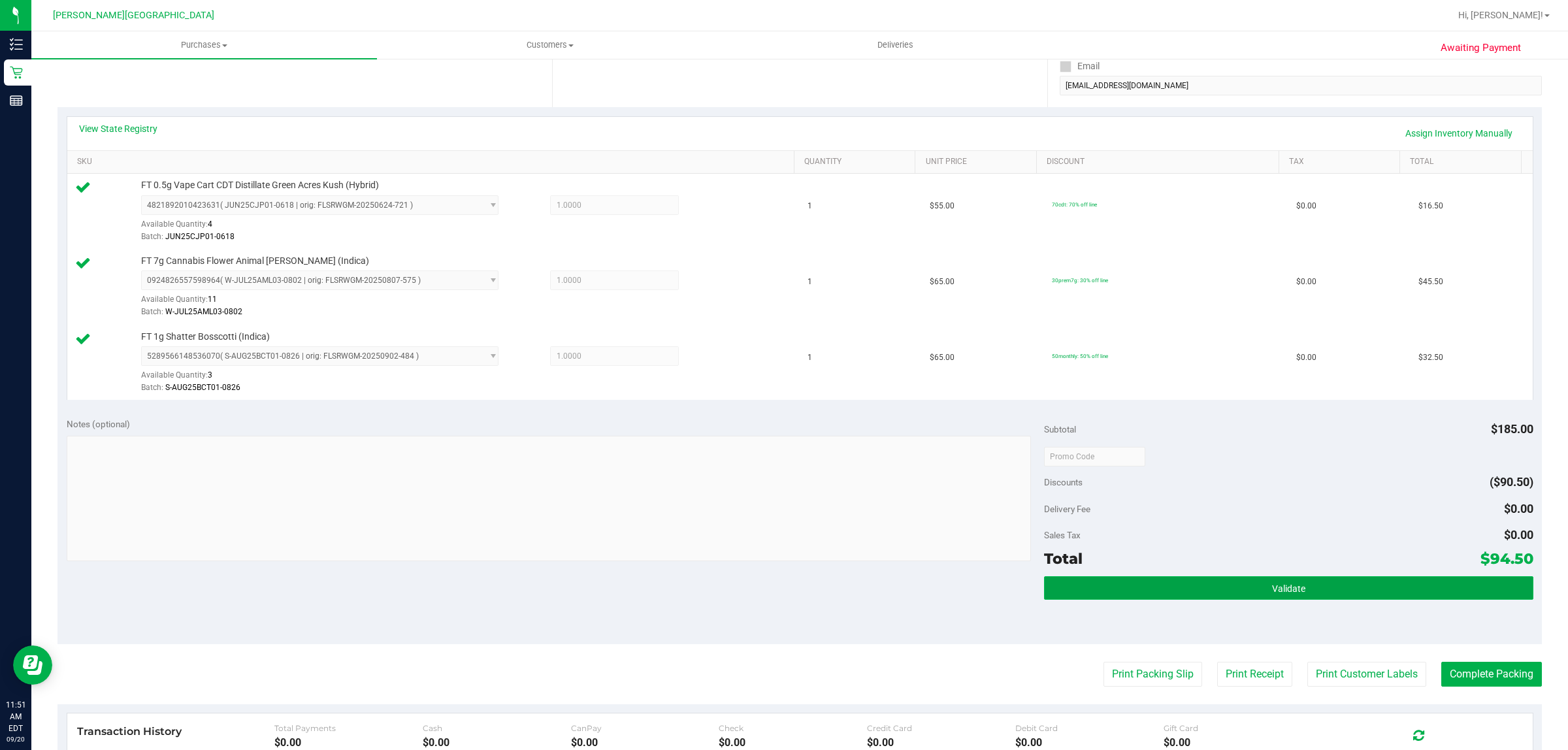
click at [1249, 583] on button "Validate" at bounding box center [1289, 588] width 489 height 24
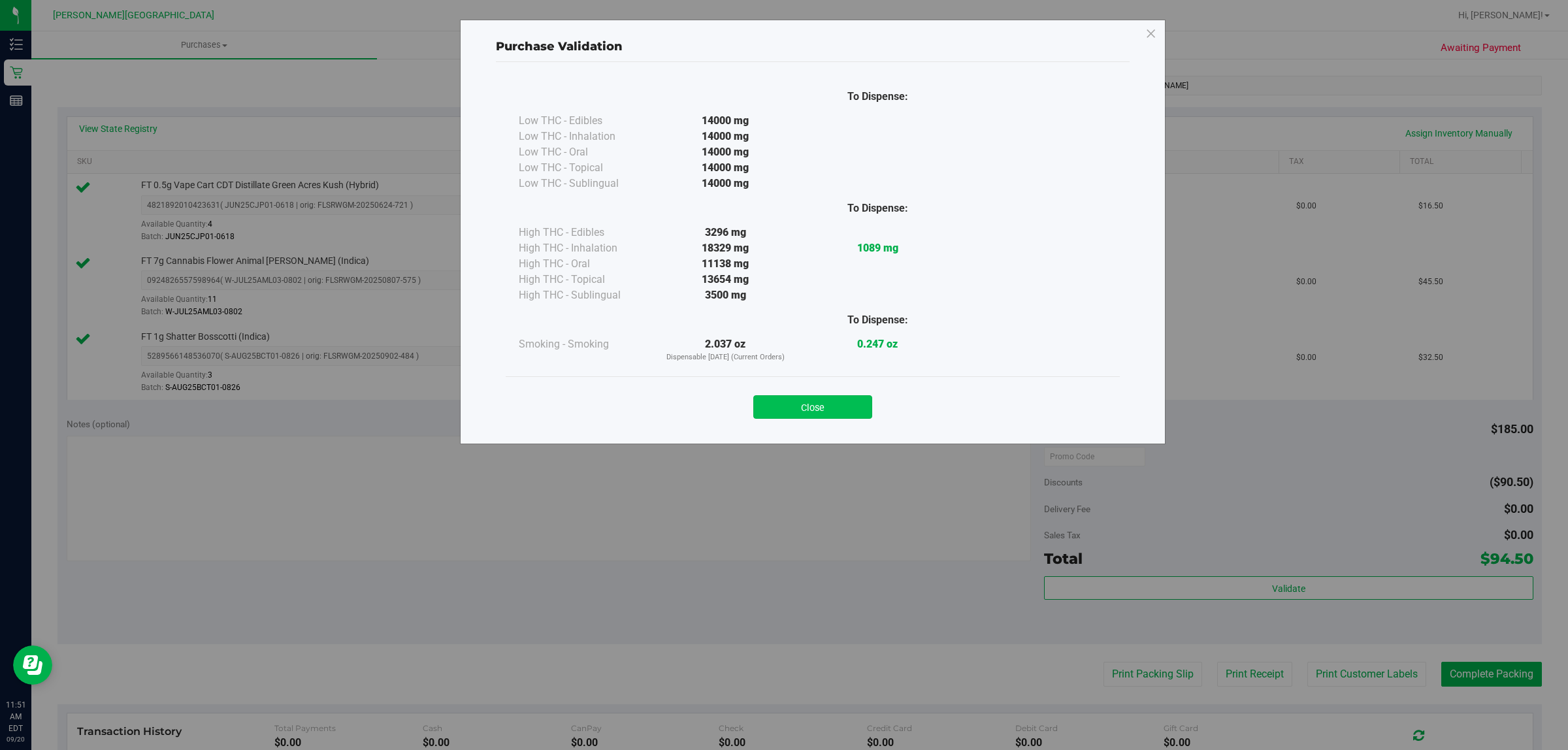
click at [850, 409] on button "Close" at bounding box center [813, 407] width 119 height 24
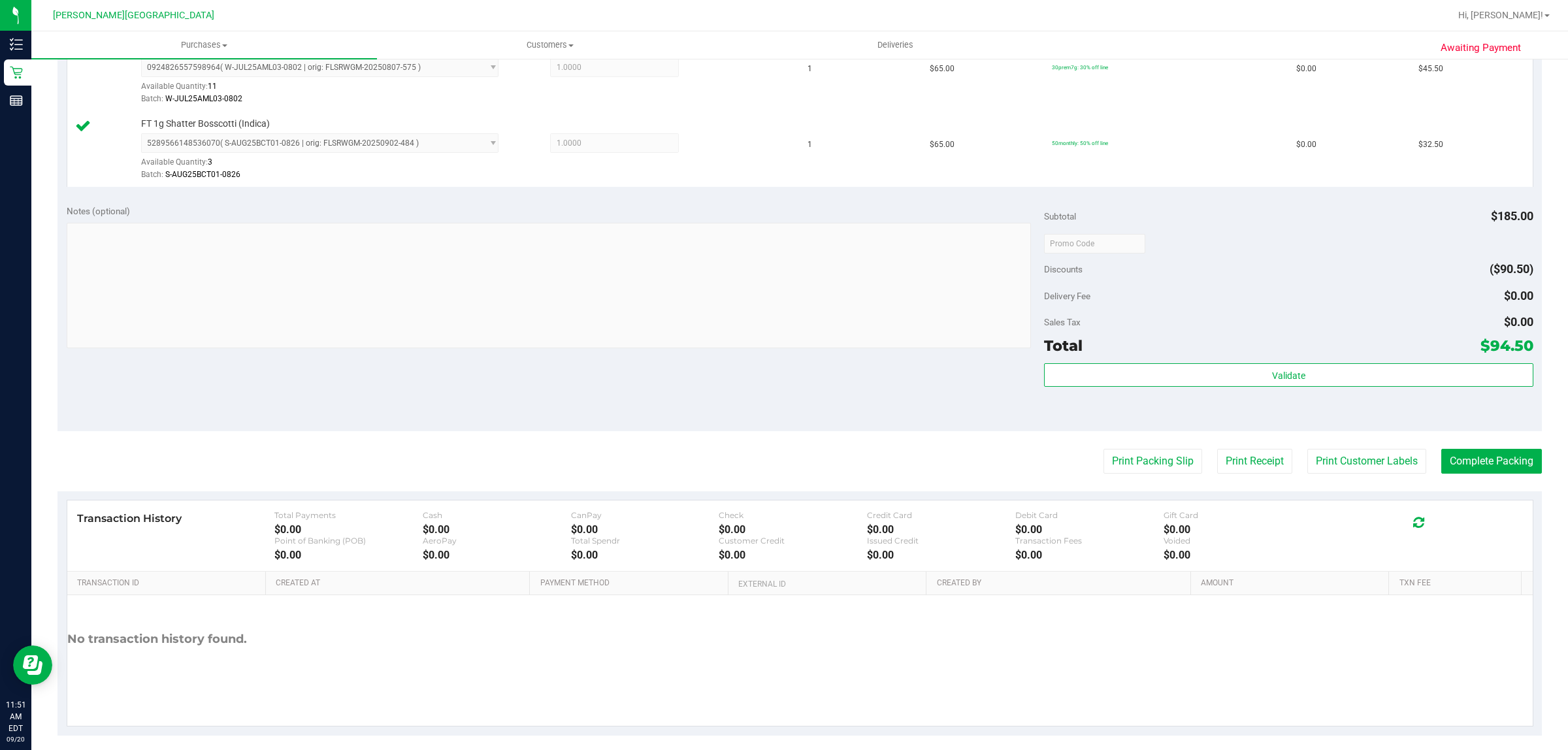
scroll to position [469, 0]
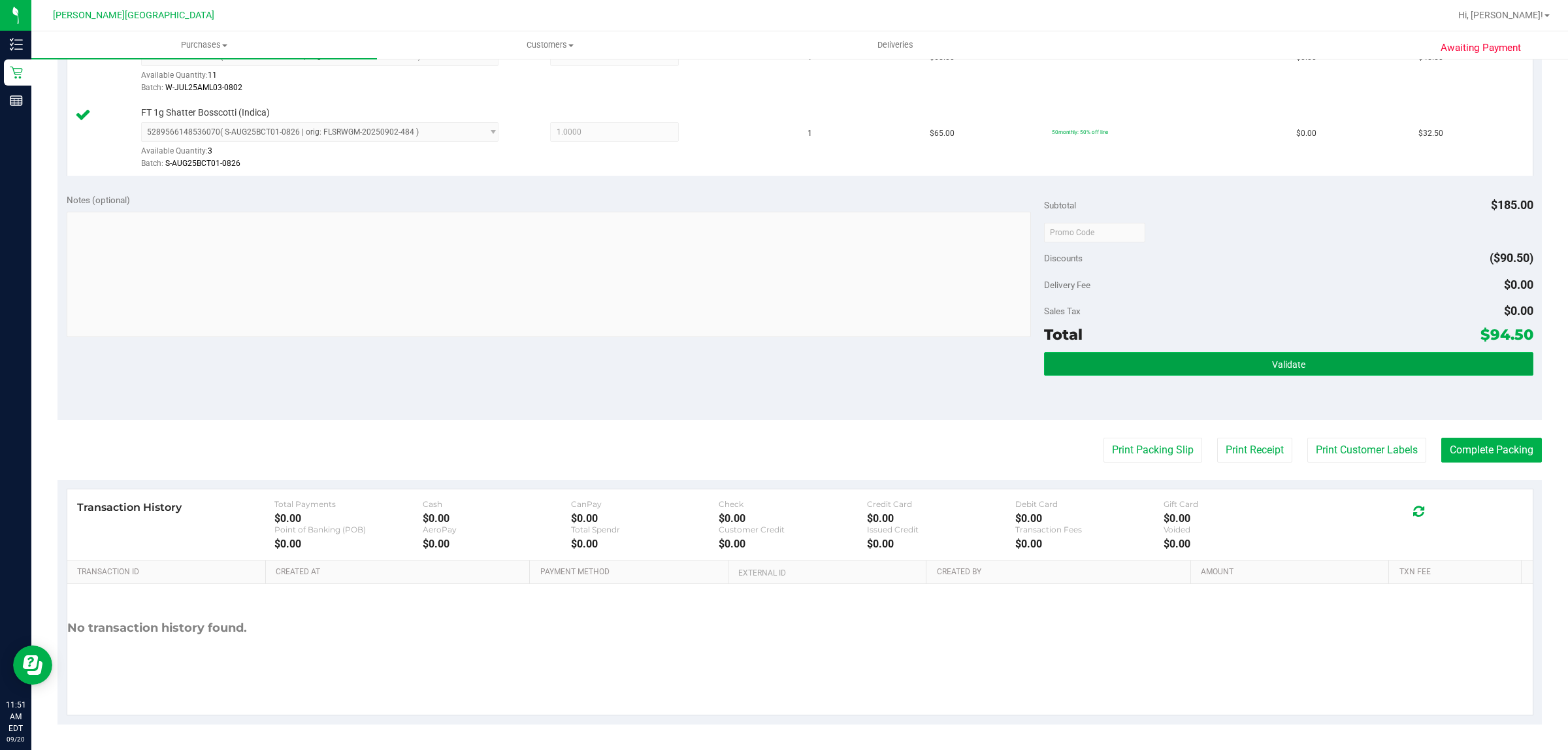
click at [1379, 354] on button "Validate" at bounding box center [1289, 364] width 489 height 24
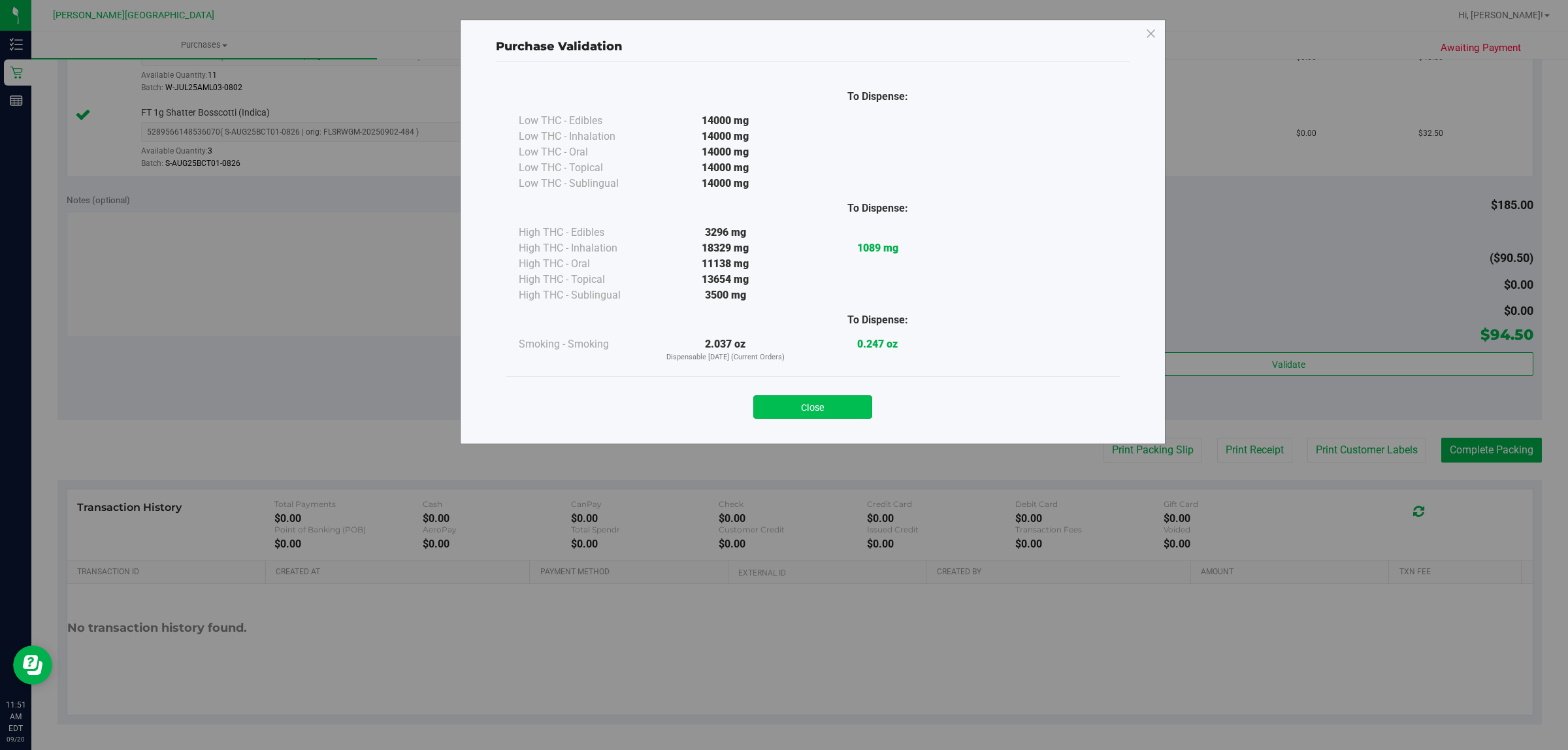
click at [797, 406] on button "Close" at bounding box center [813, 407] width 119 height 24
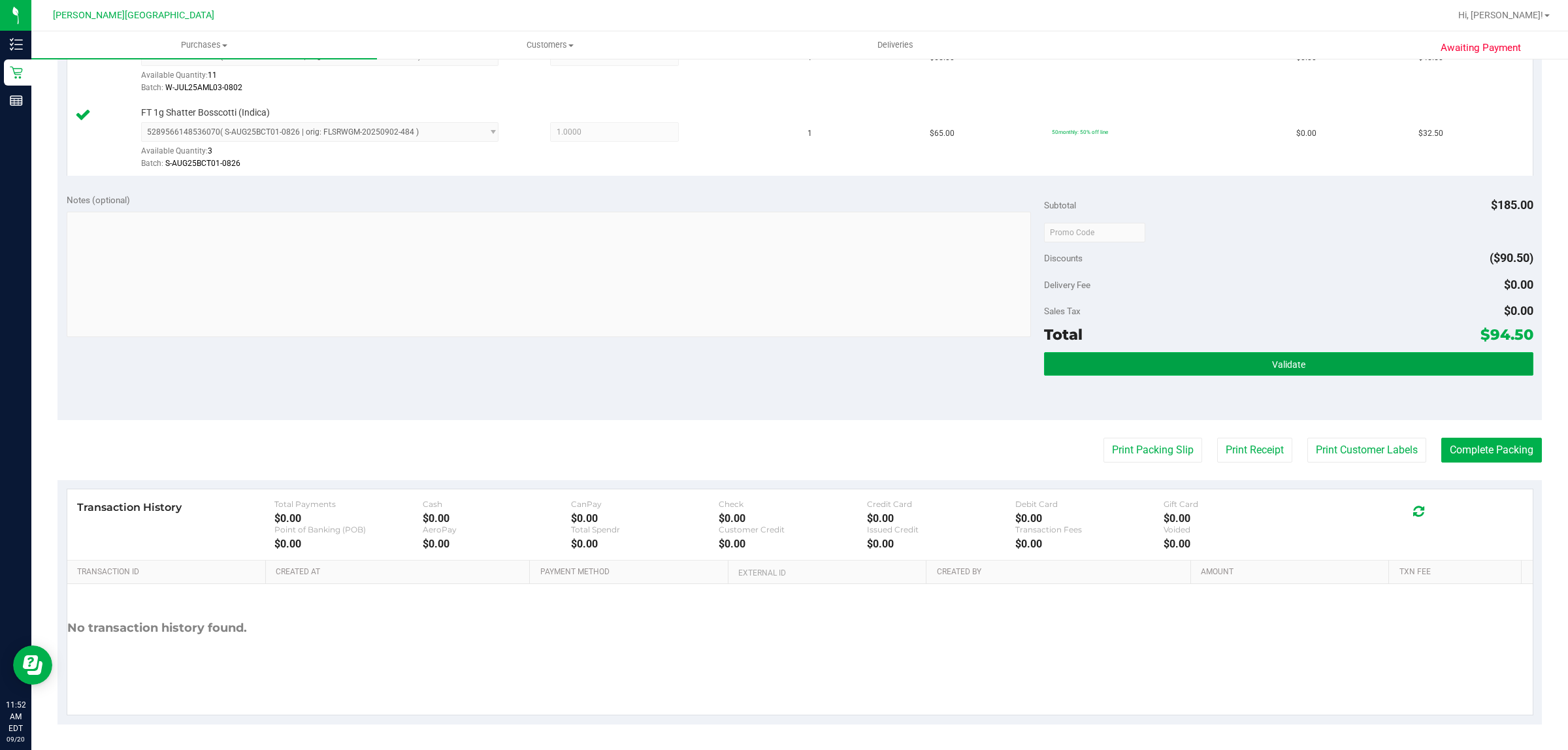
click at [1248, 363] on button "Validate" at bounding box center [1289, 364] width 489 height 24
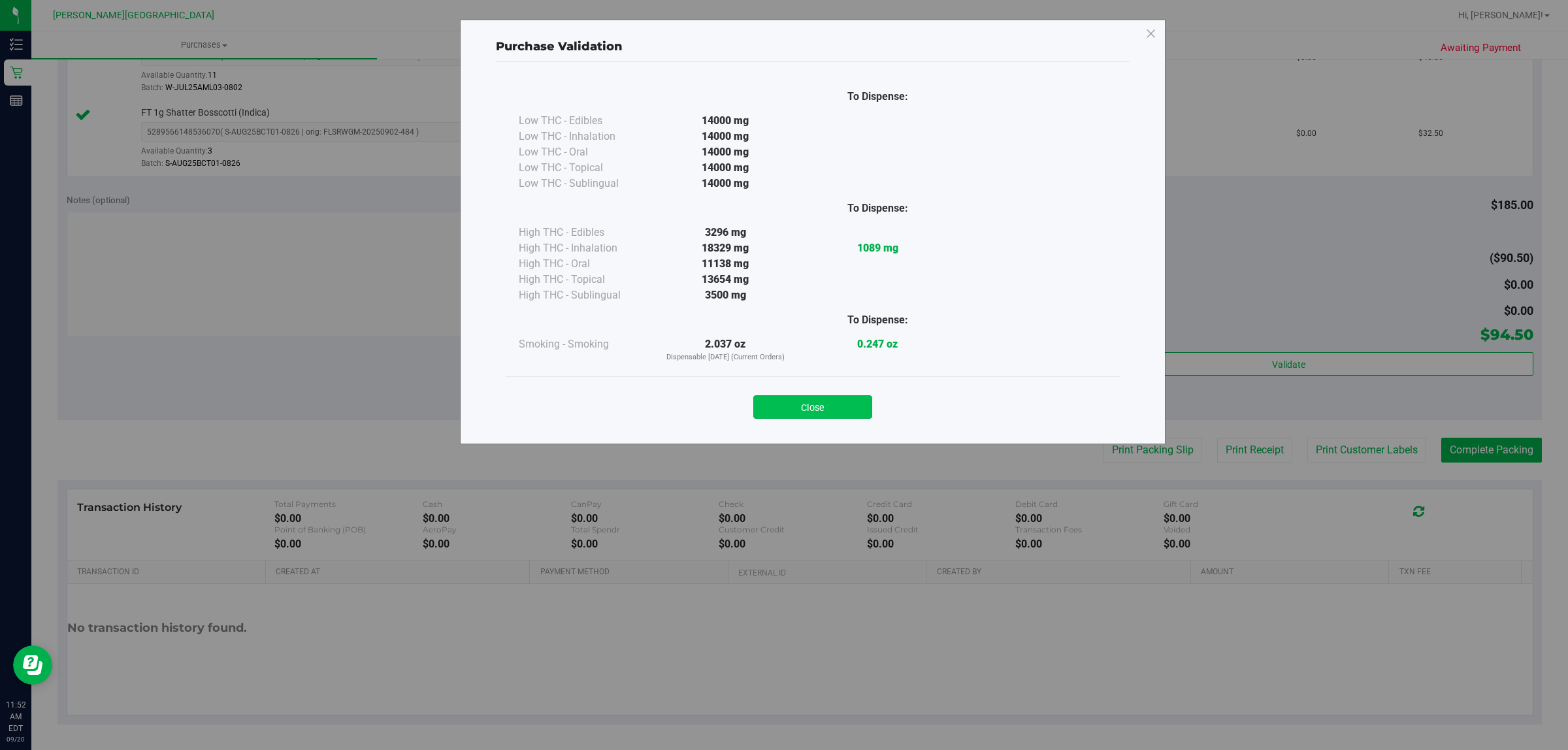
click at [837, 406] on button "Close" at bounding box center [813, 407] width 119 height 24
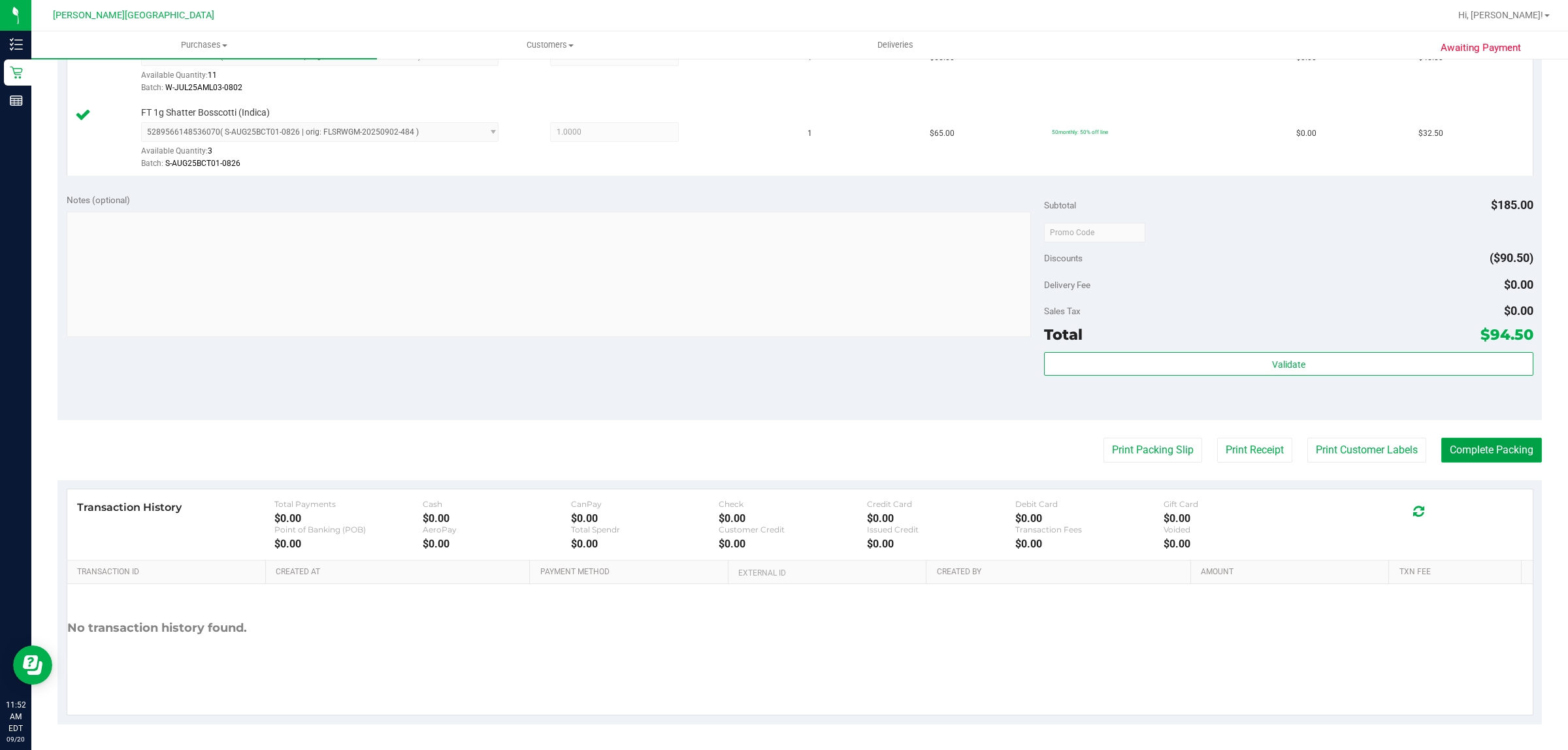
click at [1490, 451] on button "Complete Packing" at bounding box center [1491, 450] width 100 height 25
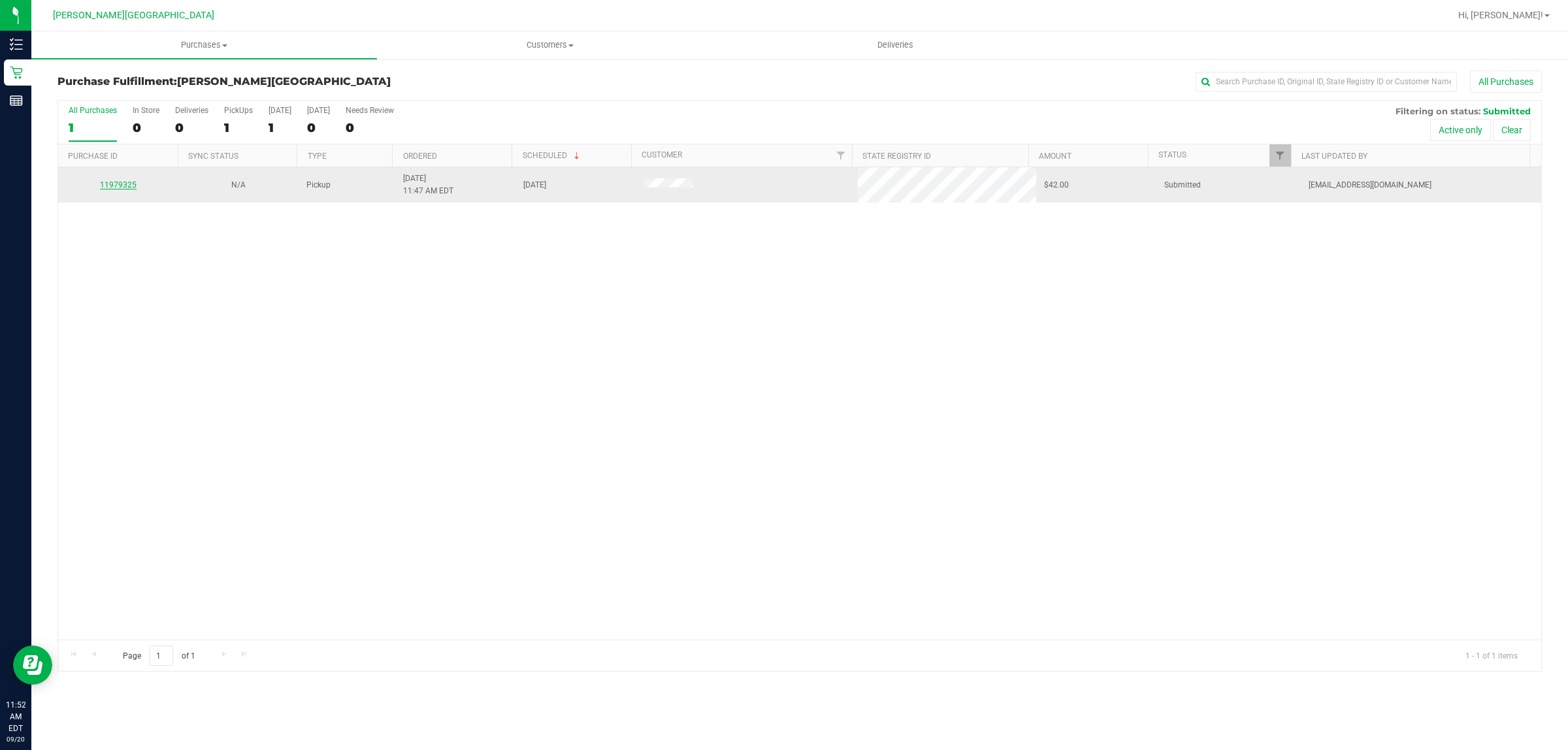
click at [123, 186] on link "11979325" at bounding box center [118, 185] width 36 height 9
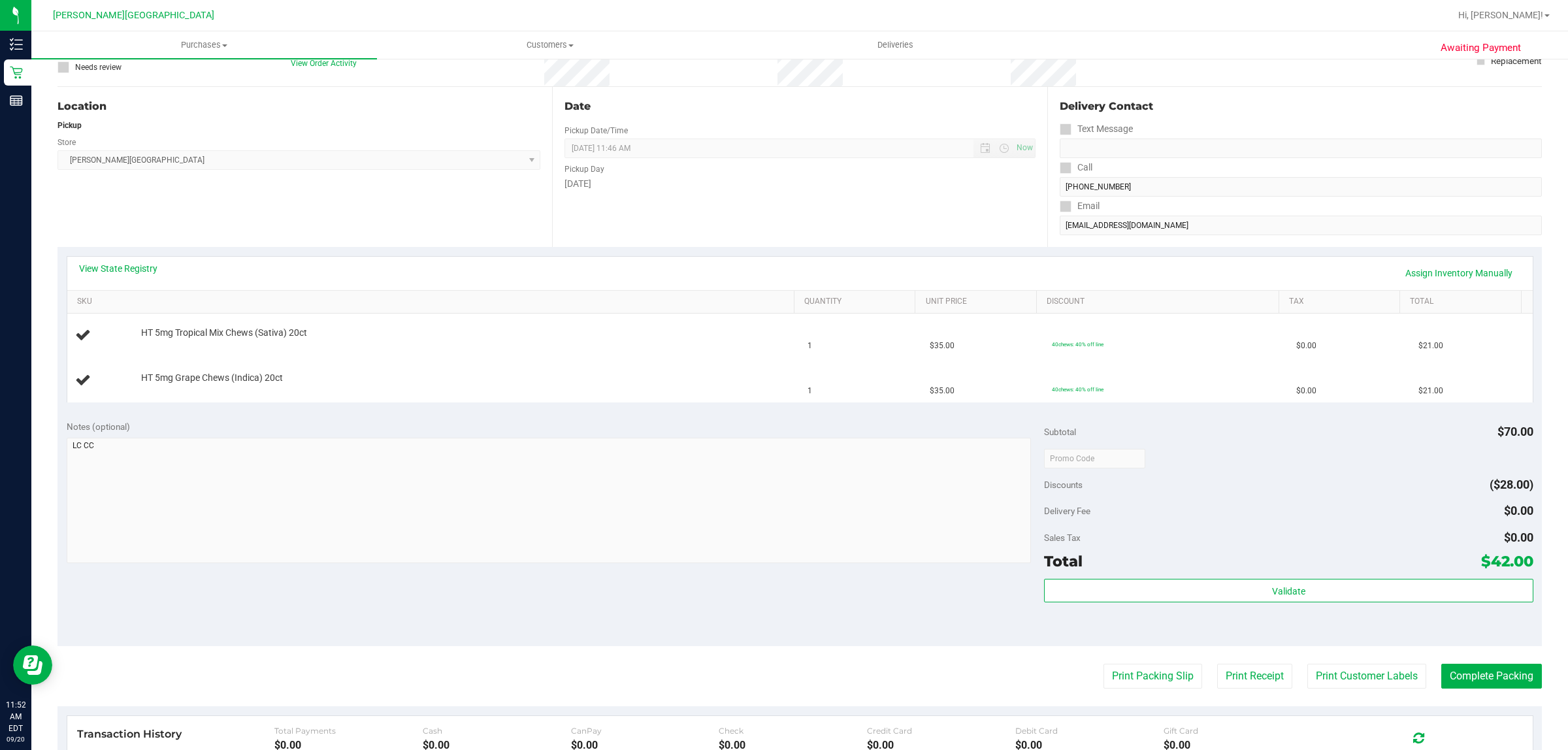
scroll to position [327, 0]
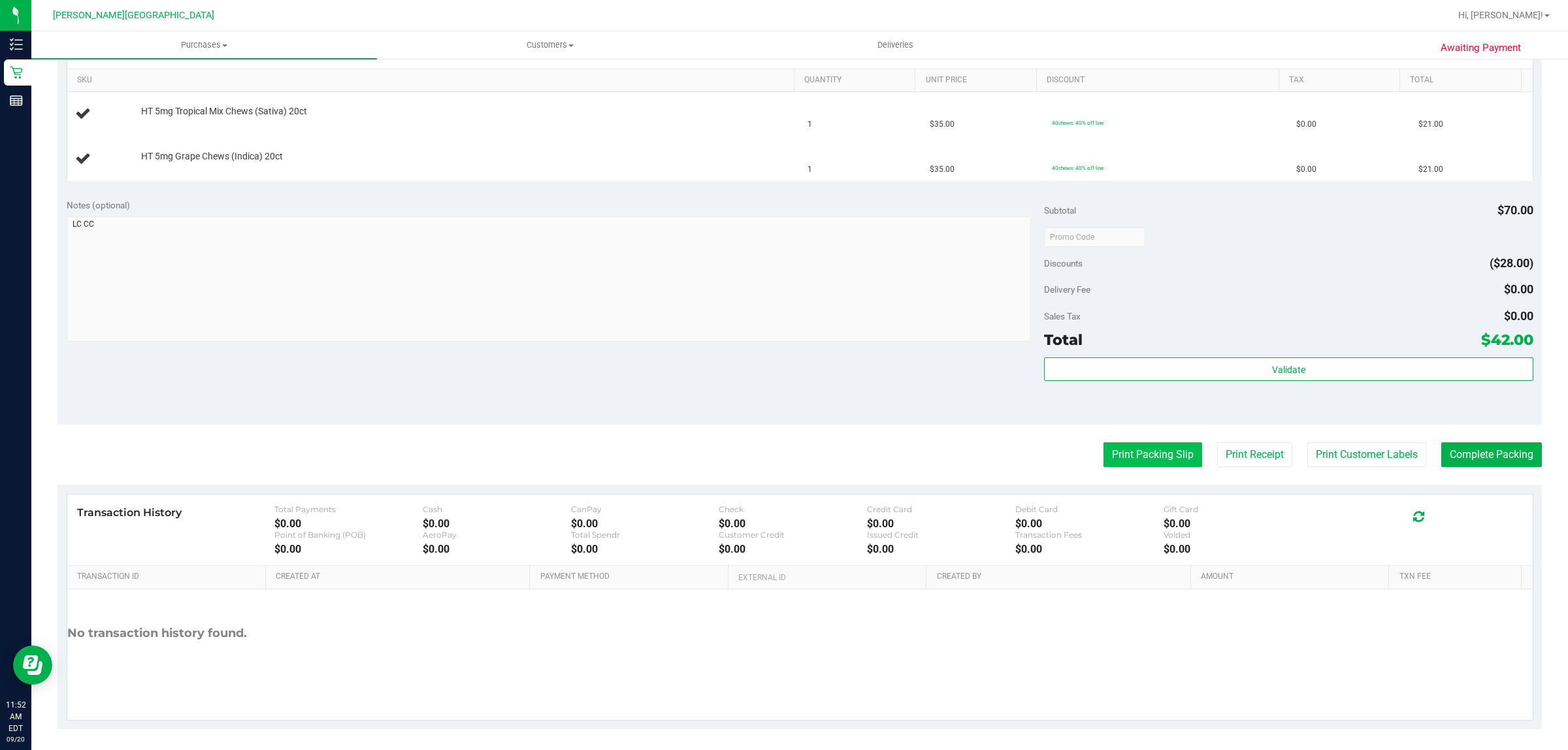
click at [1135, 453] on button "Print Packing Slip" at bounding box center [1152, 455] width 98 height 25
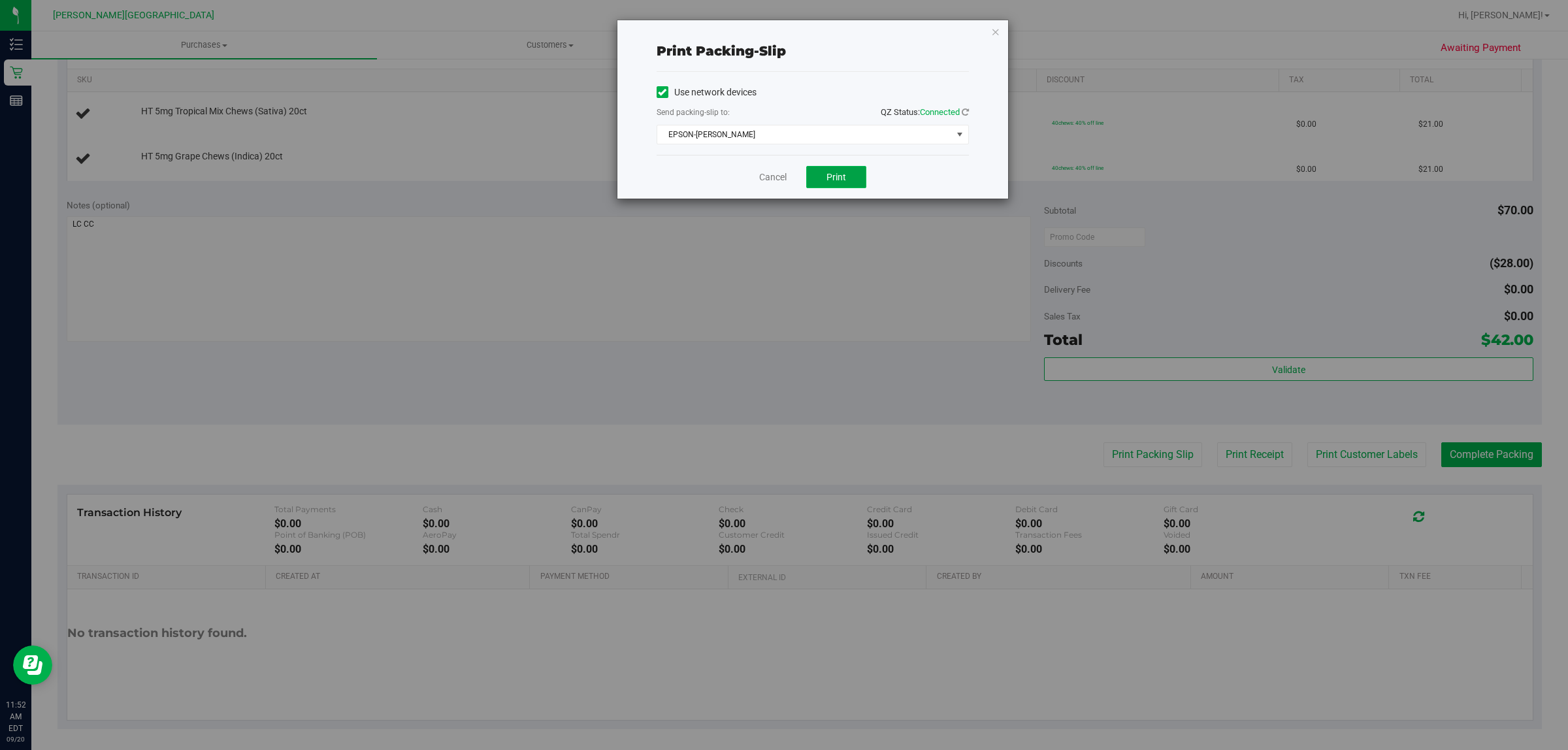
click at [840, 183] on span "Print" at bounding box center [837, 177] width 20 height 11
click at [997, 30] on icon "button" at bounding box center [996, 31] width 9 height 16
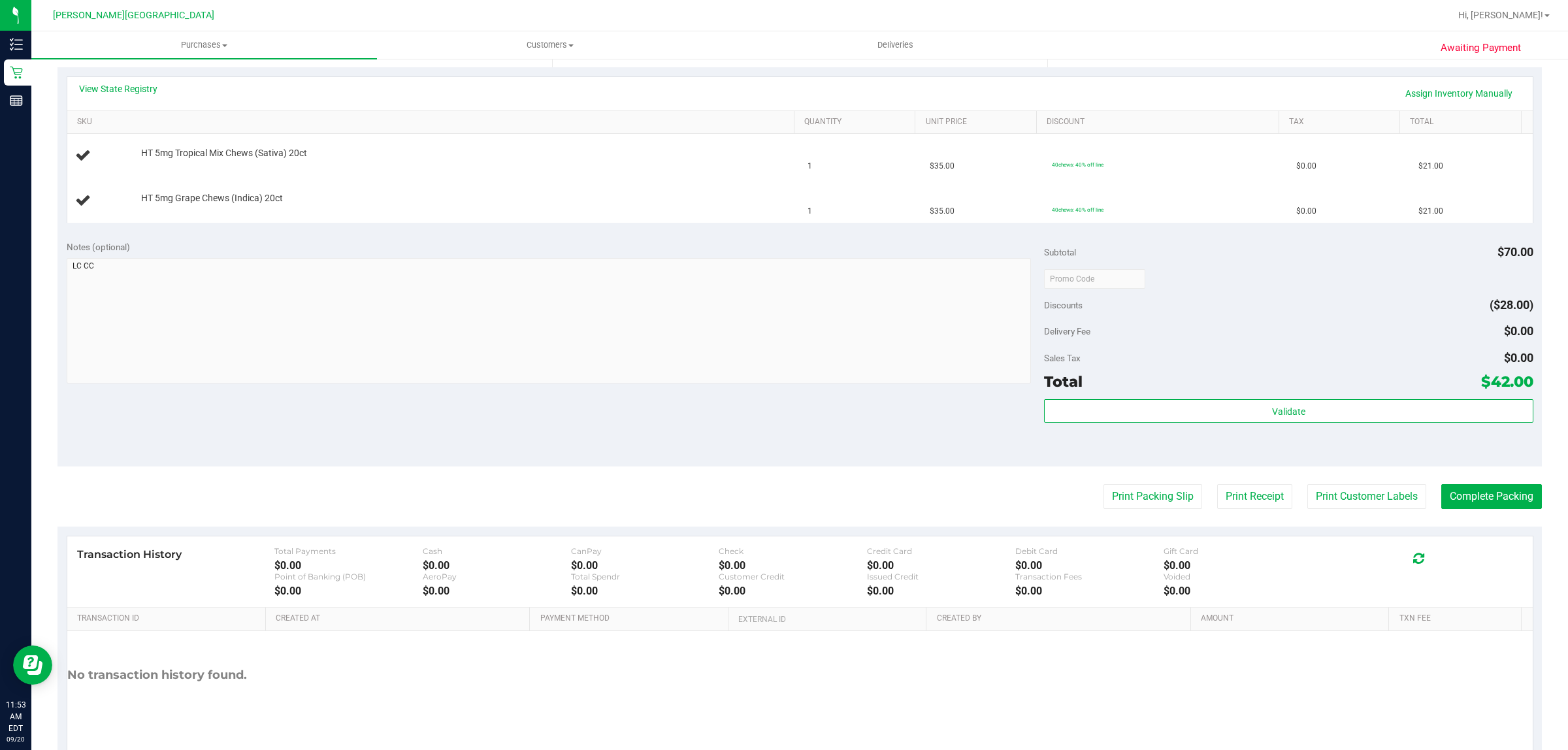
scroll to position [245, 0]
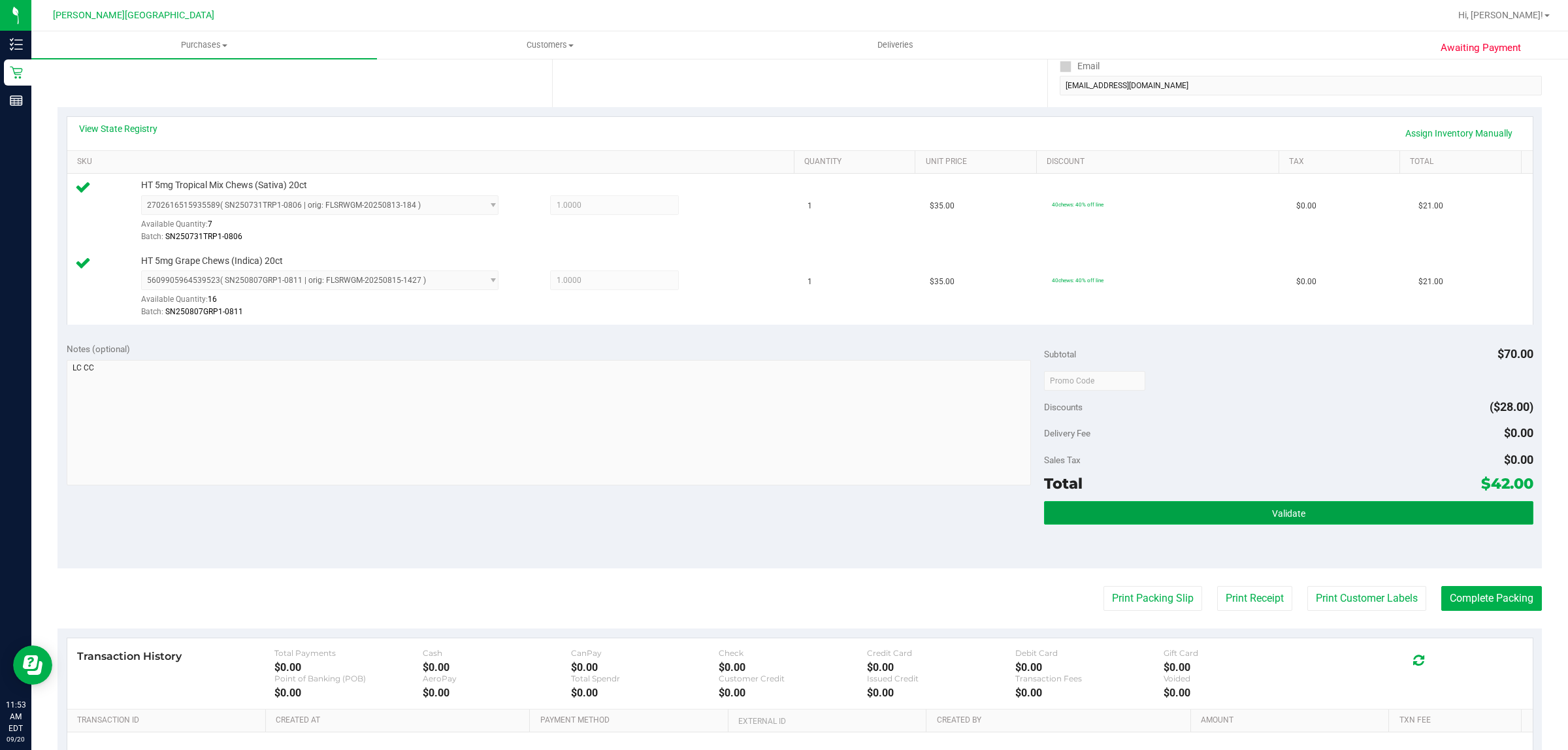
click at [1288, 508] on span "Validate" at bounding box center [1289, 513] width 33 height 11
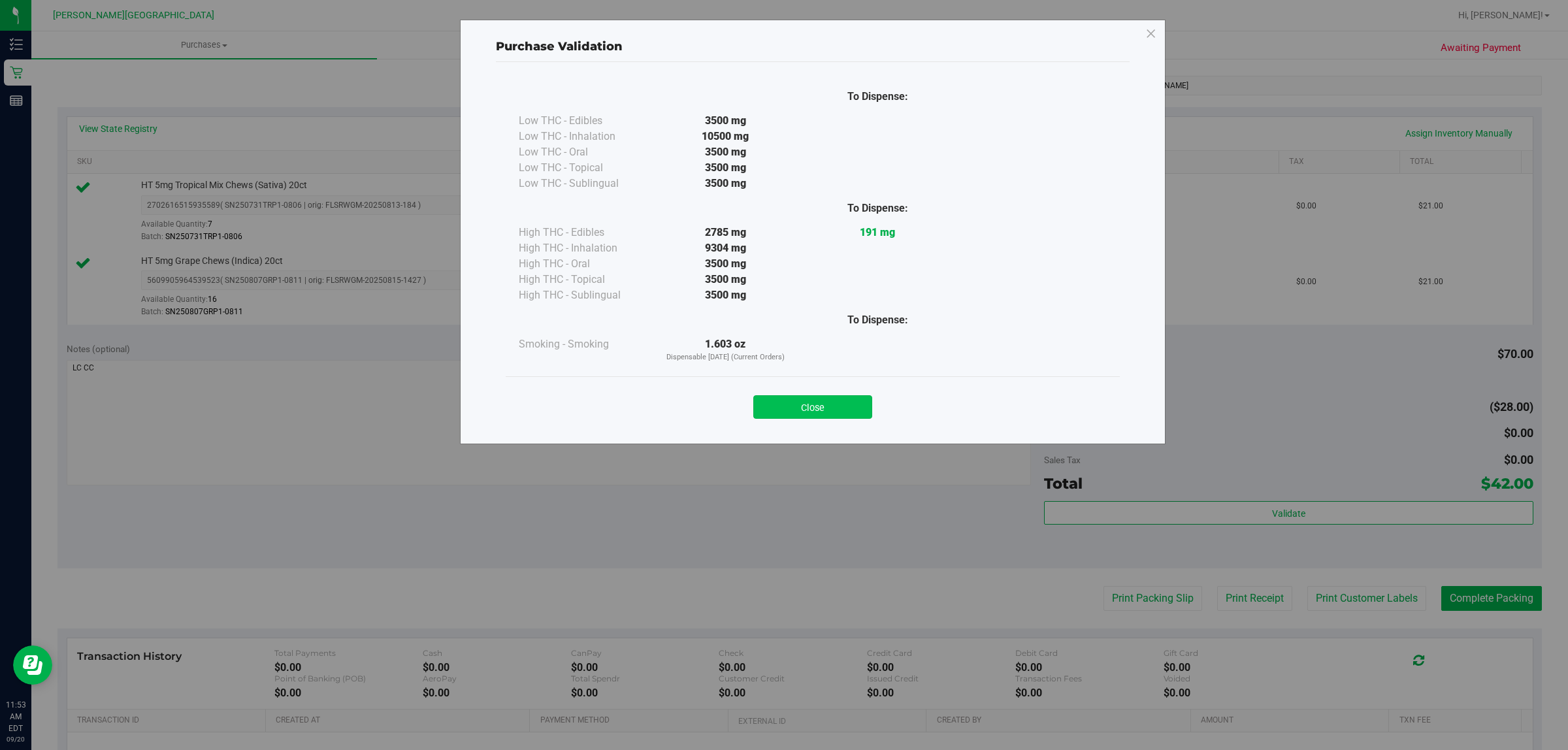
click at [848, 403] on button "Close" at bounding box center [813, 407] width 119 height 24
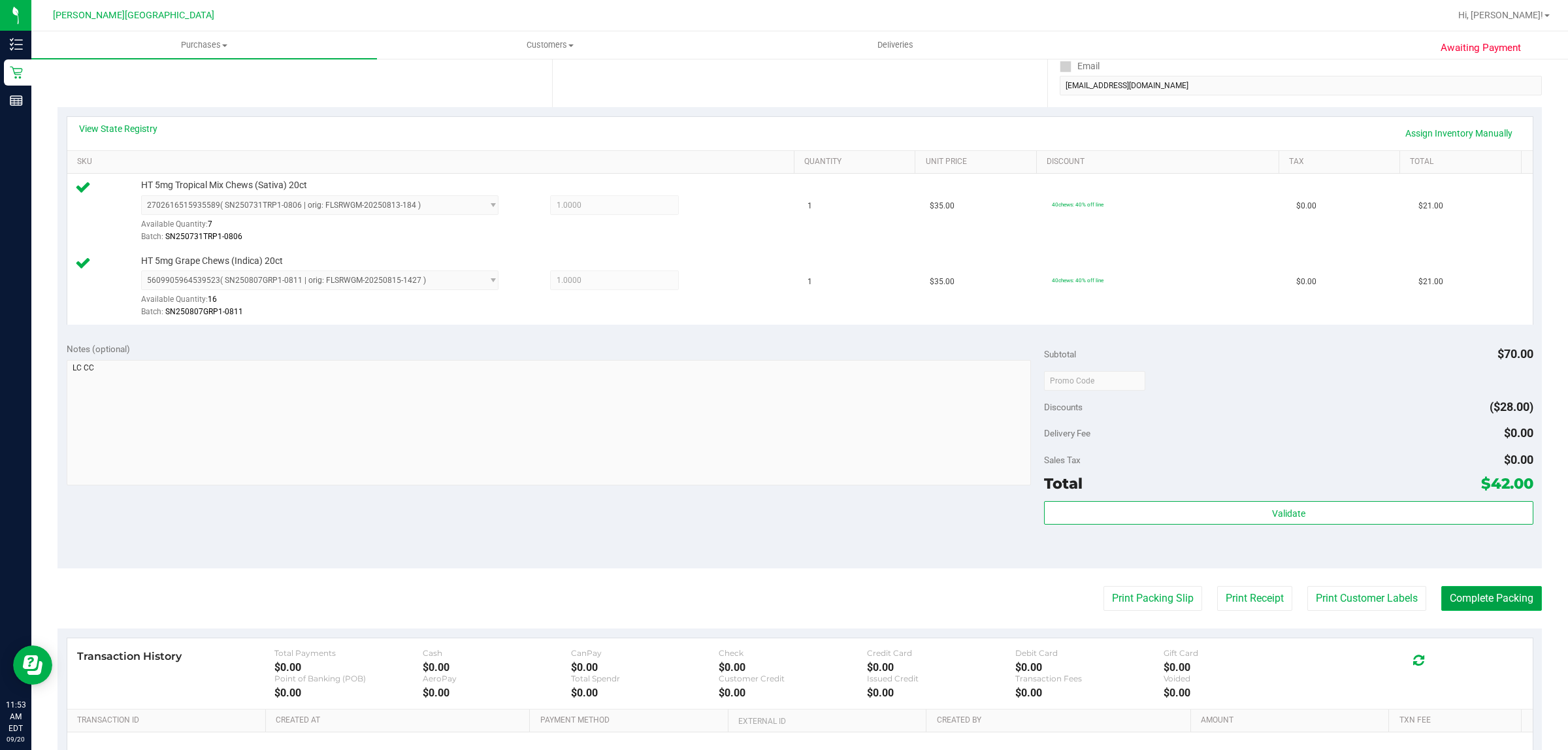
click at [1452, 597] on button "Complete Packing" at bounding box center [1491, 598] width 100 height 25
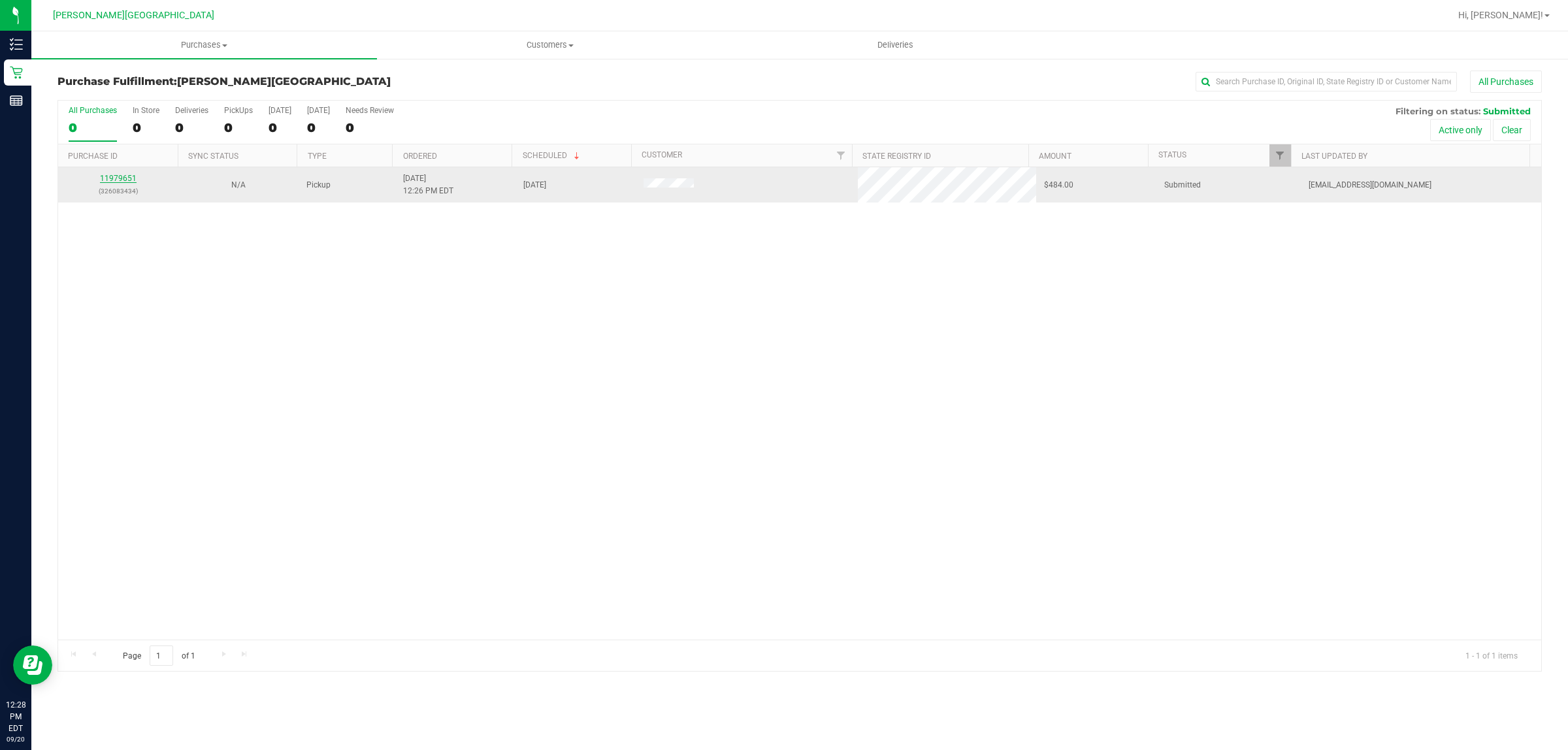
click at [125, 180] on link "11979651" at bounding box center [118, 178] width 36 height 9
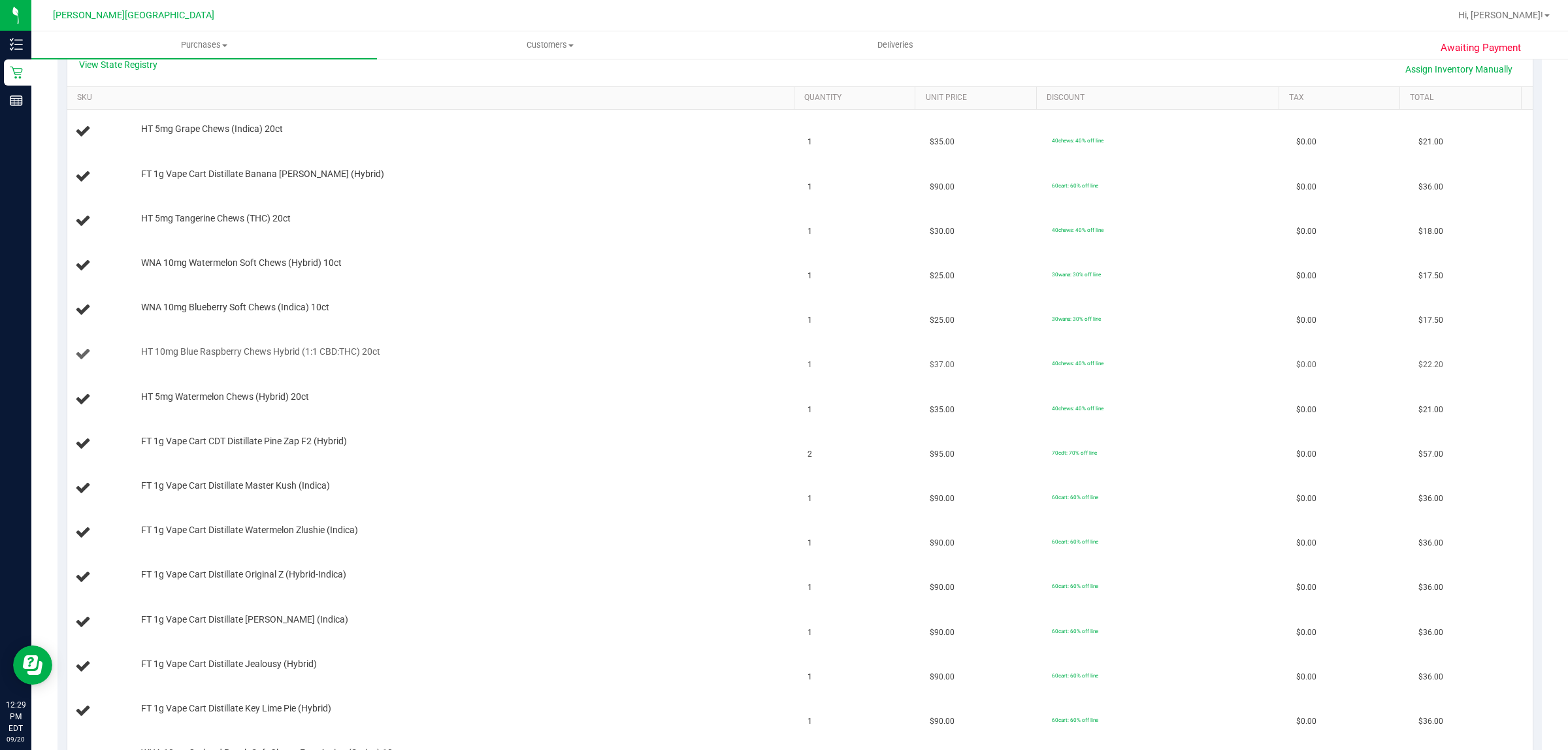
scroll to position [409, 0]
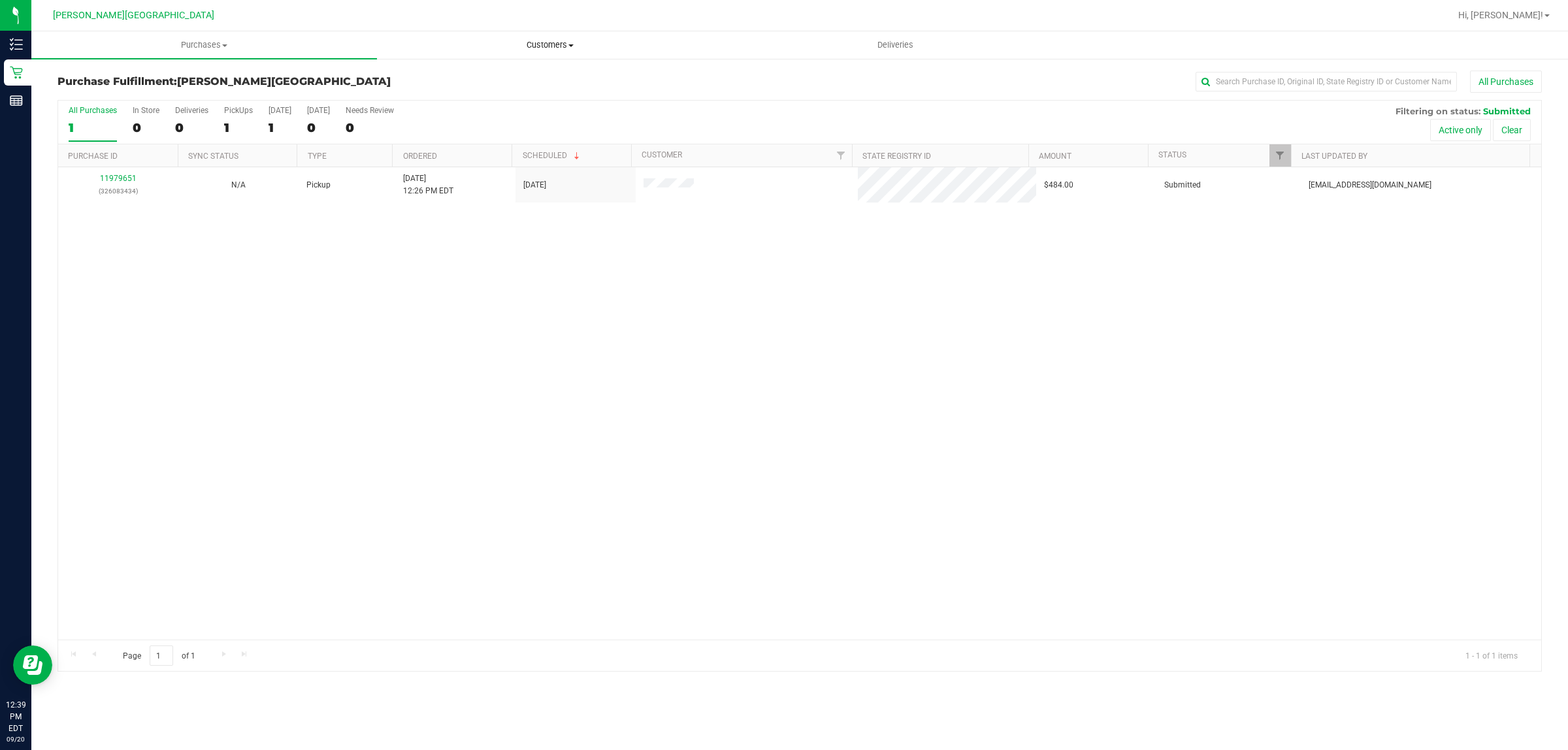
click at [553, 41] on span "Customers" at bounding box center [550, 45] width 344 height 12
click at [472, 93] on span "Add a new customer" at bounding box center [438, 95] width 123 height 11
click at [540, 40] on span "Customers" at bounding box center [550, 45] width 344 height 12
click at [465, 90] on span "Add a new customer" at bounding box center [438, 95] width 123 height 11
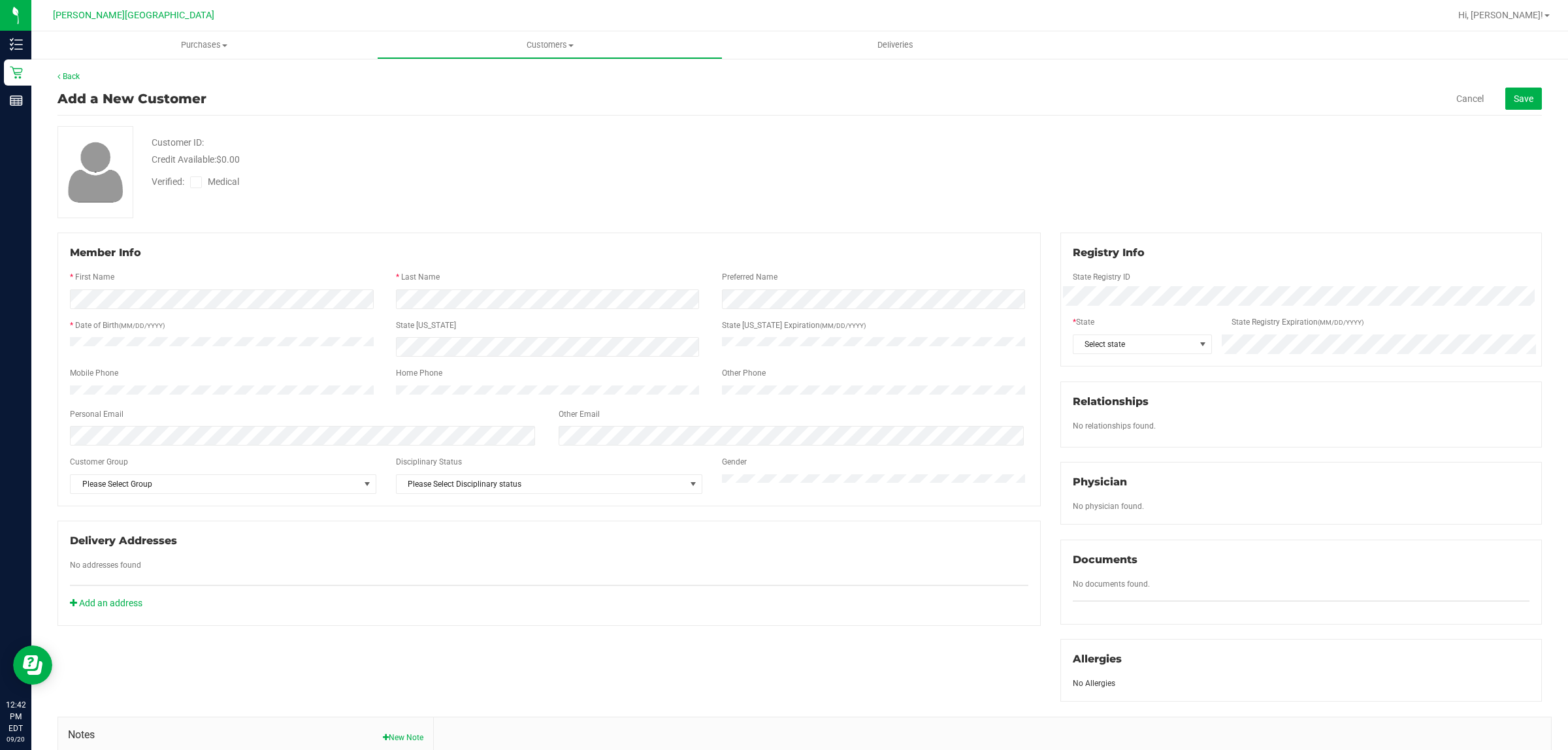
click at [819, 326] on div "Member Info * First Name * Last Name Preferred Name * Date of Birth (MM/DD/YYYY…" at bounding box center [800, 562] width 1504 height 660
click at [1111, 351] on span "Select state" at bounding box center [1134, 344] width 122 height 19
click at [1085, 492] on li "FL" at bounding box center [1133, 487] width 137 height 22
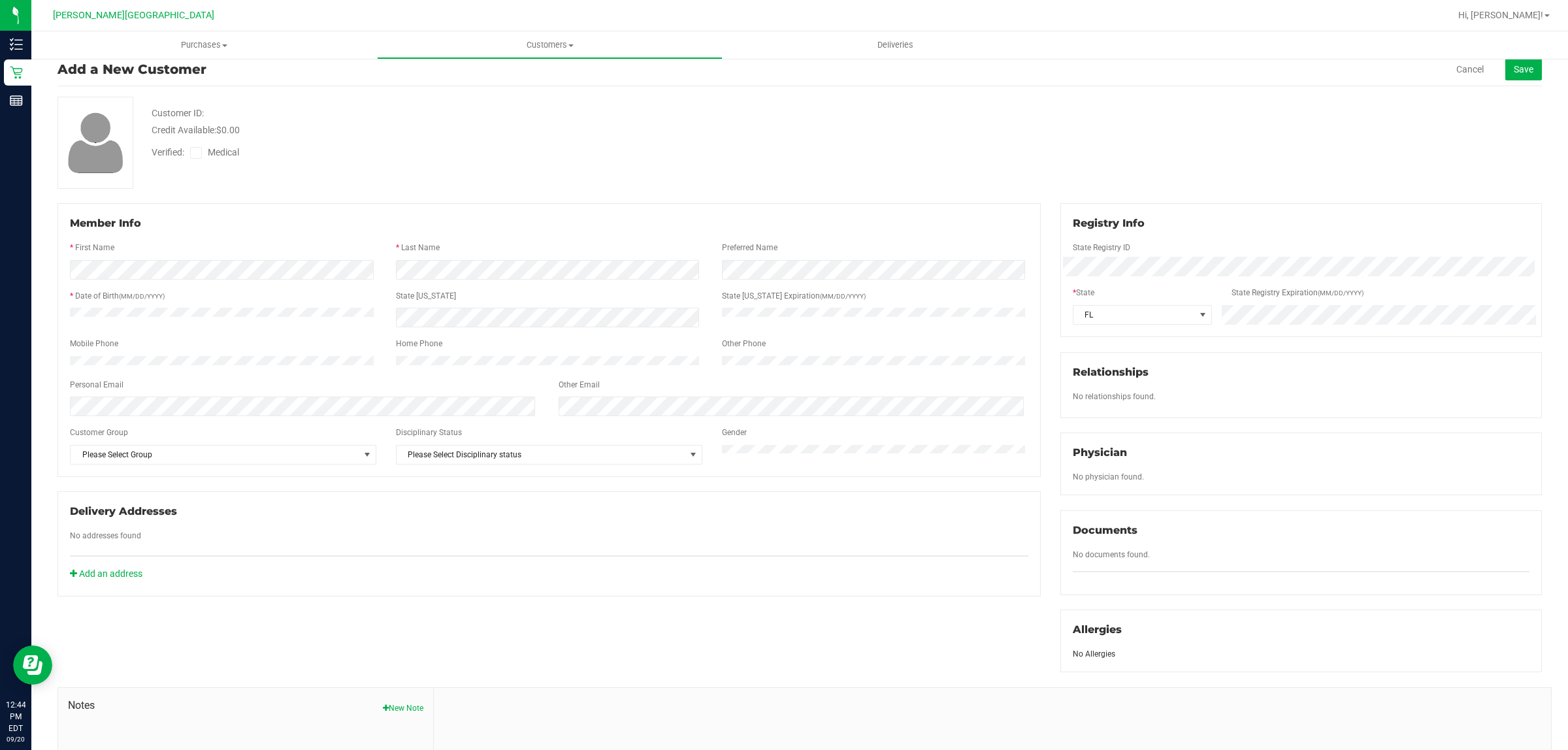
scroll to position [0, 0]
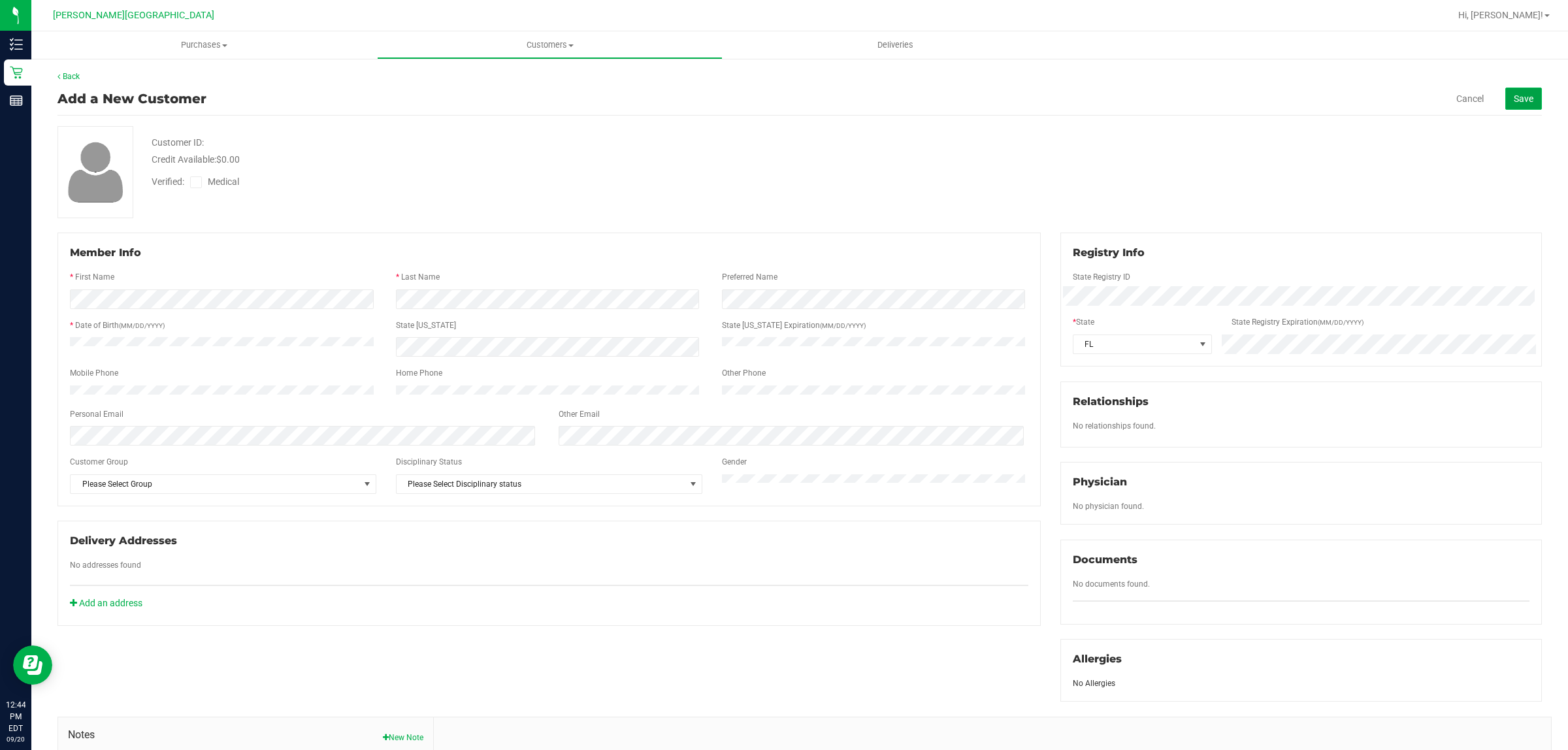
click at [1514, 95] on span "Save" at bounding box center [1524, 98] width 20 height 11
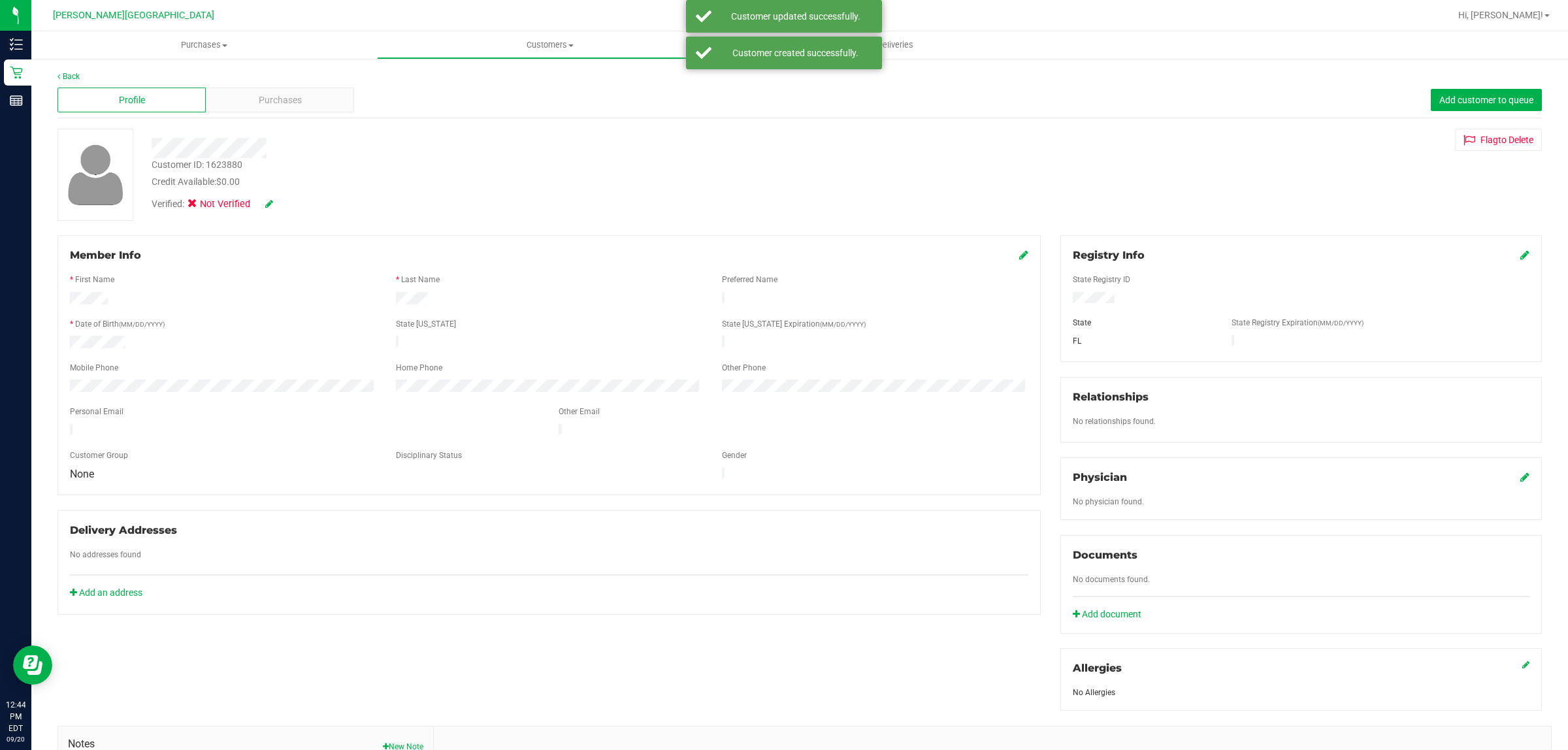
click at [1019, 253] on icon at bounding box center [1023, 255] width 9 height 11
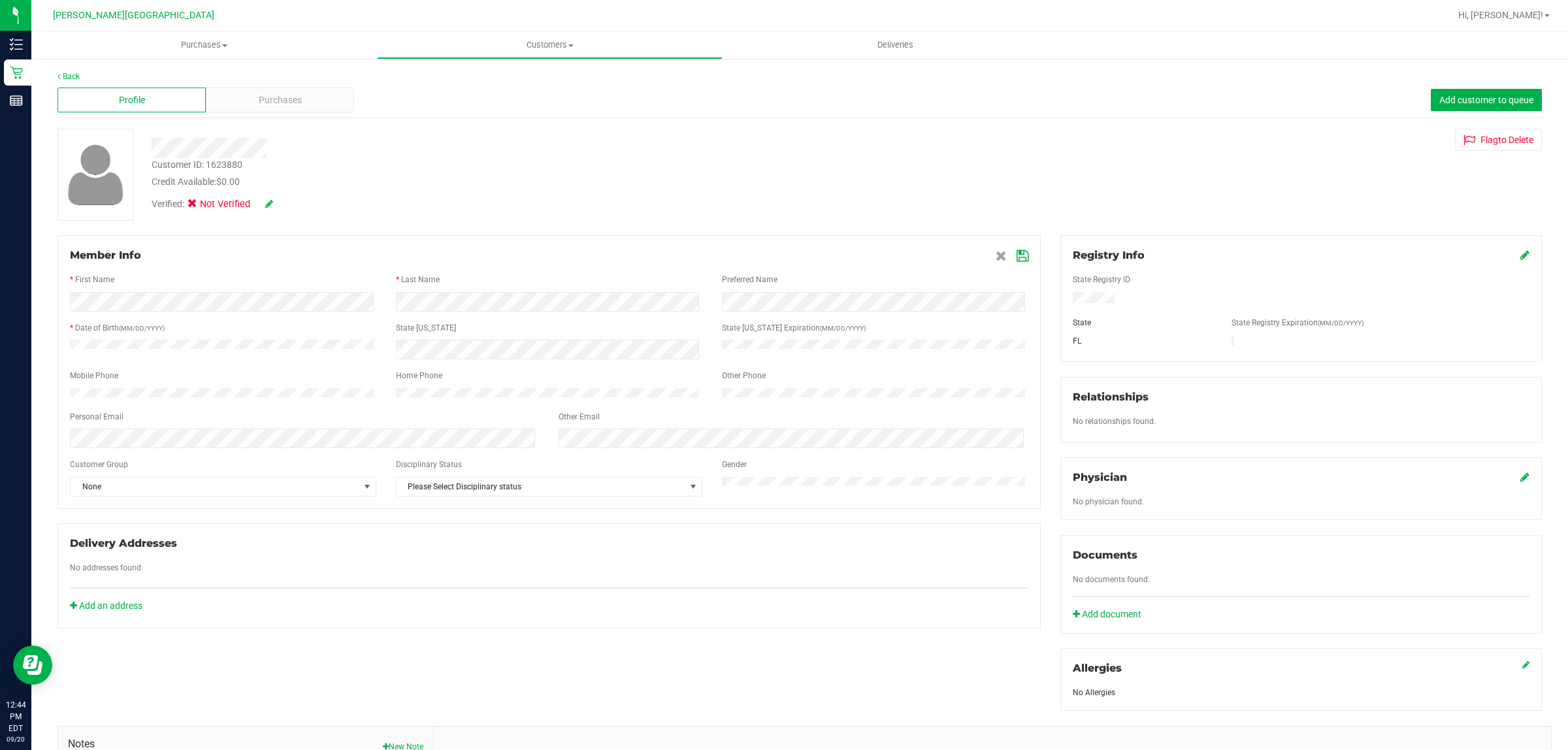
click at [267, 201] on icon at bounding box center [269, 204] width 8 height 9
click at [193, 206] on icon at bounding box center [197, 206] width 9 height 0
click at [0, 0] on input "Medical" at bounding box center [0, 0] width 0 height 0
click at [282, 208] on icon at bounding box center [287, 205] width 11 height 9
click at [1440, 98] on span "Add customer to queue" at bounding box center [1487, 100] width 94 height 11
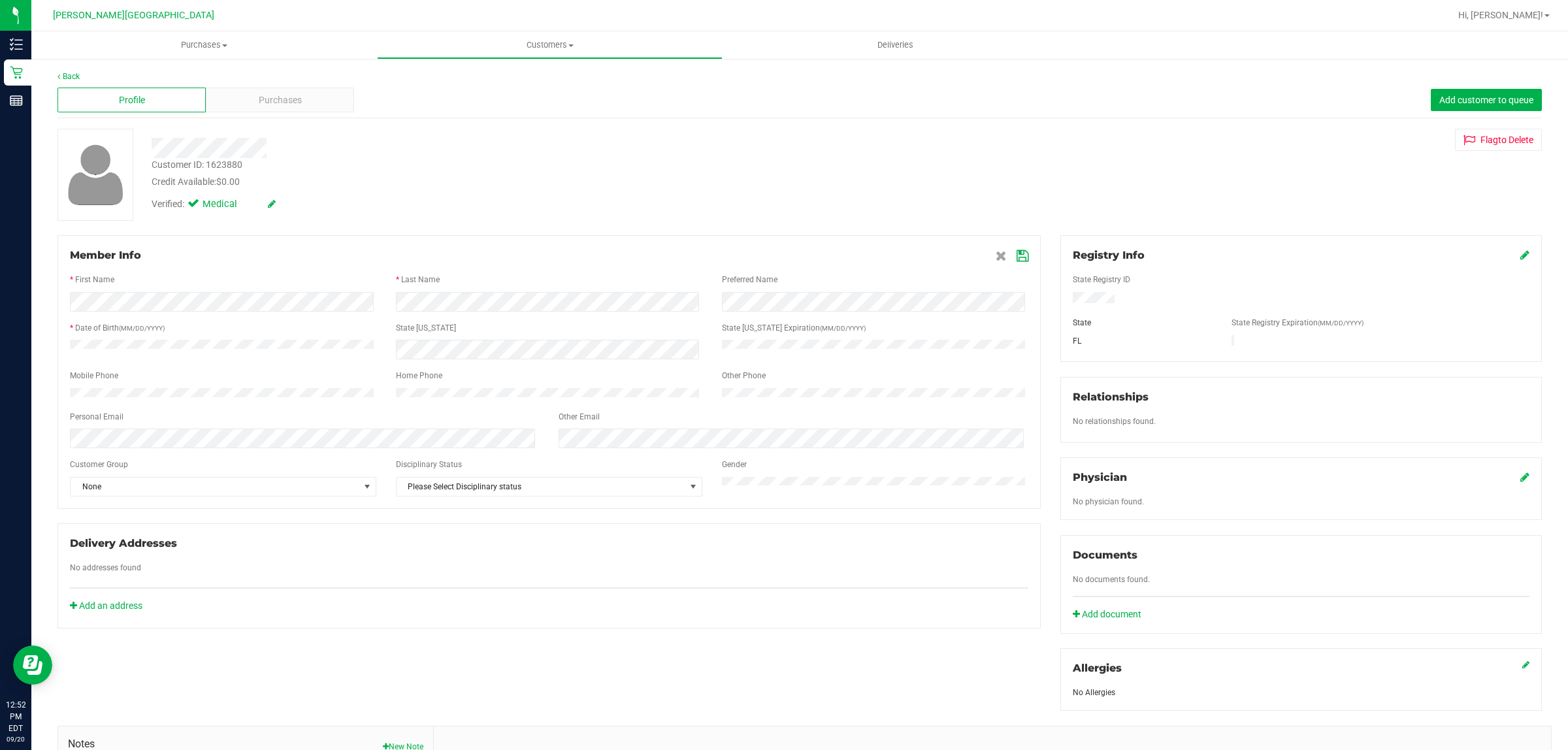
click at [524, 169] on div "Customer ID: 1623880 Credit Available: $0.00" at bounding box center [517, 173] width 752 height 31
click at [416, 171] on div "Customer ID: 1623880 Credit Available: $0.00" at bounding box center [517, 173] width 752 height 31
click at [207, 46] on span "Purchases" at bounding box center [204, 45] width 346 height 12
click at [173, 91] on li "Fulfillment" at bounding box center [204, 95] width 346 height 16
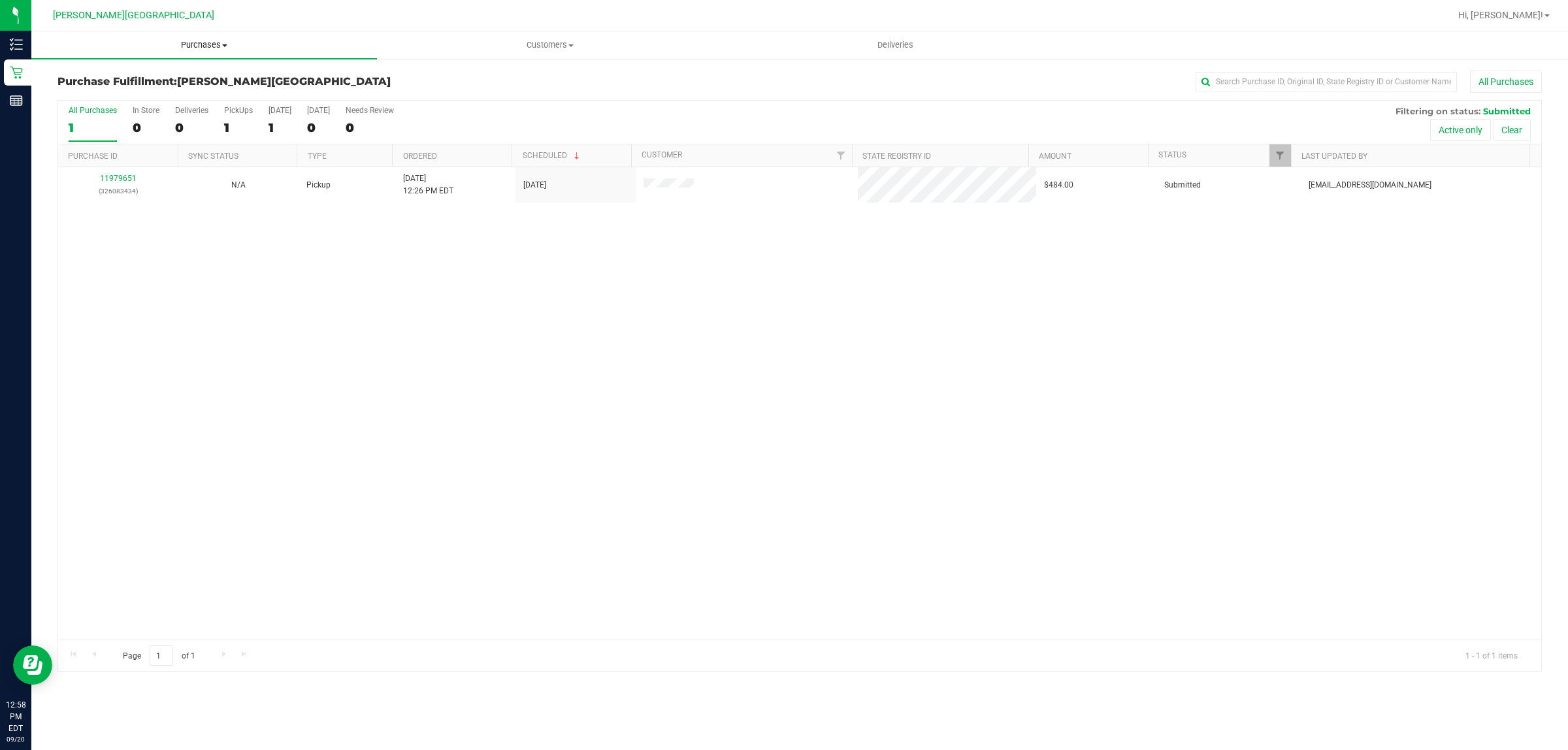
click at [207, 43] on span "Purchases" at bounding box center [204, 45] width 346 height 12
click at [292, 296] on div "11979651 (326083434) N/A Pickup [DATE] 12:26 PM EDT 9/20/2025 $484.00 Submitted…" at bounding box center [800, 404] width 1483 height 473
click at [203, 43] on span "Purchases" at bounding box center [204, 45] width 346 height 12
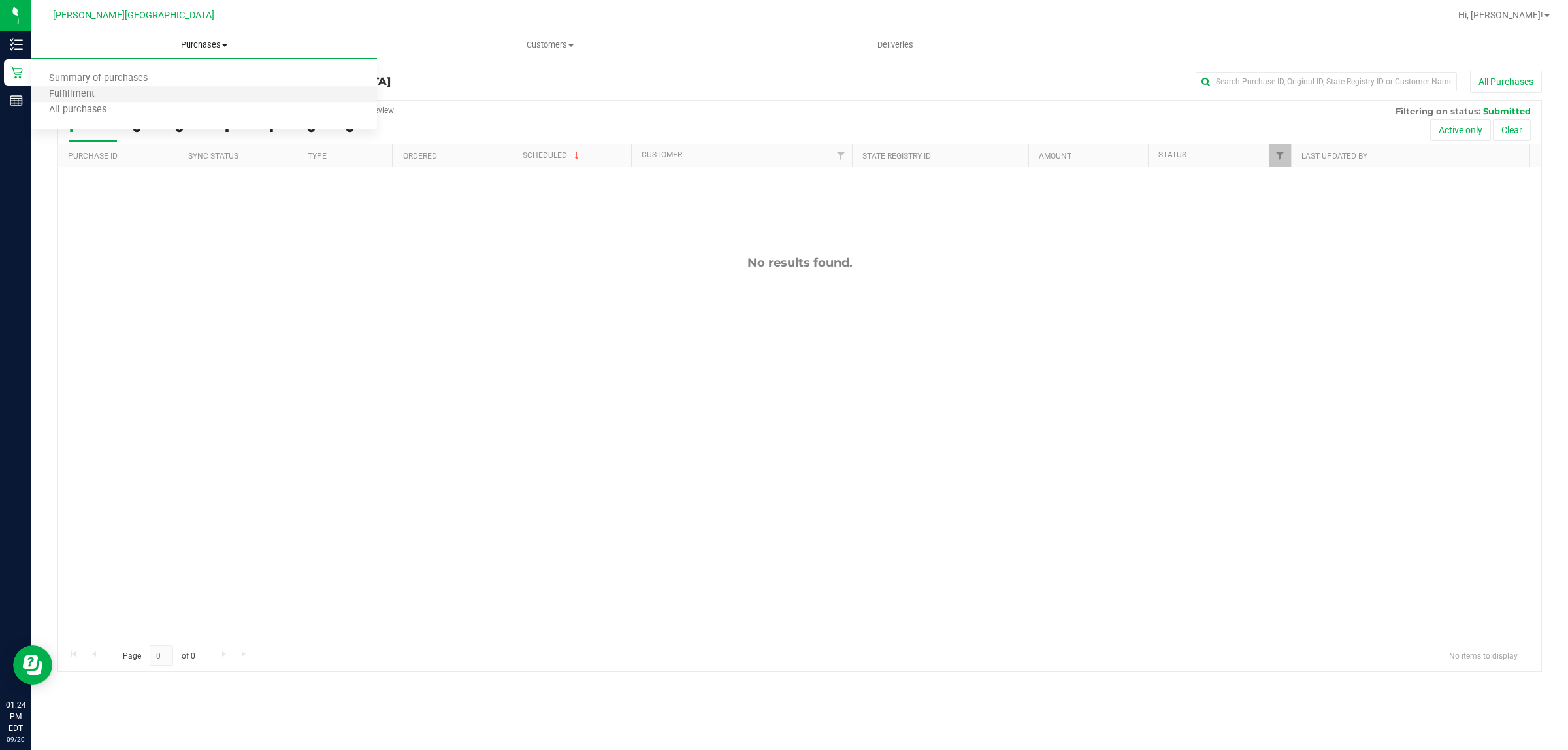
click at [136, 98] on li "Fulfillment" at bounding box center [204, 95] width 346 height 16
